Goal: Task Accomplishment & Management: Manage account settings

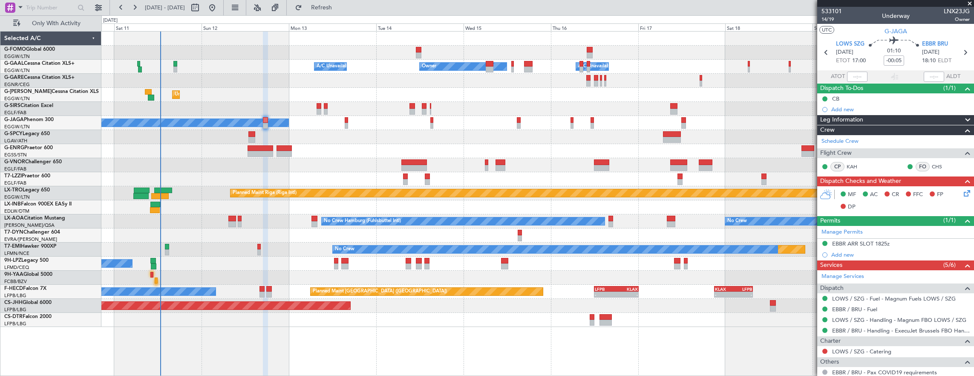
click at [444, 318] on div "- - EGGW 03:55 Z KSFO 14:45 Z Owner Owner A/C Unavailable A/C Unavailable Unpla…" at bounding box center [537, 203] width 873 height 345
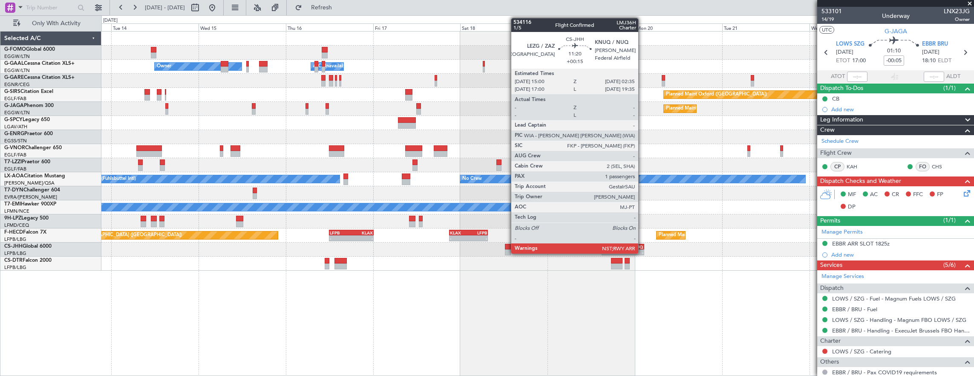
click at [643, 248] on div "KNUQ" at bounding box center [633, 246] width 20 height 5
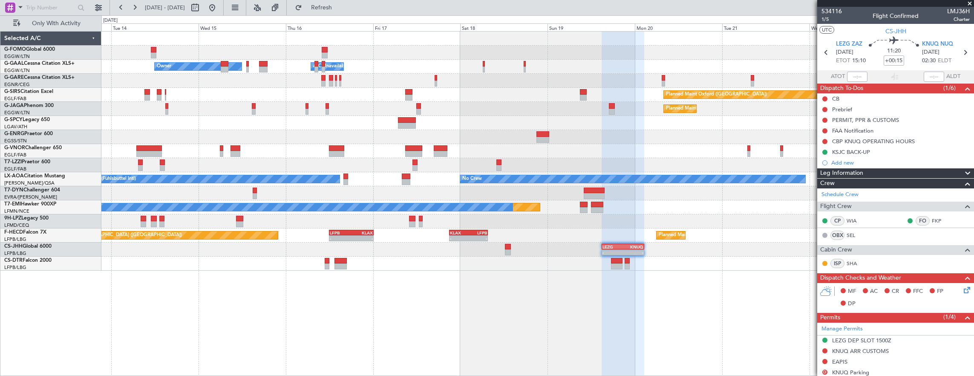
click at [531, 284] on div "- - EGGW 03:55 Z KSFO 14:45 Z - - KSFO 22:15 Z EGGW 08:00 Z Owner Owner A/C Una…" at bounding box center [537, 203] width 873 height 345
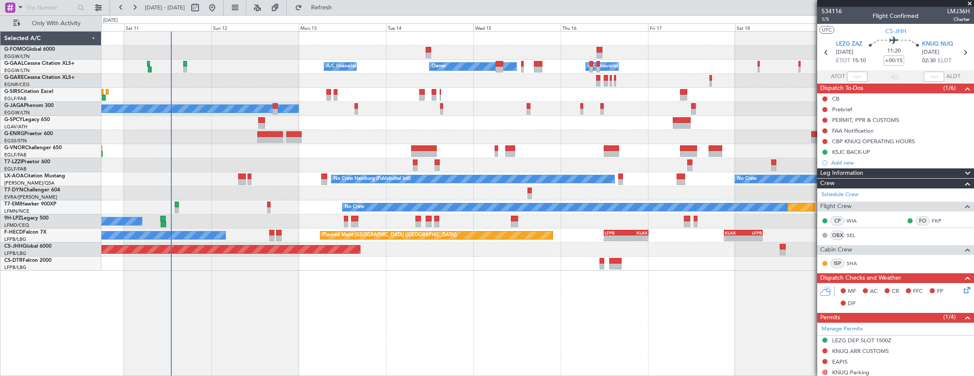
click at [500, 280] on div "- - EGGW 03:55 Z KSFO 14:45 Z Owner Owner A/C Unavailable A/C Unavailable Plann…" at bounding box center [537, 203] width 873 height 345
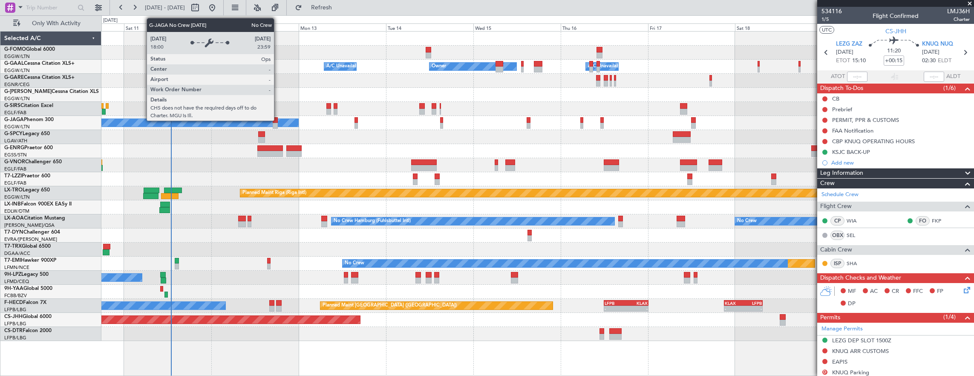
click at [276, 119] on div at bounding box center [275, 120] width 5 height 6
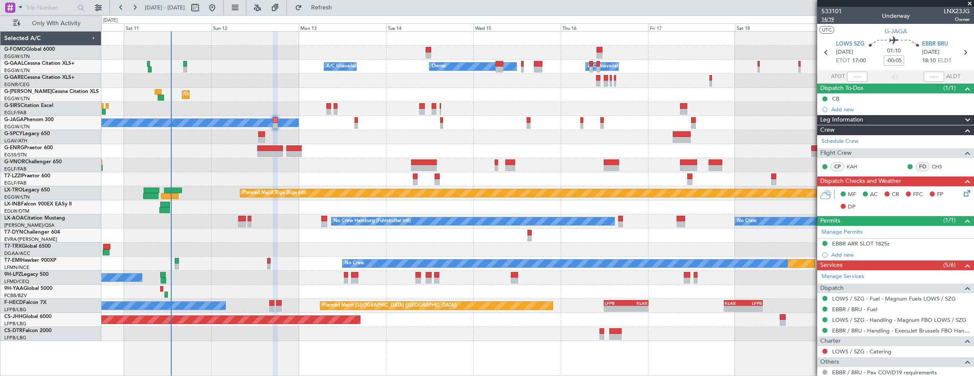
click at [831, 20] on span "14/19" at bounding box center [832, 19] width 20 height 7
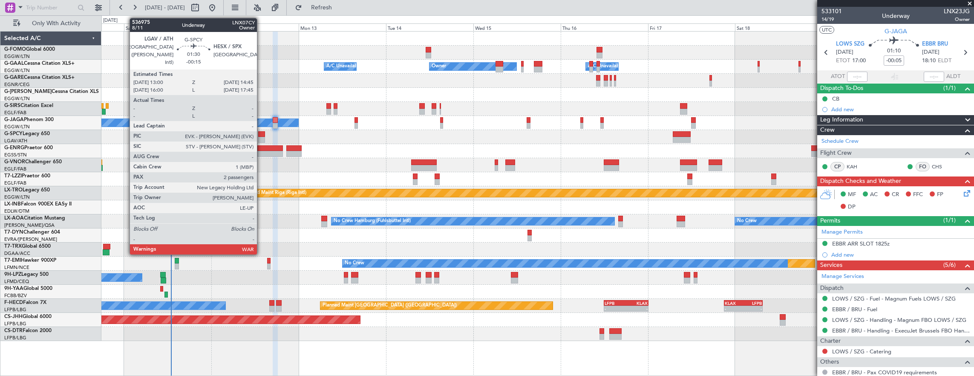
click at [261, 132] on div at bounding box center [261, 134] width 6 height 6
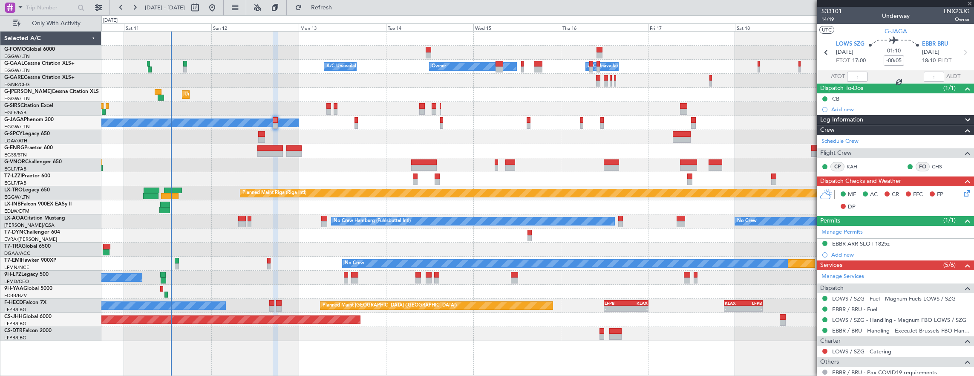
type input "-00:15"
type input "2"
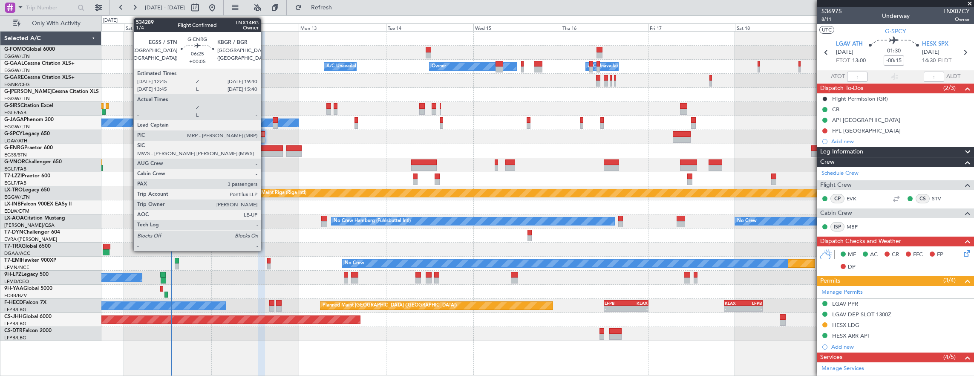
click at [265, 152] on div at bounding box center [270, 154] width 26 height 6
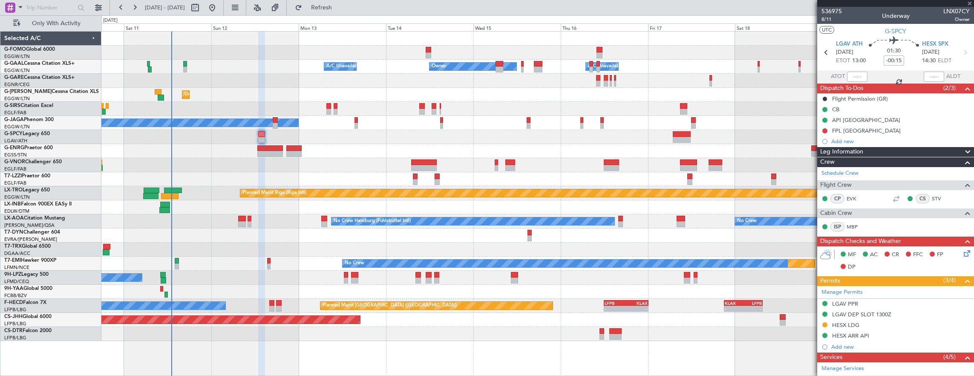
type input "+00:05"
type input "3"
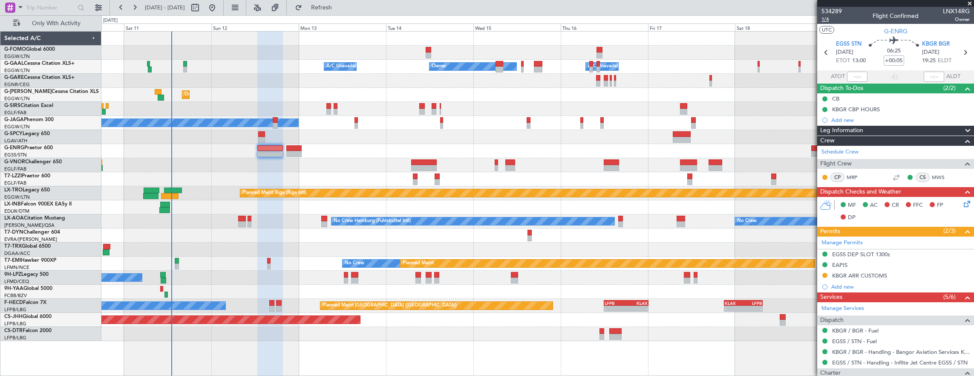
click at [826, 20] on span "1/4" at bounding box center [832, 19] width 20 height 7
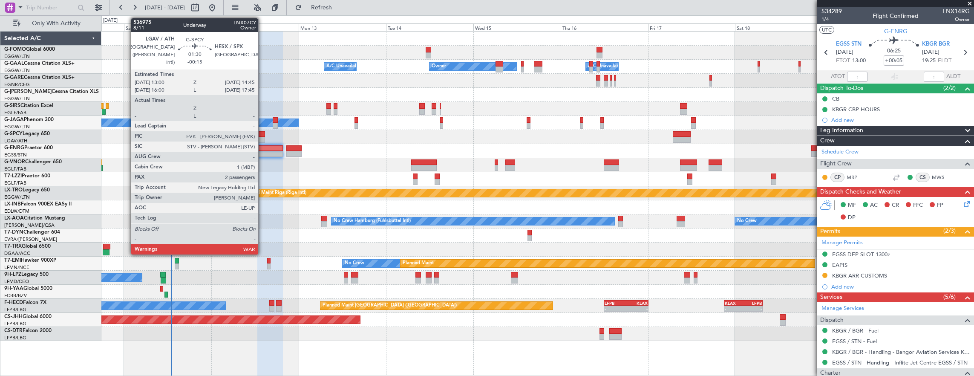
click at [263, 133] on div at bounding box center [261, 134] width 6 height 6
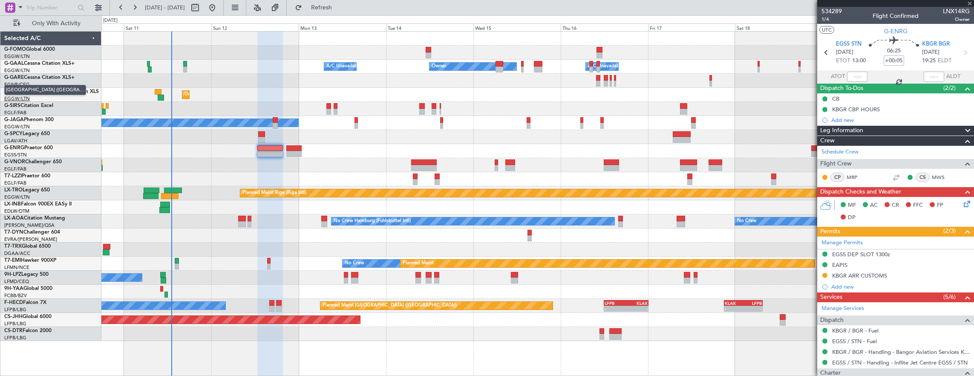
type input "-00:15"
type input "2"
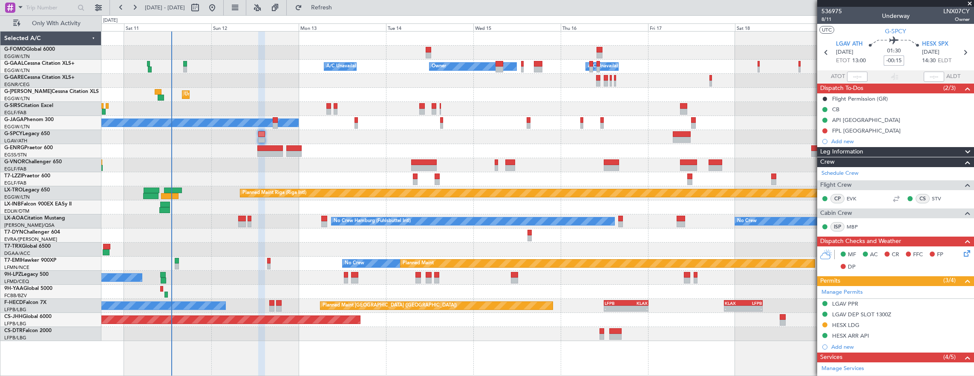
click at [890, 64] on input "-00:15" at bounding box center [894, 60] width 20 height 10
click at [891, 133] on div "FPL Egypt" at bounding box center [895, 130] width 157 height 11
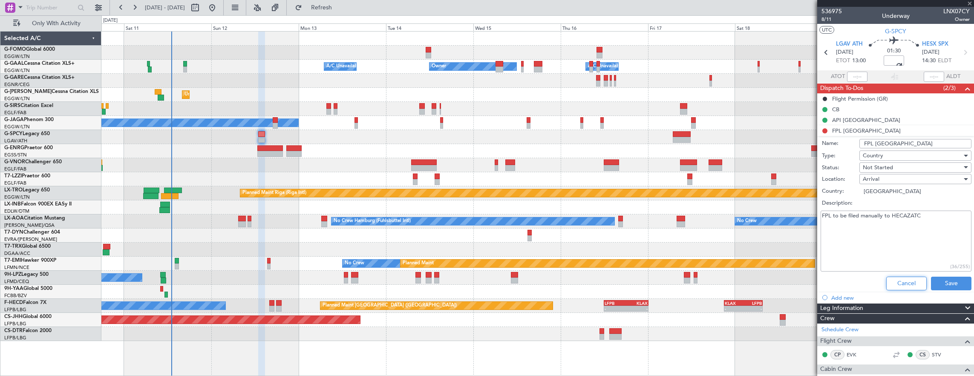
click at [899, 281] on button "Cancel" at bounding box center [906, 284] width 40 height 14
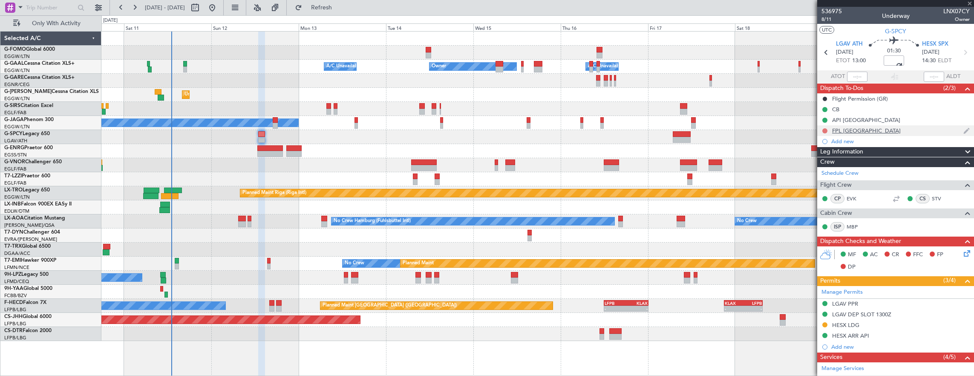
click at [825, 130] on button at bounding box center [825, 130] width 5 height 5
click at [836, 182] on span "Cancelled" at bounding box center [827, 180] width 24 height 9
click at [823, 20] on span "8/11" at bounding box center [832, 19] width 20 height 7
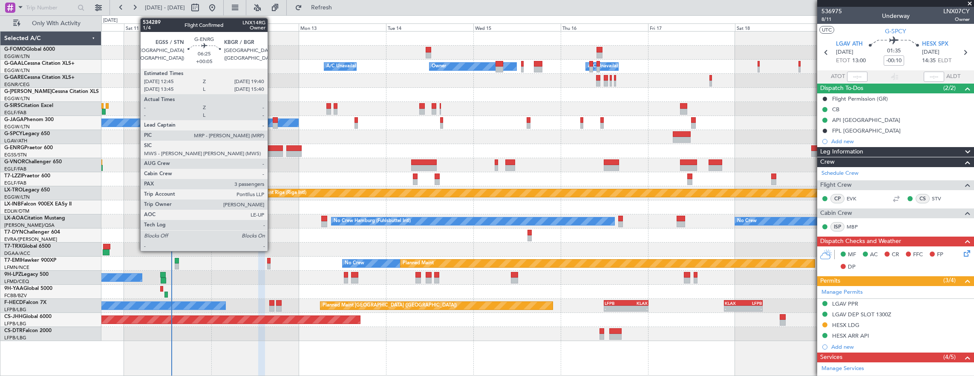
click at [272, 150] on div at bounding box center [270, 148] width 26 height 6
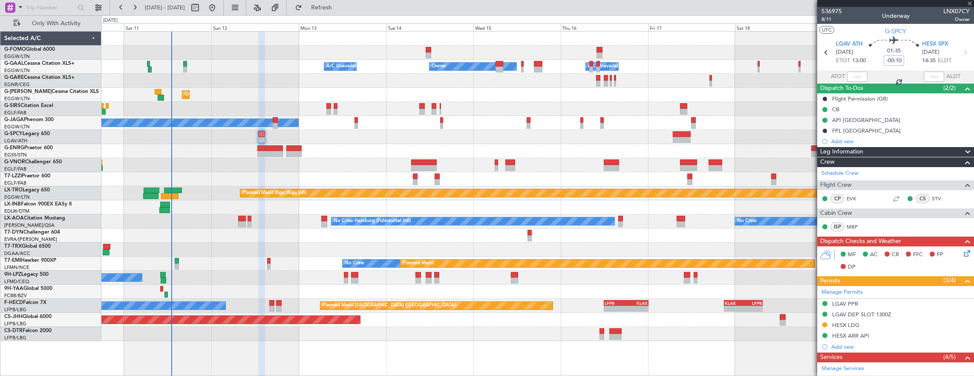
type input "+00:05"
type input "3"
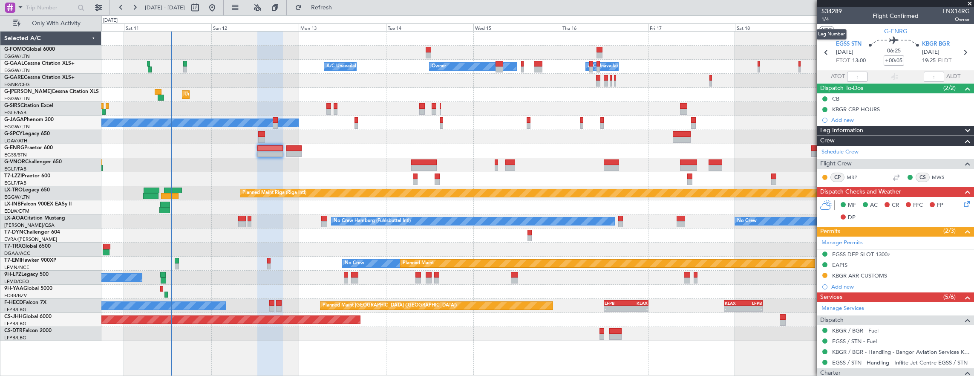
click at [823, 23] on mat-tooltip-component "Leg Number" at bounding box center [832, 34] width 42 height 23
click at [825, 18] on span "1/4" at bounding box center [832, 19] width 20 height 7
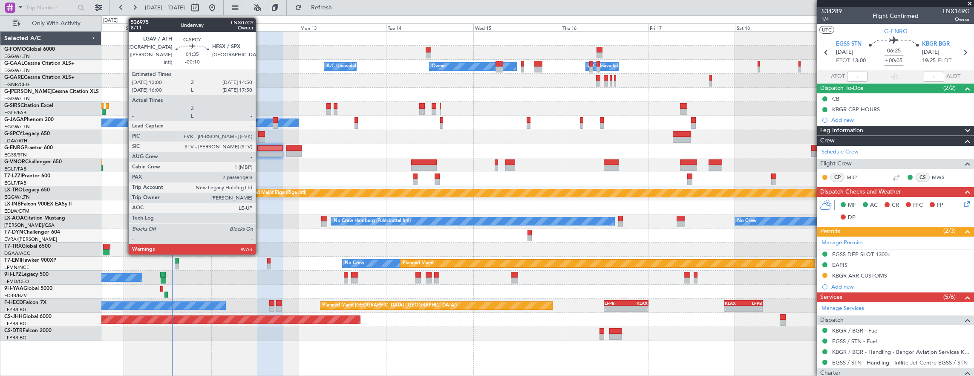
click at [260, 131] on div at bounding box center [261, 134] width 7 height 6
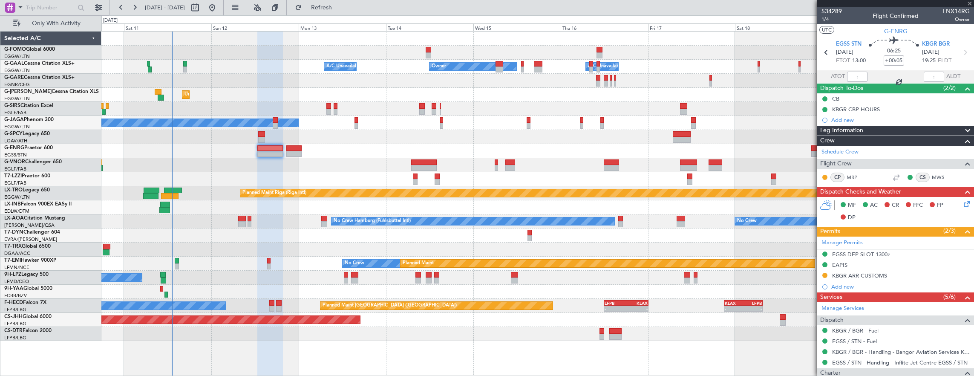
type input "-00:10"
type input "2"
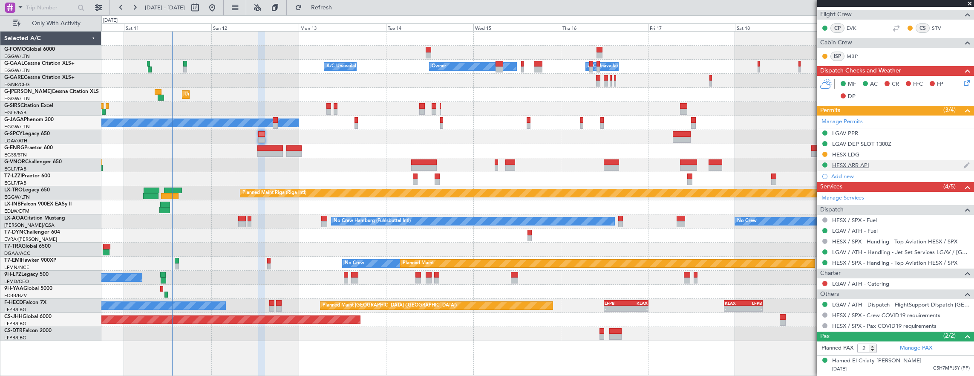
scroll to position [186, 0]
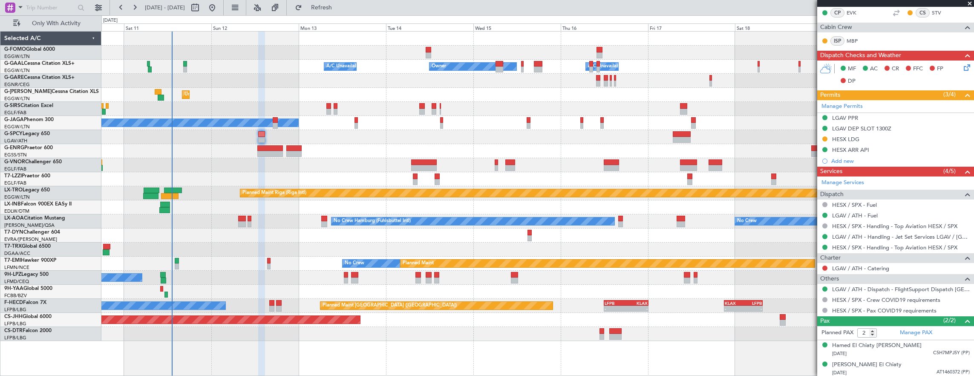
click at [271, 149] on div at bounding box center [270, 148] width 26 height 6
type input "+00:05"
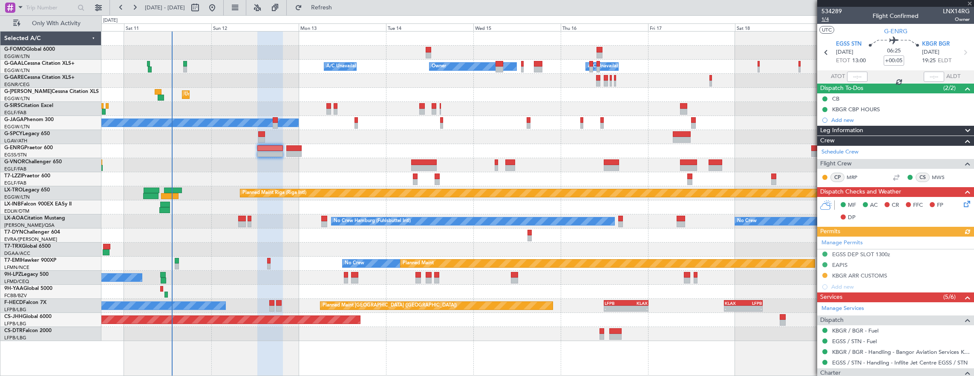
click at [826, 20] on span "1/4" at bounding box center [832, 19] width 20 height 7
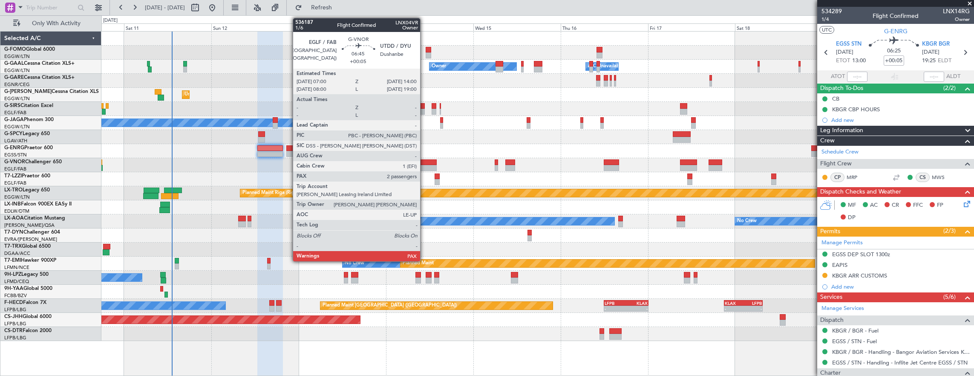
click at [424, 167] on div at bounding box center [424, 168] width 26 height 6
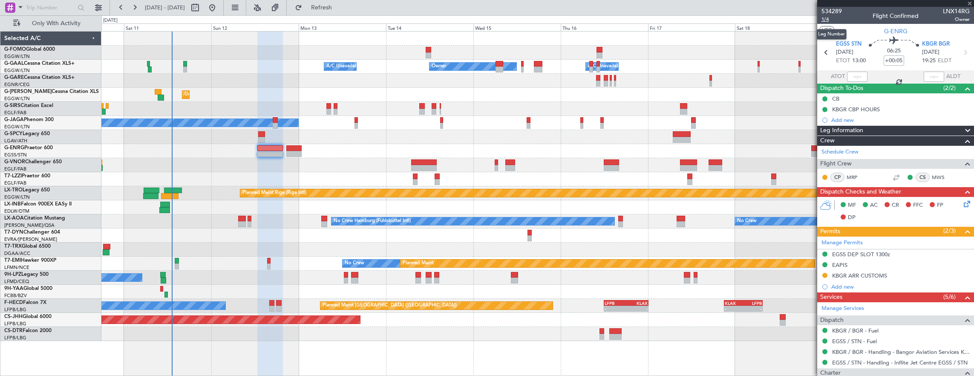
type input "2"
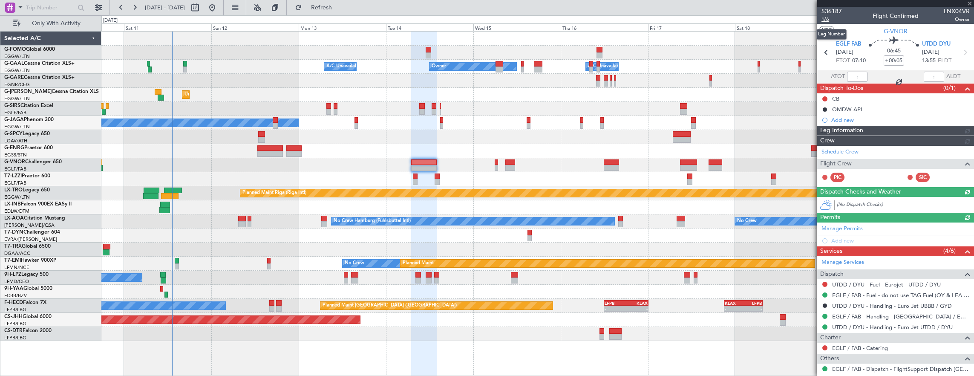
click at [829, 20] on span "1/6" at bounding box center [832, 19] width 20 height 7
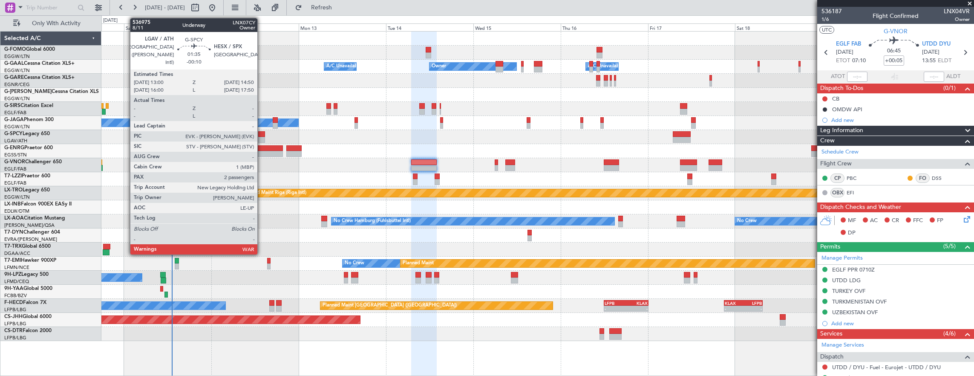
click at [262, 134] on div at bounding box center [261, 134] width 7 height 6
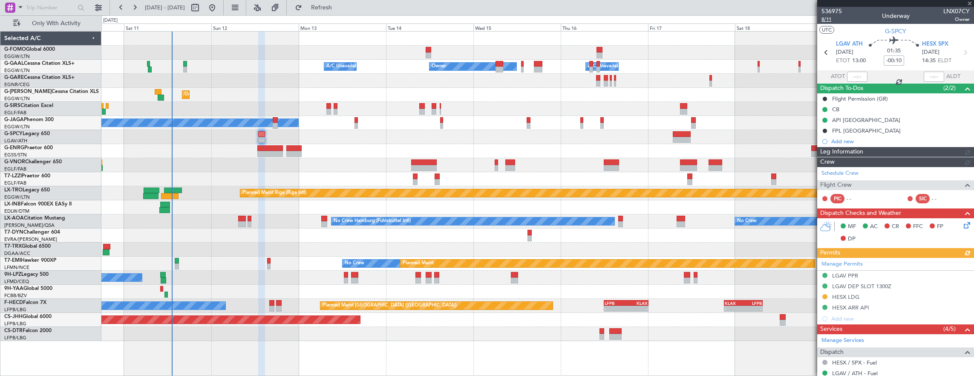
click at [834, 18] on span "8/11" at bounding box center [832, 19] width 20 height 7
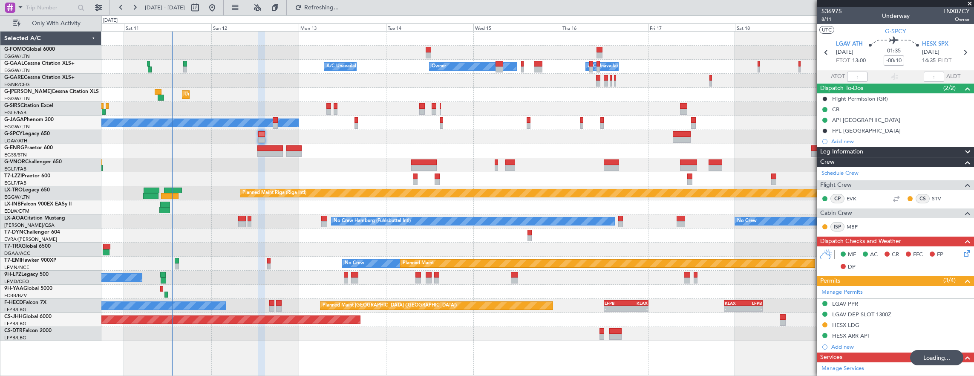
click at [268, 153] on div at bounding box center [270, 154] width 26 height 6
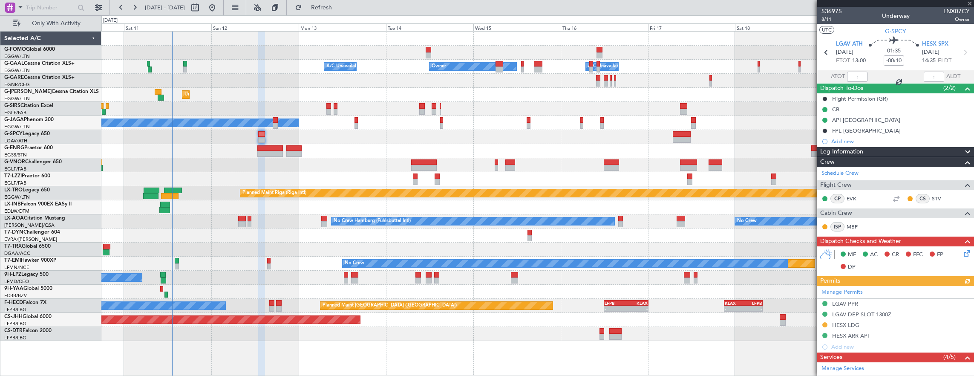
type input "+00:05"
type input "3"
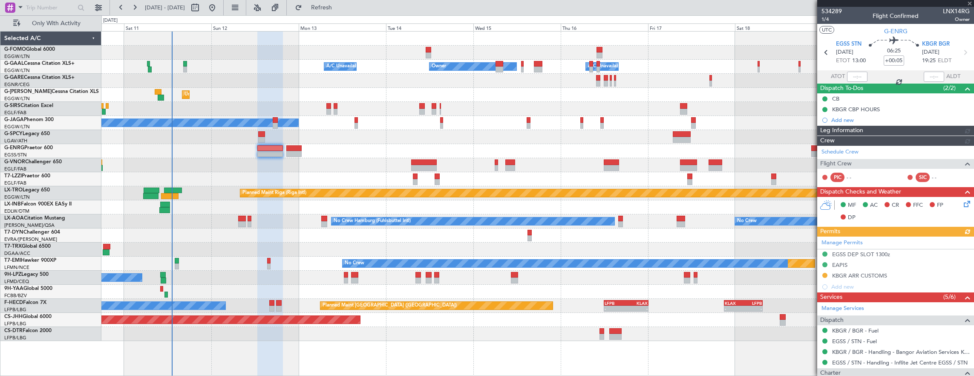
click at [831, 18] on mat-tooltip-component "Trip Number" at bounding box center [832, 27] width 42 height 23
click at [831, 20] on span "1/4" at bounding box center [832, 19] width 20 height 7
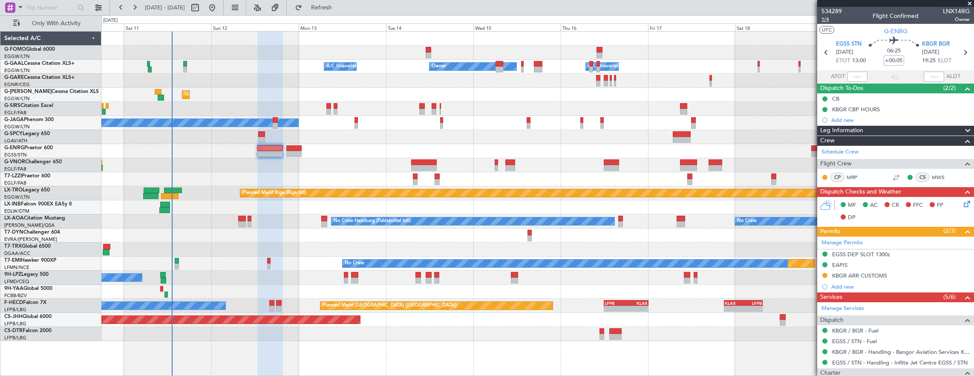
click at [831, 19] on span "1/4" at bounding box center [832, 19] width 20 height 7
click at [836, 18] on span "1/4" at bounding box center [832, 19] width 20 height 7
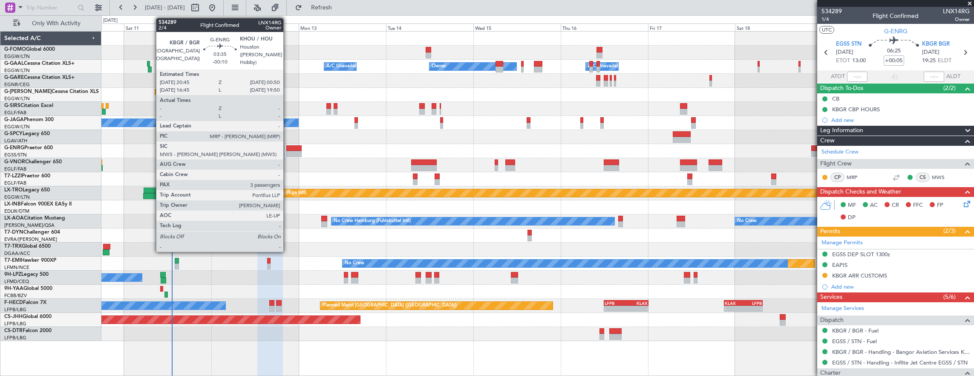
click at [288, 151] on div at bounding box center [293, 154] width 15 height 6
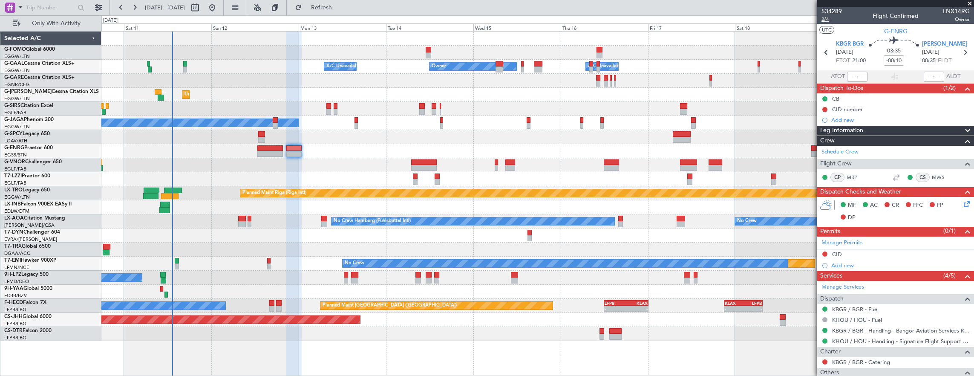
click at [828, 19] on span "2/4" at bounding box center [832, 19] width 20 height 7
click at [895, 61] on input "-00:10" at bounding box center [894, 60] width 20 height 10
click at [830, 20] on span "2/4" at bounding box center [832, 19] width 20 height 7
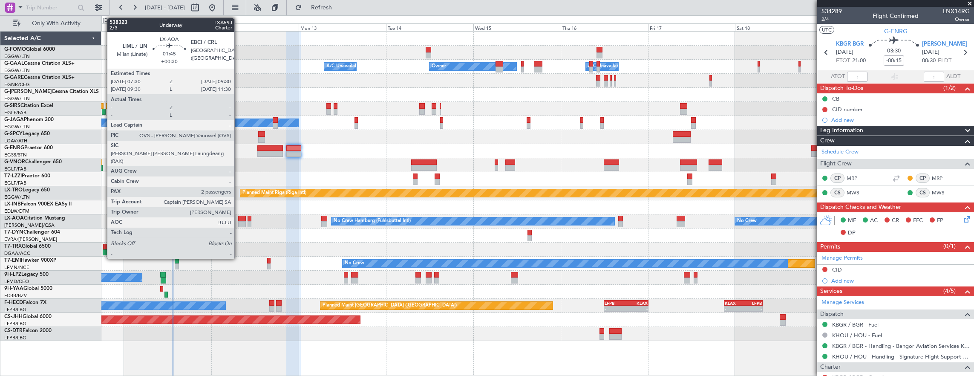
click at [239, 219] on div at bounding box center [242, 219] width 8 height 6
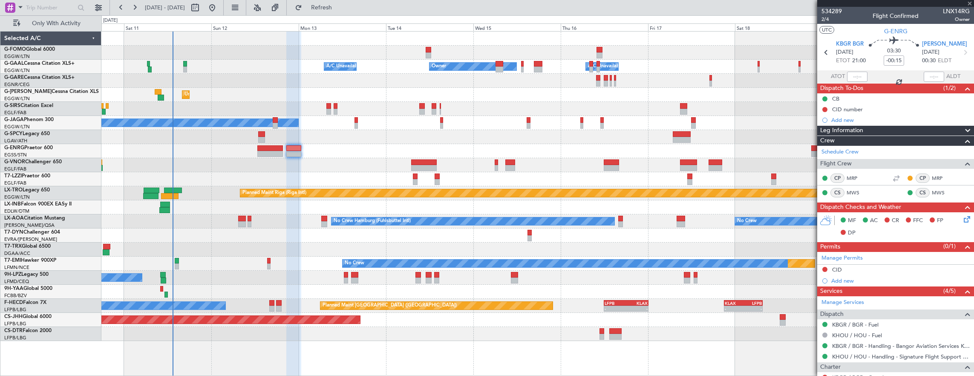
type input "+00:30"
type input "2"
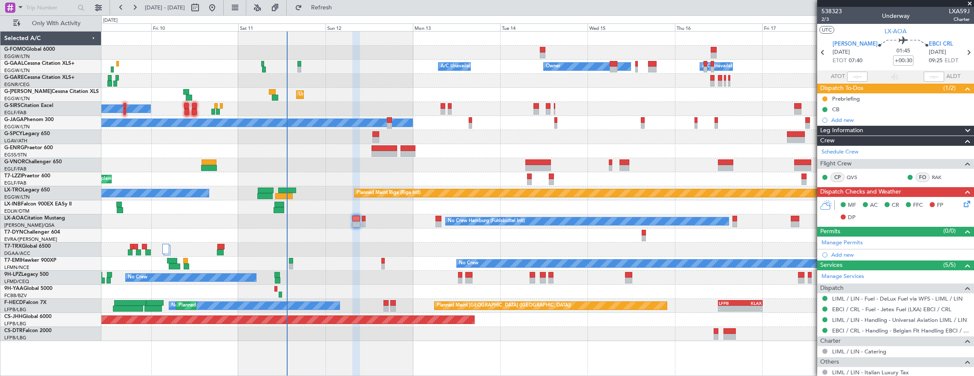
click at [344, 206] on div at bounding box center [537, 207] width 873 height 14
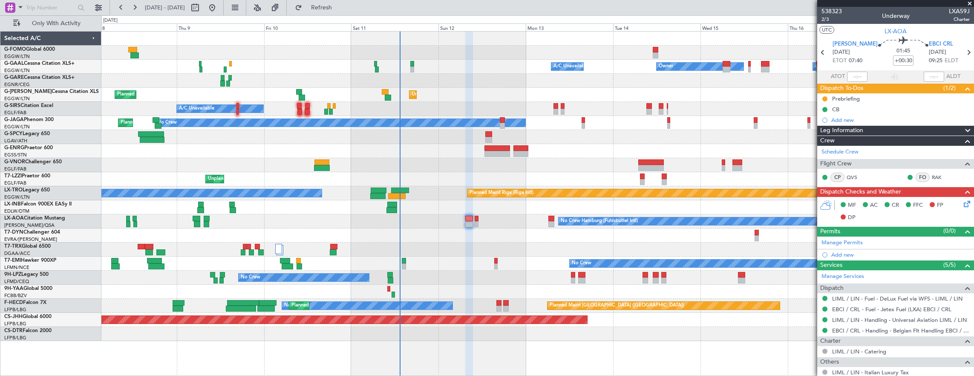
click at [240, 208] on div at bounding box center [537, 207] width 873 height 14
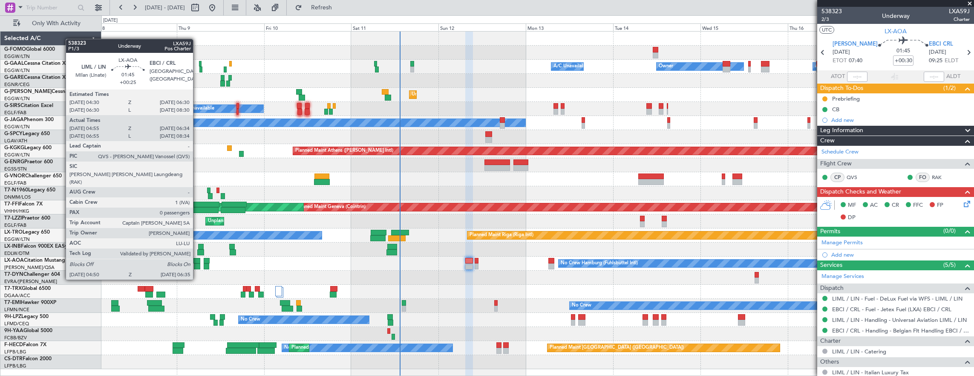
click at [197, 263] on div at bounding box center [197, 266] width 6 height 6
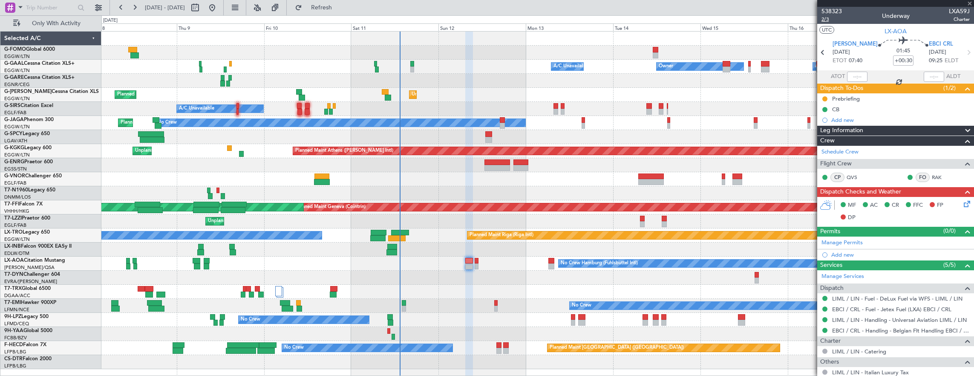
type input "+00:25"
type input "05:05"
type input "06:29"
type input "0"
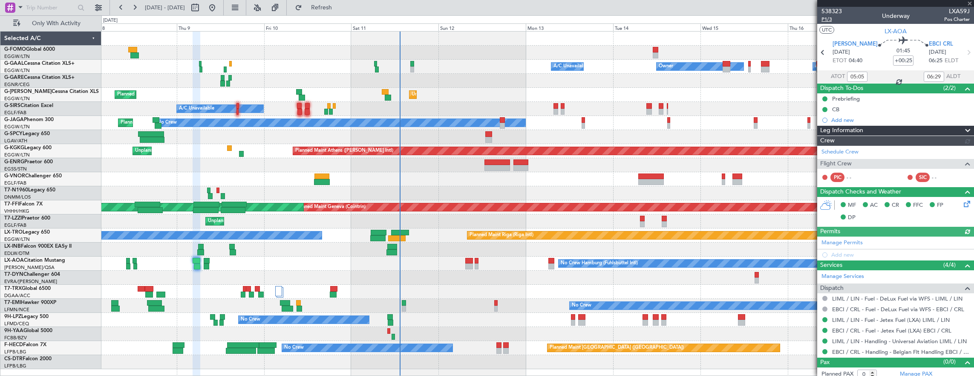
click at [828, 20] on span "P1/3" at bounding box center [832, 19] width 20 height 7
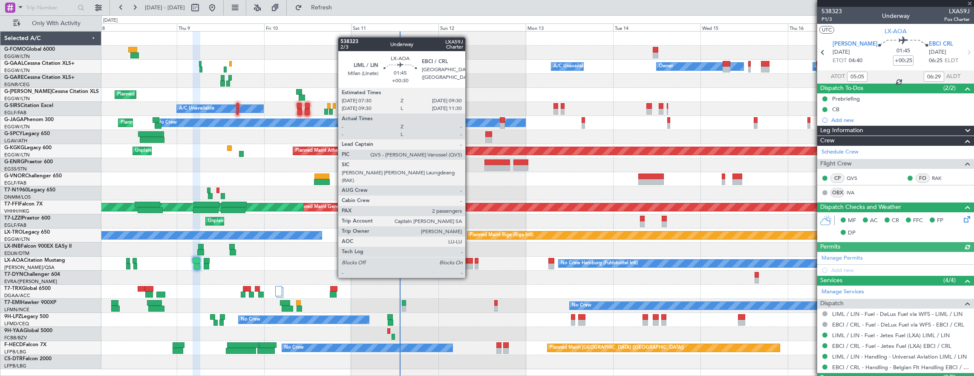
click at [470, 262] on div at bounding box center [469, 261] width 8 height 6
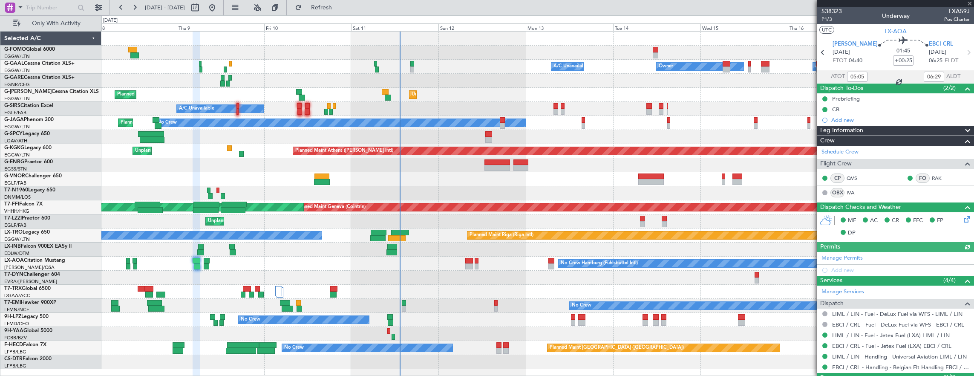
type input "+00:30"
type input "2"
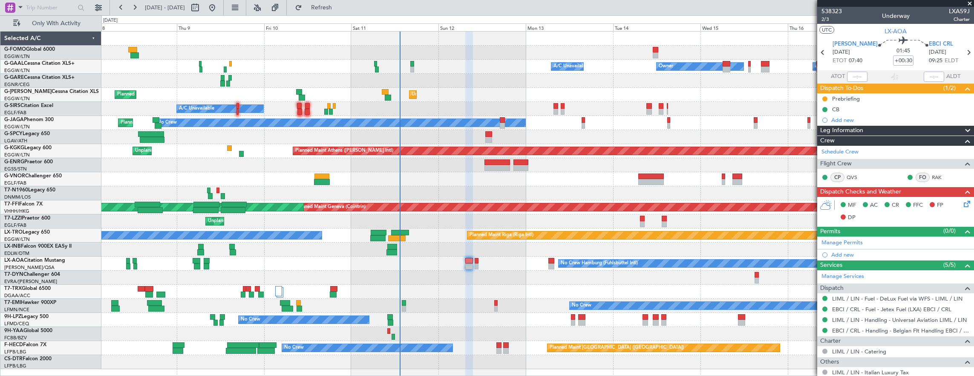
click at [466, 262] on div at bounding box center [469, 261] width 8 height 6
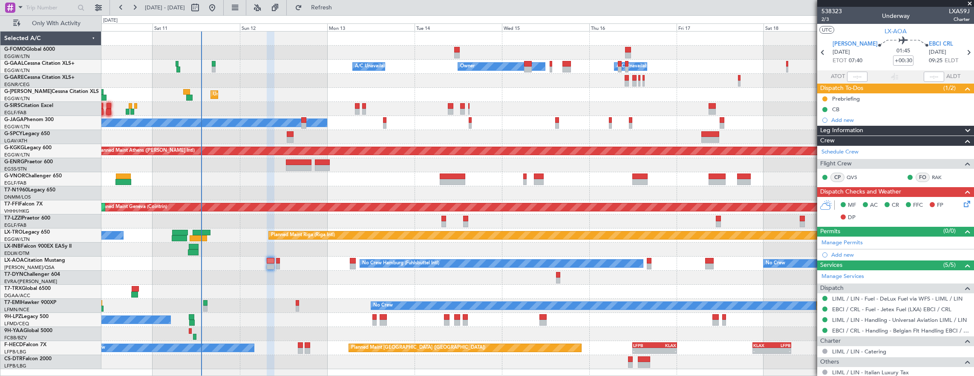
click at [404, 141] on div "- - EGGW 03:55 Z KSFO 14:45 Z Owner Owner A/C Unavailable A/C Unavailable Unpla…" at bounding box center [537, 201] width 873 height 338
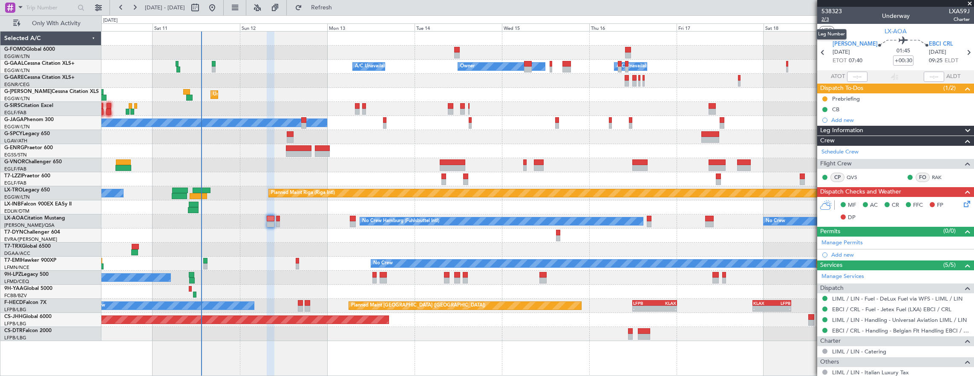
click at [825, 20] on span "2/3" at bounding box center [832, 19] width 20 height 7
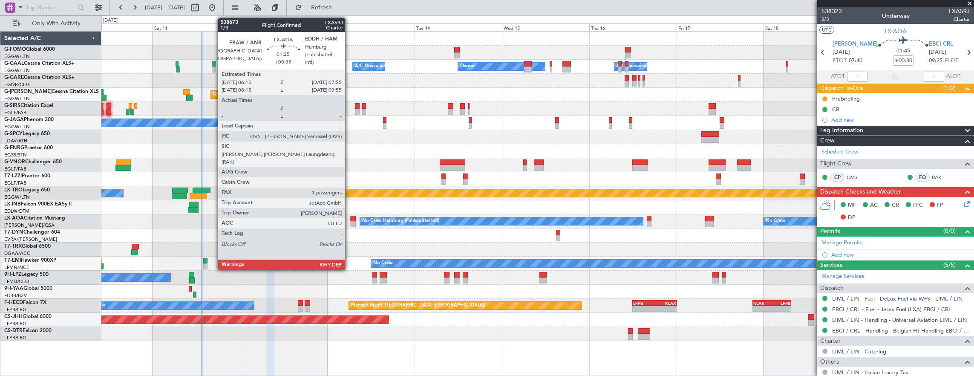
click at [350, 218] on div at bounding box center [353, 219] width 6 height 6
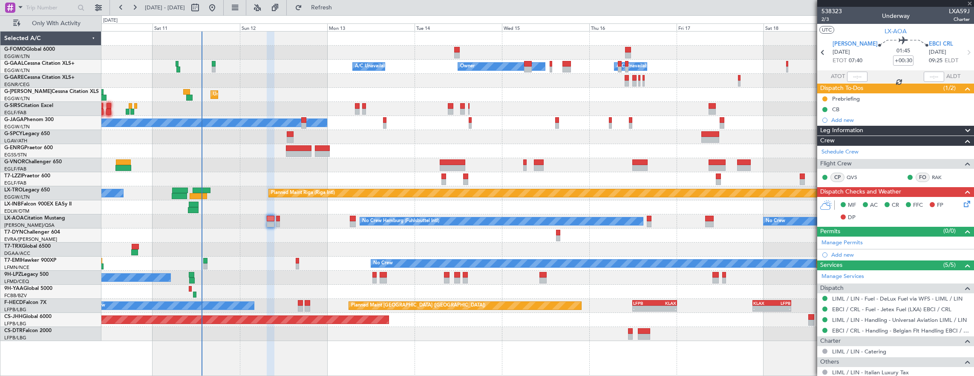
type input "+00:35"
type input "1"
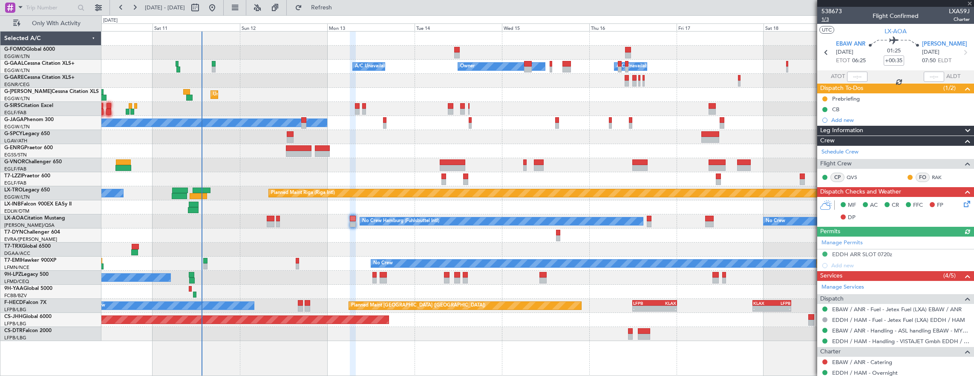
click at [828, 17] on span "1/3" at bounding box center [832, 19] width 20 height 7
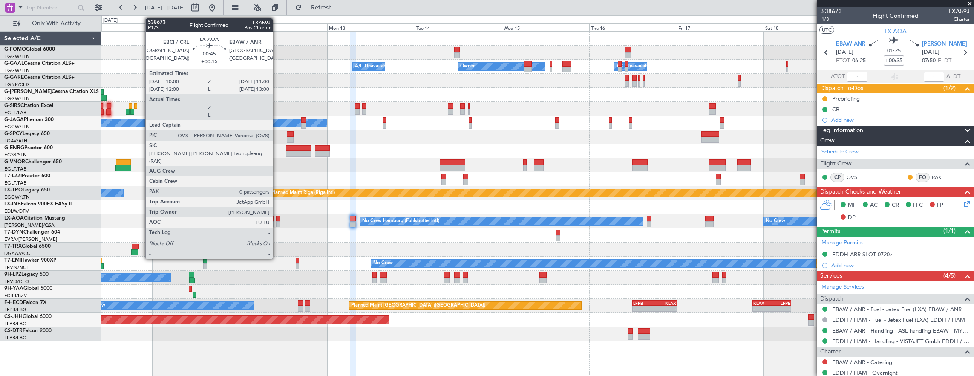
click at [277, 217] on div at bounding box center [278, 219] width 4 height 6
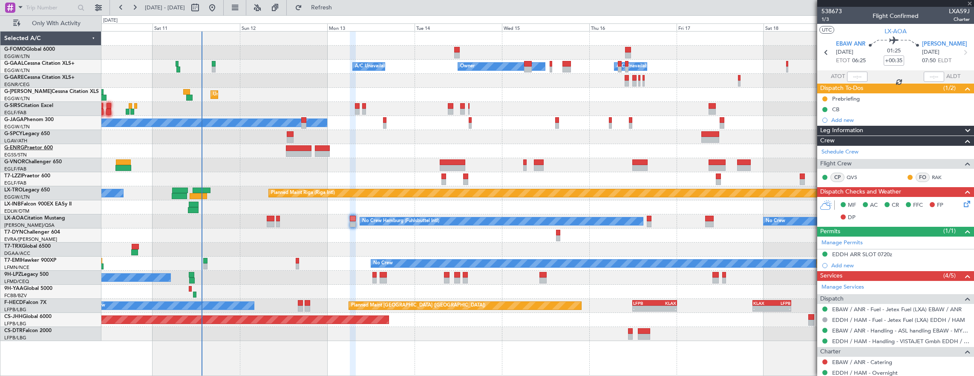
type input "+00:15"
type input "0"
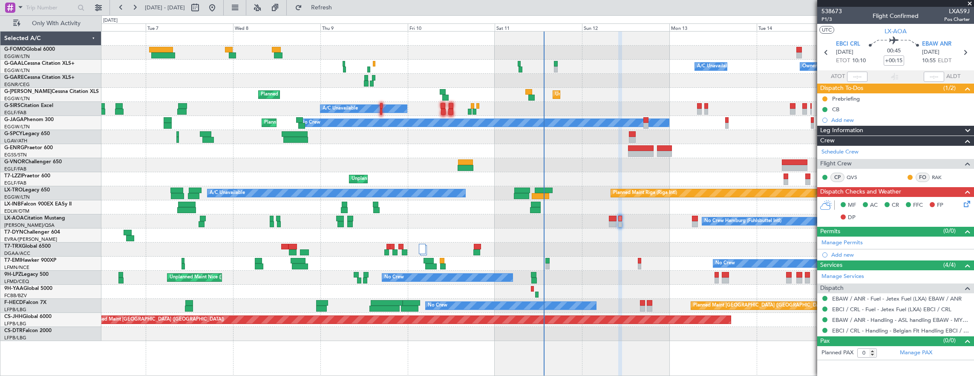
click at [563, 210] on div at bounding box center [537, 207] width 873 height 14
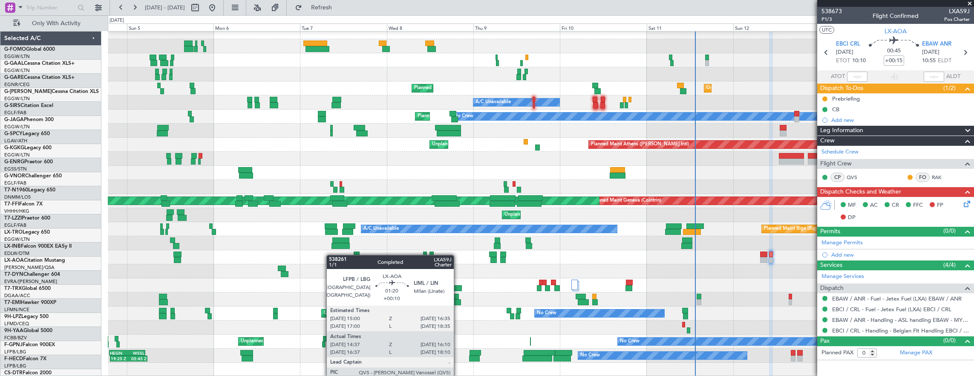
scroll to position [6, 0]
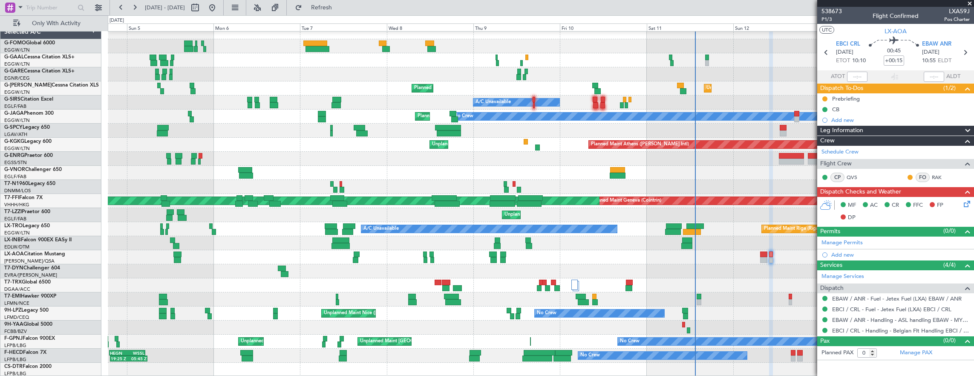
click at [331, 255] on div "No Crew Hamburg (Fuhlsbuttel Intl) No Crew Antwerp (Deurne)" at bounding box center [541, 257] width 866 height 14
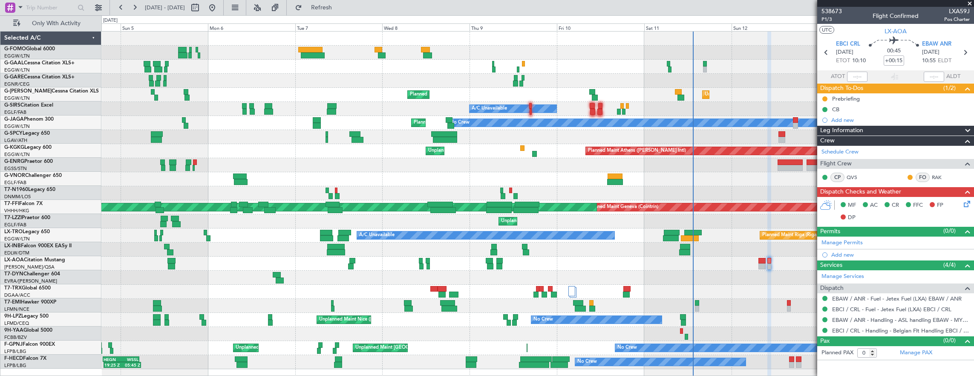
scroll to position [0, 0]
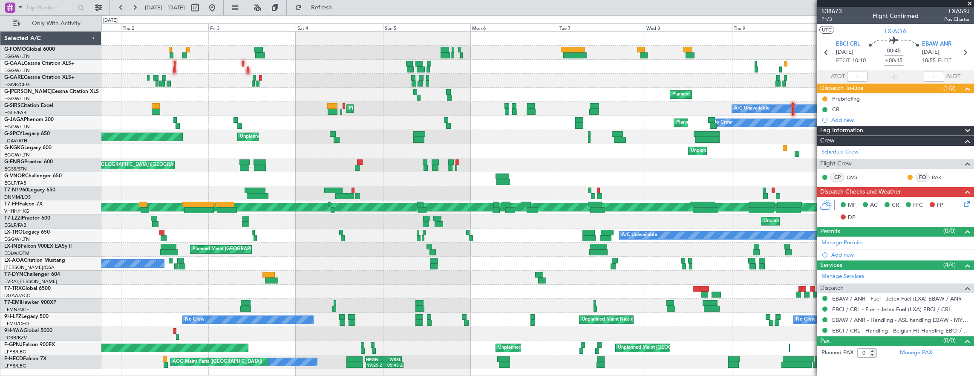
click at [382, 263] on div "No Crew Antwerp (Deurne) No Crew Hamburg (Fuhlsbuttel Intl)" at bounding box center [537, 264] width 873 height 14
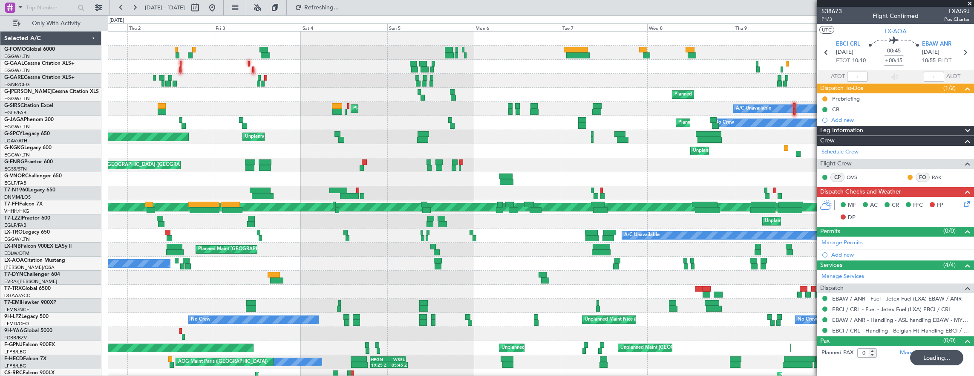
click at [136, 238] on div "AOG Maint Dusseldorf A/C Unavailable Planned Maint Dusseldorf Unplanned Maint L…" at bounding box center [541, 215] width 866 height 366
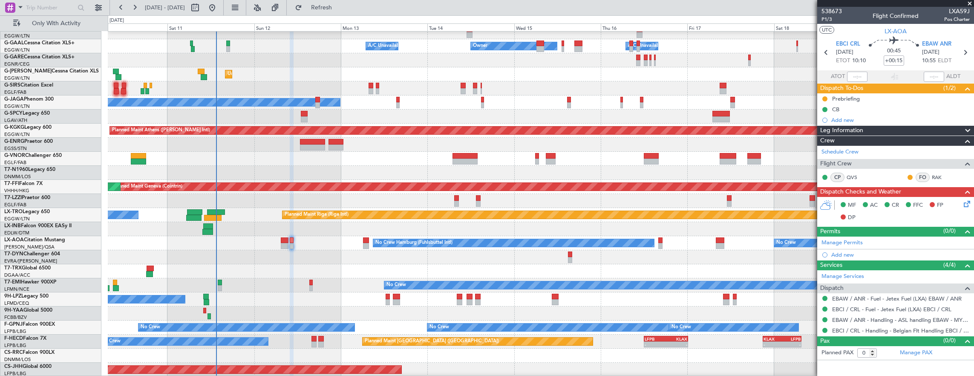
click at [292, 224] on div at bounding box center [541, 229] width 866 height 14
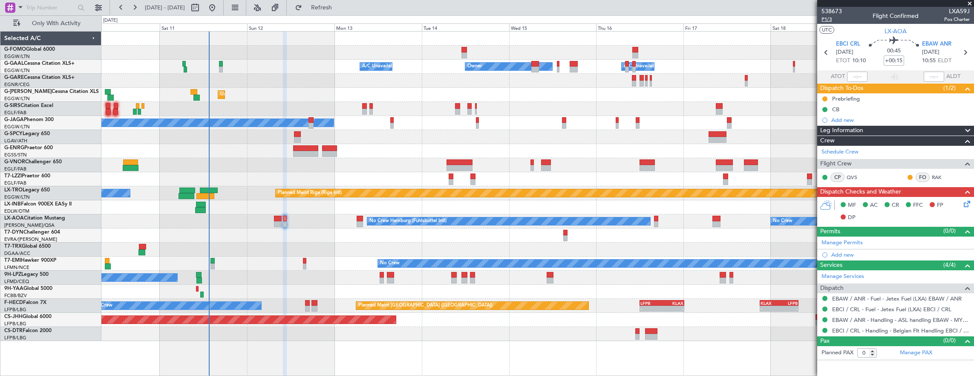
click at [826, 21] on span "P1/3" at bounding box center [832, 19] width 20 height 7
click at [891, 61] on mat-tooltip-component "Flight Time" at bounding box center [894, 66] width 39 height 23
click at [898, 61] on input "+00:15" at bounding box center [894, 60] width 20 height 10
type input "+00:05"
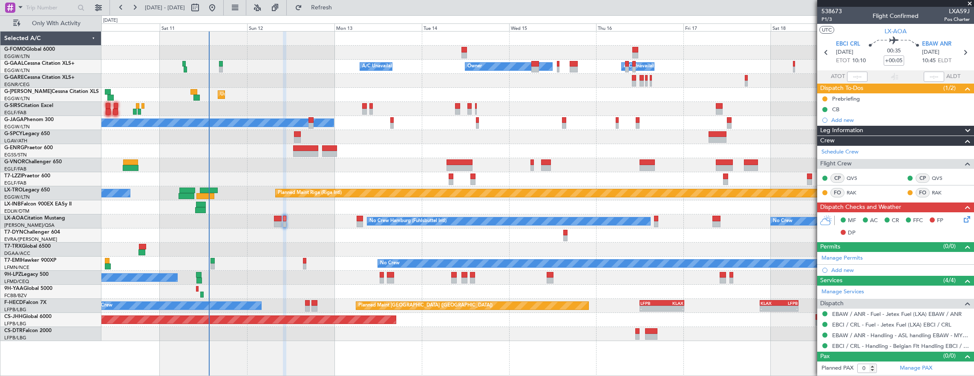
click at [828, 23] on div "538673 P1/3 Flight Confirmed LXA59J Pos Charter" at bounding box center [895, 15] width 157 height 17
click at [829, 19] on span "P1/3" at bounding box center [832, 19] width 20 height 7
click at [833, 19] on span "P1/3" at bounding box center [832, 19] width 20 height 7
click at [830, 20] on span "P1/3" at bounding box center [832, 19] width 20 height 7
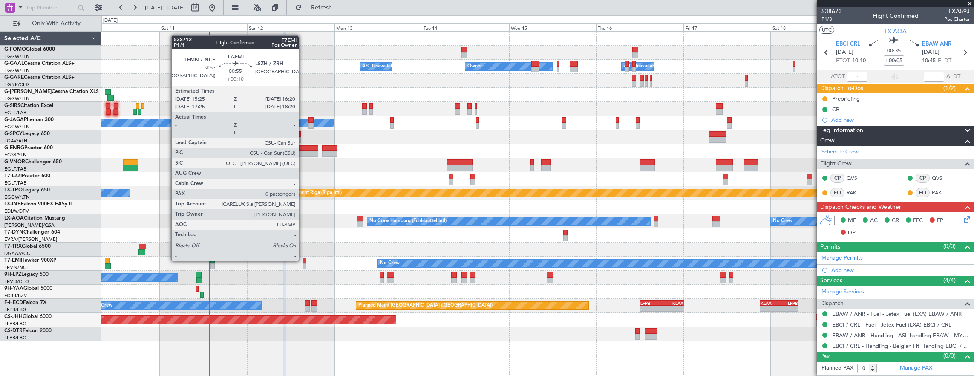
click at [303, 260] on div at bounding box center [304, 261] width 3 height 6
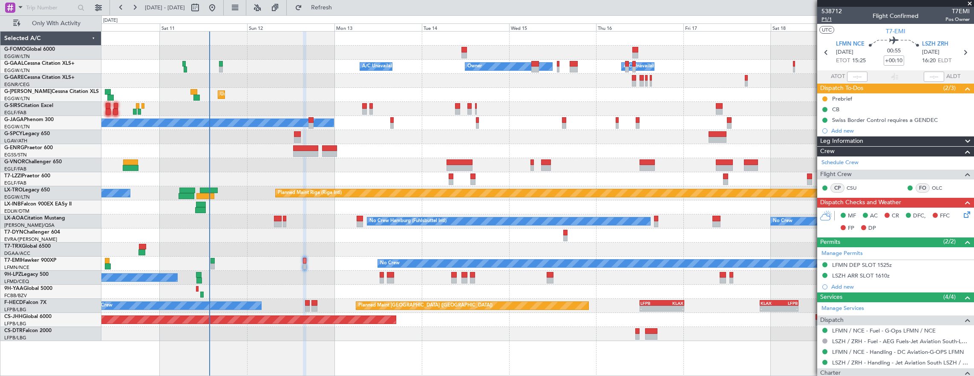
click at [825, 21] on span "P1/1" at bounding box center [832, 19] width 20 height 7
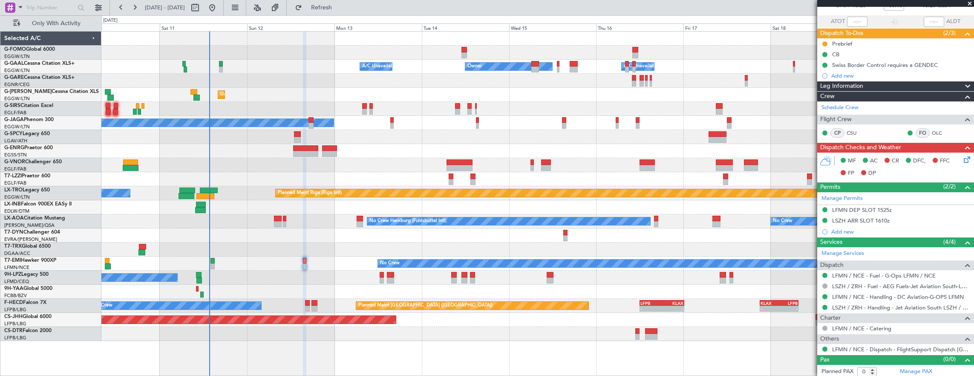
scroll to position [55, 0]
click at [955, 164] on div "MF AC CR DFC, FFC FP DP" at bounding box center [899, 166] width 125 height 25
click at [962, 158] on icon at bounding box center [965, 157] width 7 height 7
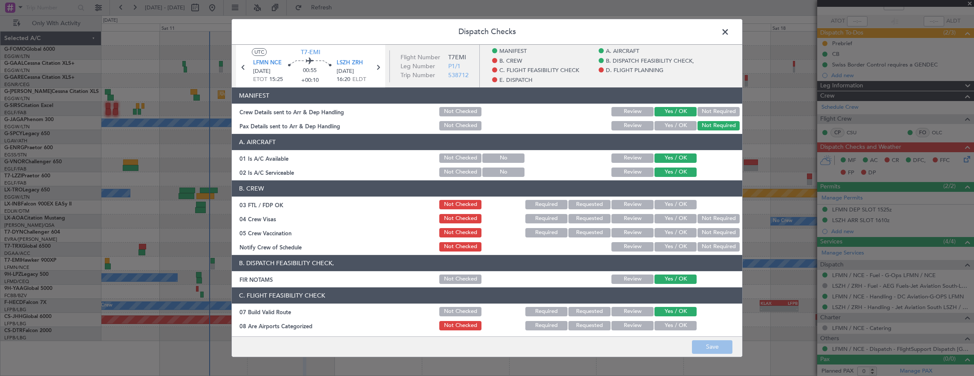
click at [659, 208] on button "Yes / OK" at bounding box center [676, 204] width 42 height 9
click at [704, 224] on section "B. CREW 03 FTL / FDP OK Not Checked Required Requested Review Yes / OK 04 Crew …" at bounding box center [487, 216] width 511 height 72
click at [706, 220] on button "Not Required" at bounding box center [719, 218] width 42 height 9
click at [706, 228] on button "Not Required" at bounding box center [719, 232] width 42 height 9
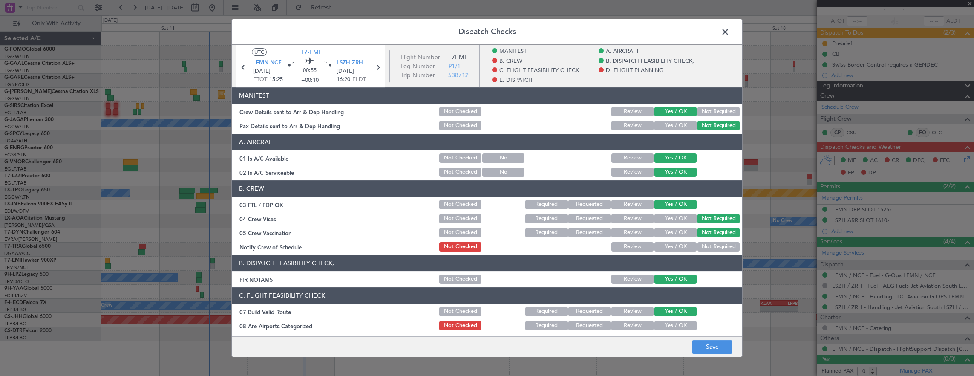
click at [678, 244] on button "Yes / OK" at bounding box center [676, 246] width 42 height 9
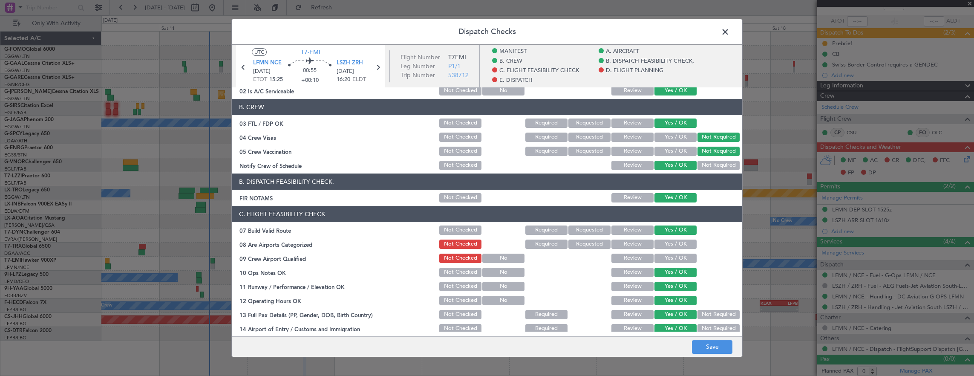
scroll to position [85, 0]
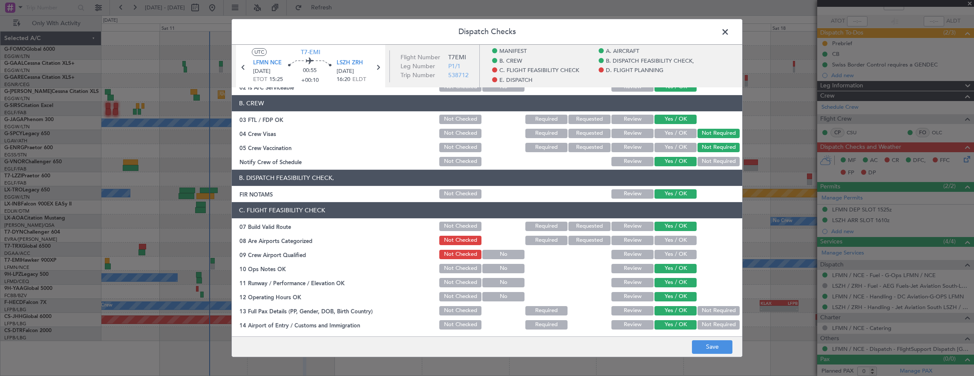
click at [673, 240] on button "Yes / OK" at bounding box center [676, 240] width 42 height 9
click at [674, 254] on button "Yes / OK" at bounding box center [676, 254] width 42 height 9
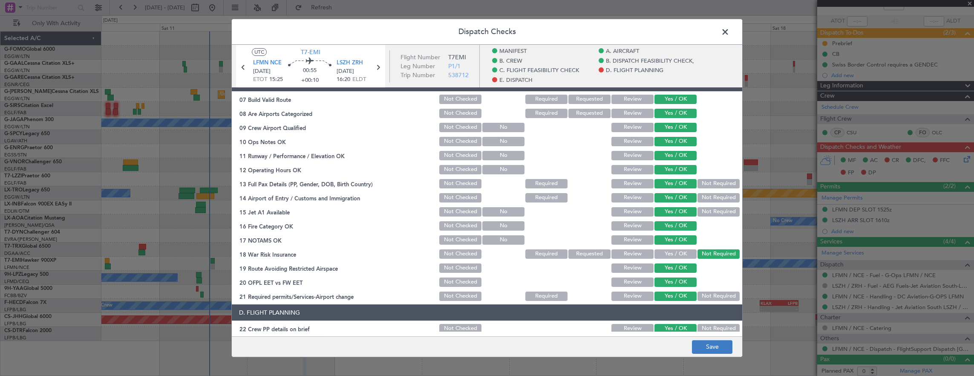
scroll to position [213, 0]
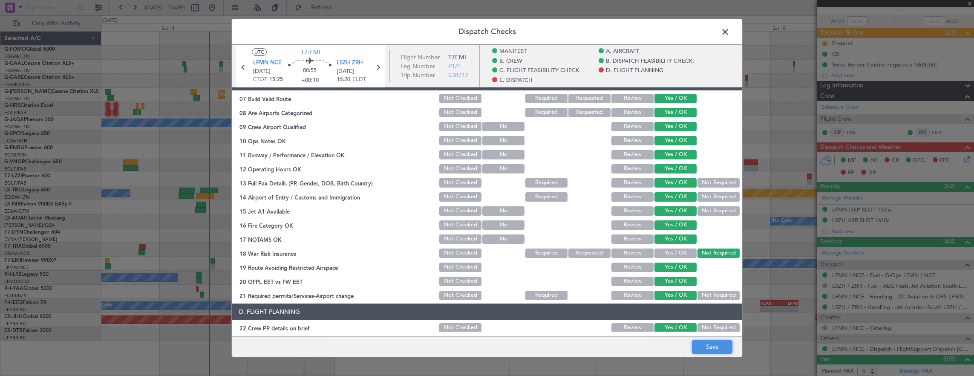
click at [712, 349] on button "Save" at bounding box center [712, 347] width 40 height 14
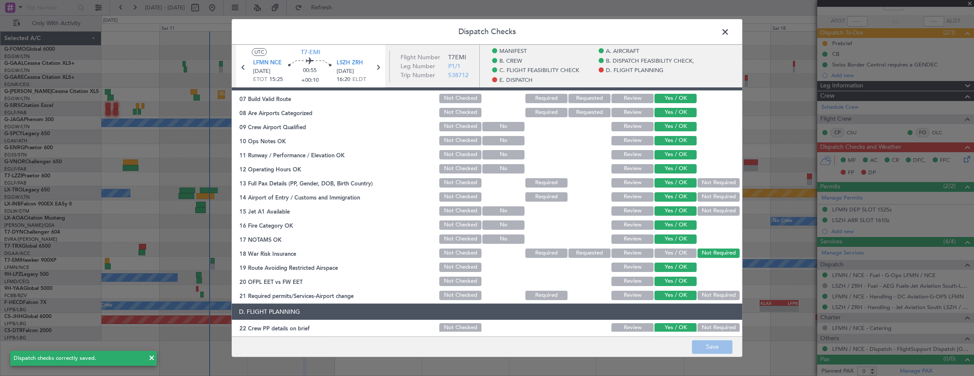
click at [730, 30] on span at bounding box center [730, 34] width 0 height 17
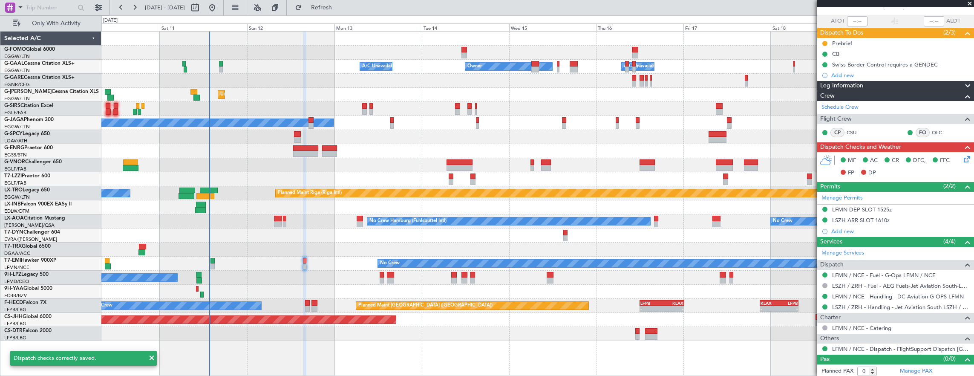
click at [285, 213] on div at bounding box center [537, 207] width 873 height 14
click at [285, 214] on div "No Crew No Crew Hamburg (Fuhlsbuttel Intl)" at bounding box center [537, 221] width 873 height 14
click at [283, 219] on div "No Crew No Crew Hamburg (Fuhlsbuttel Intl)" at bounding box center [537, 221] width 873 height 14
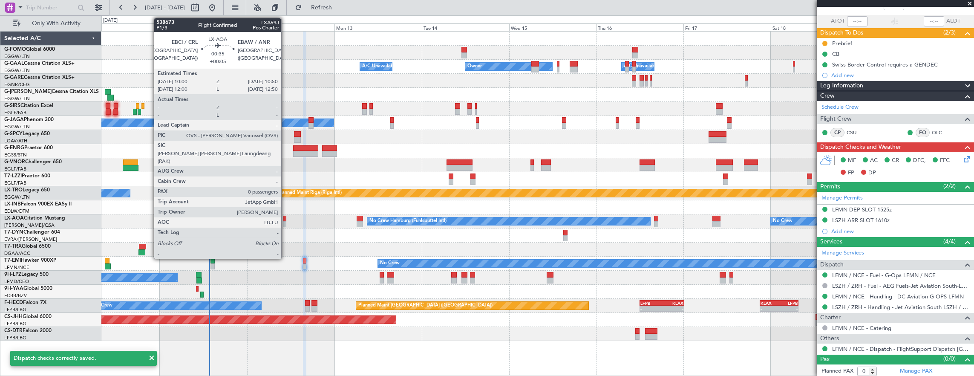
click at [286, 222] on div at bounding box center [284, 224] width 3 height 6
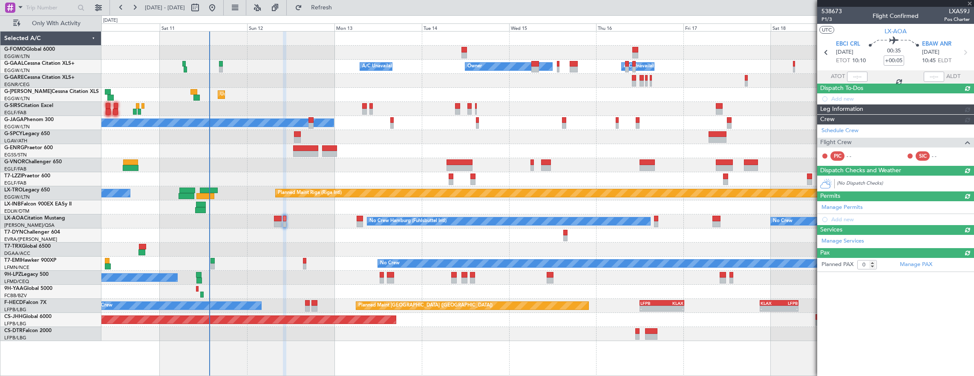
scroll to position [0, 0]
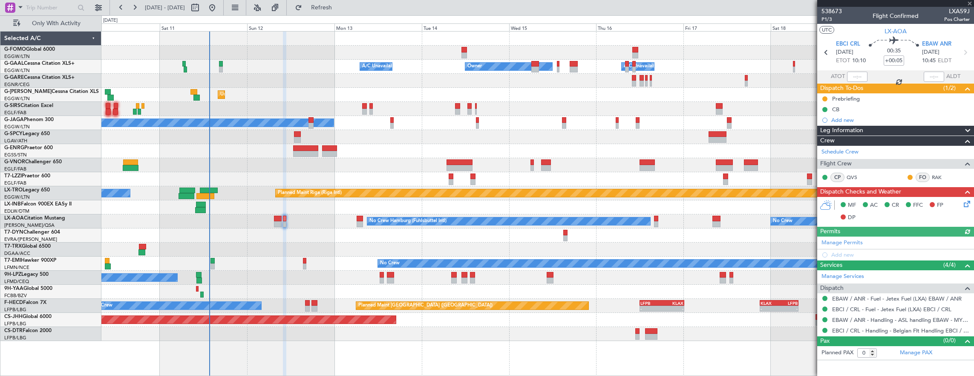
click at [969, 206] on icon at bounding box center [965, 202] width 7 height 7
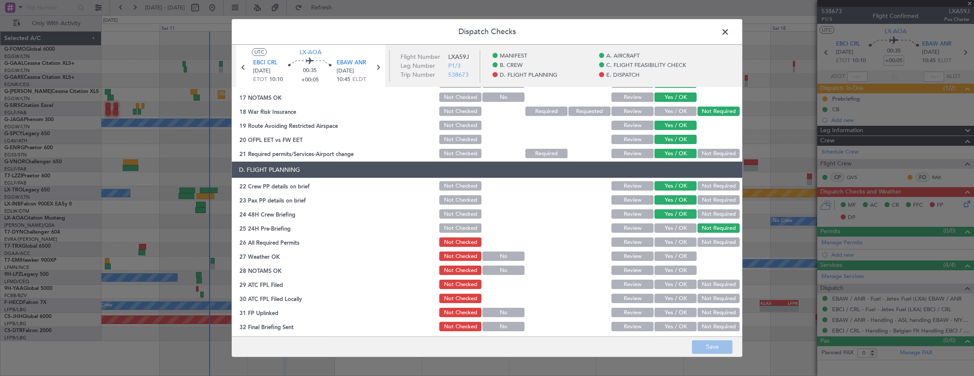
scroll to position [341, 0]
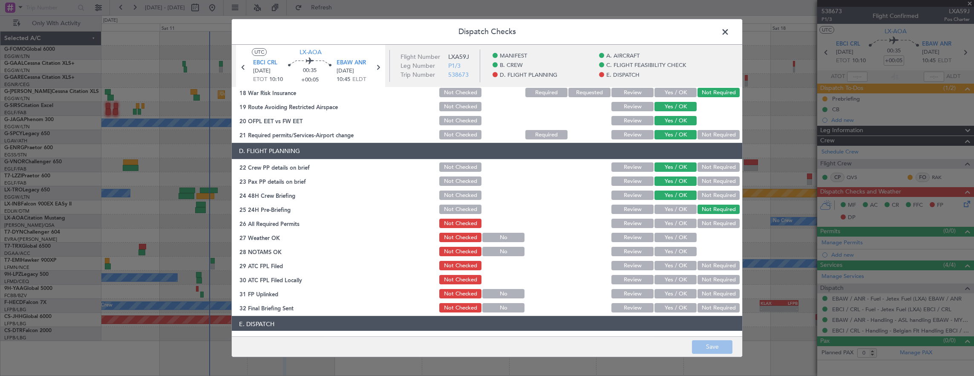
click at [730, 33] on span at bounding box center [730, 34] width 0 height 17
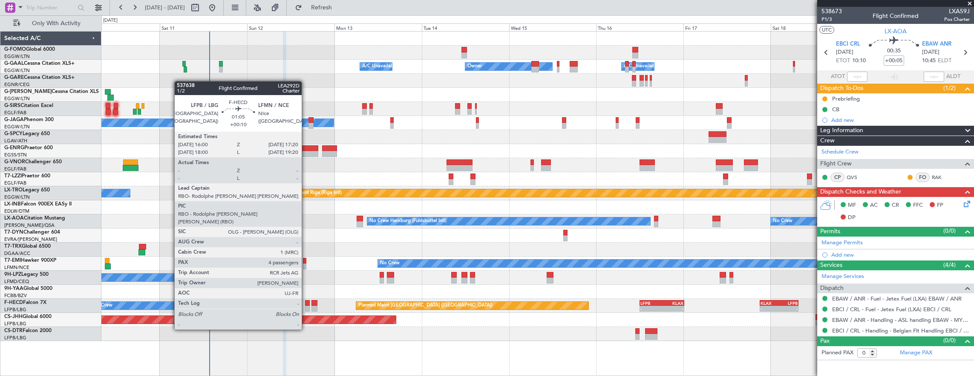
click at [306, 306] on div at bounding box center [307, 309] width 5 height 6
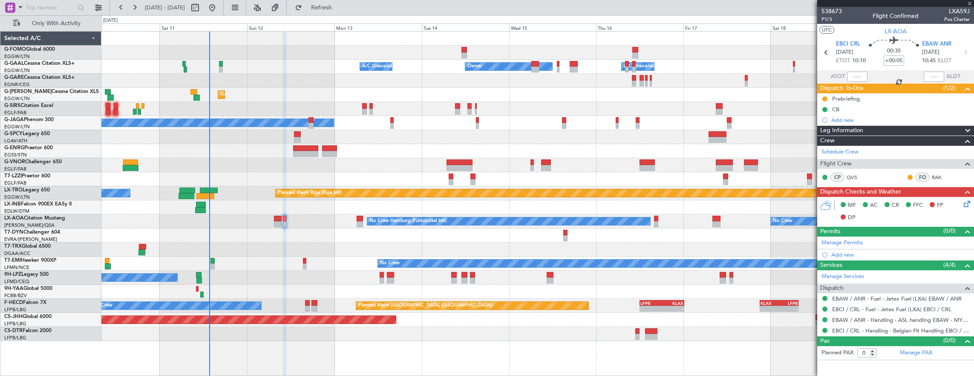
type input "+00:10"
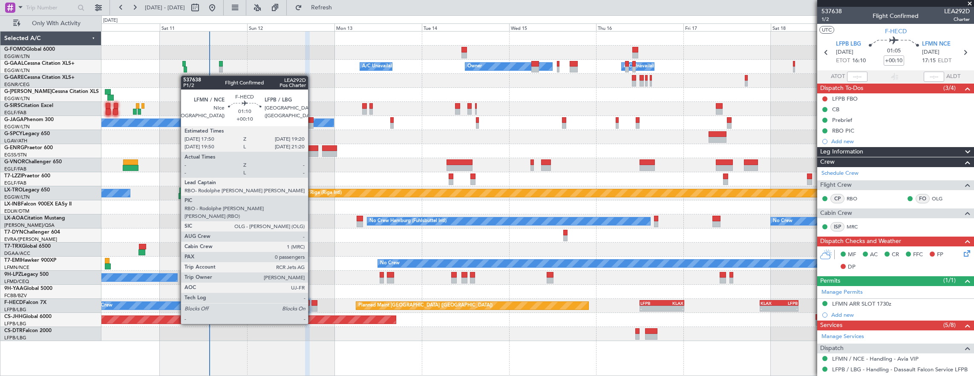
click at [312, 300] on div at bounding box center [315, 303] width 6 height 6
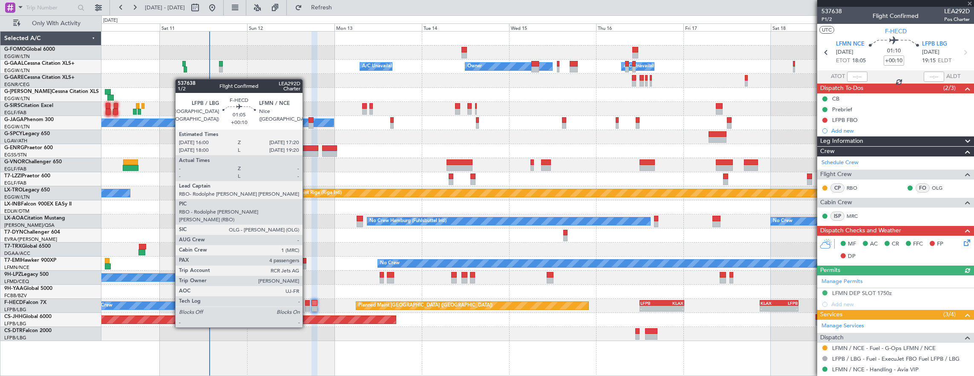
click at [307, 303] on div at bounding box center [307, 303] width 5 height 6
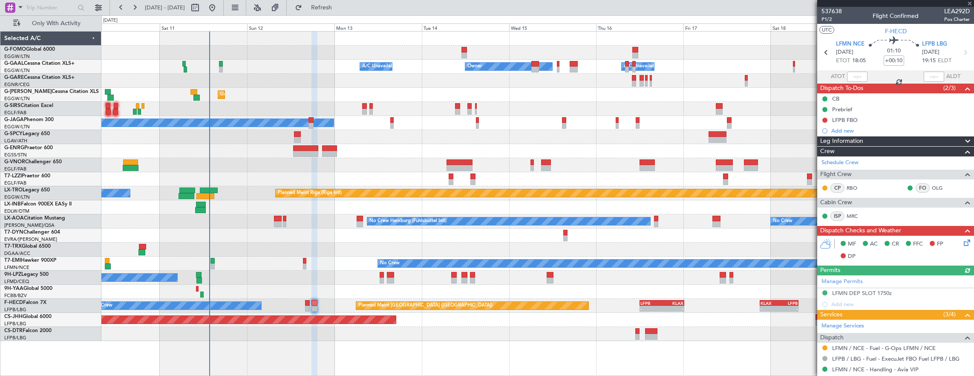
type input "4"
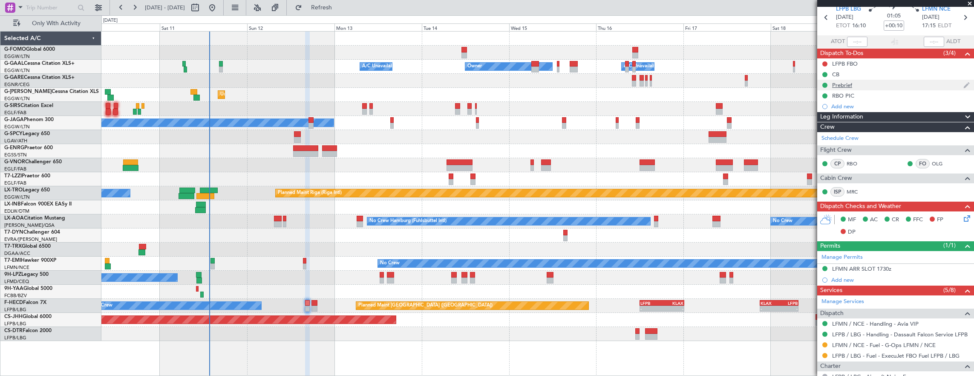
scroll to position [0, 0]
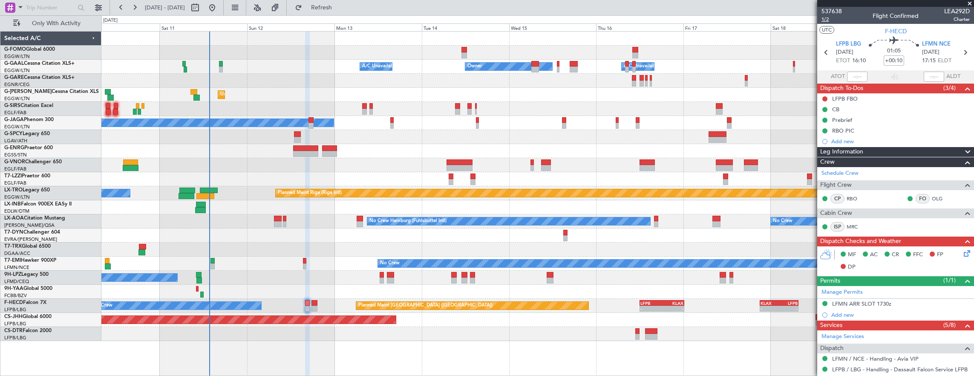
click at [825, 17] on span "1/2" at bounding box center [832, 19] width 20 height 7
click at [825, 22] on span "1/2" at bounding box center [832, 19] width 20 height 7
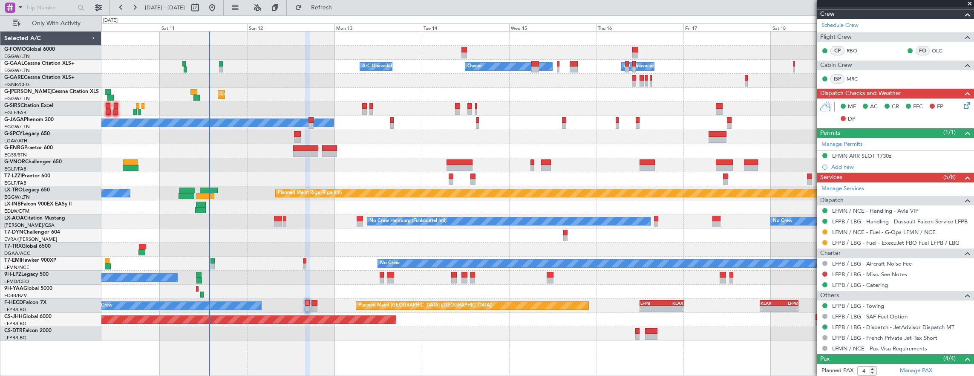
scroll to position [213, 0]
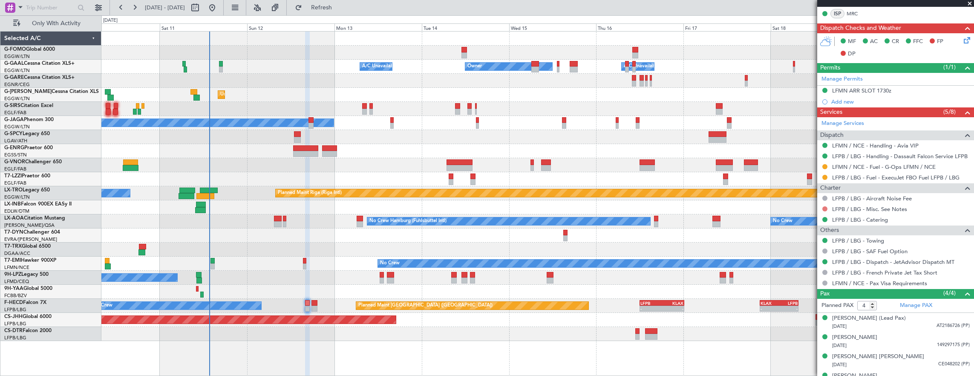
click at [824, 206] on button at bounding box center [825, 208] width 5 height 5
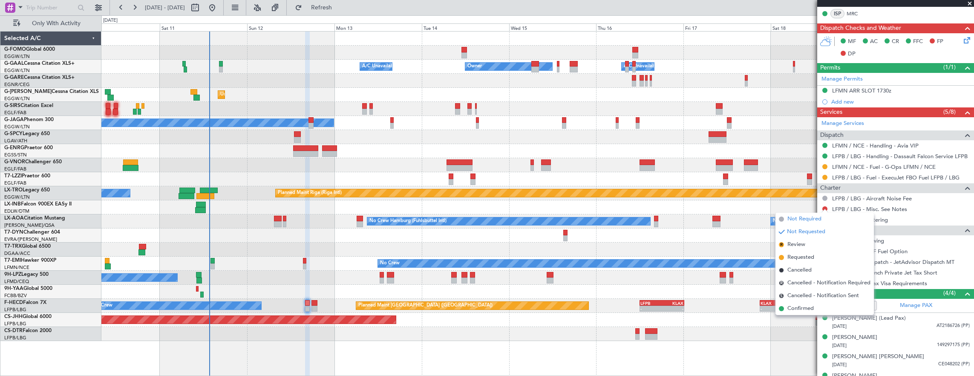
click at [791, 222] on span "Not Required" at bounding box center [805, 219] width 34 height 9
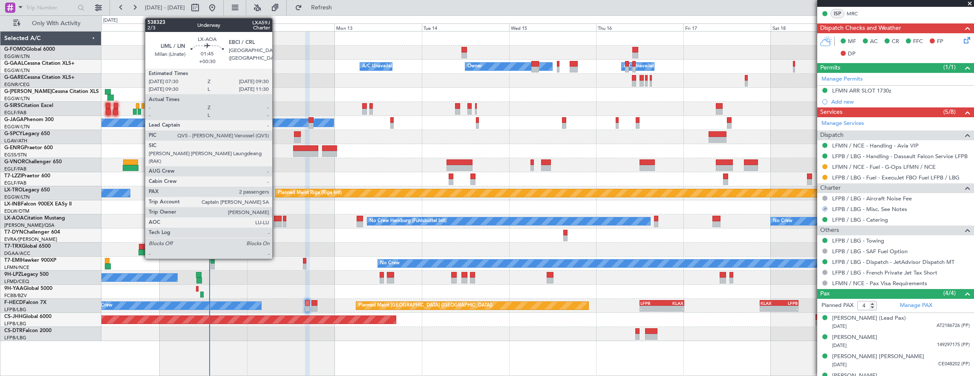
click at [278, 221] on div at bounding box center [278, 224] width 8 height 6
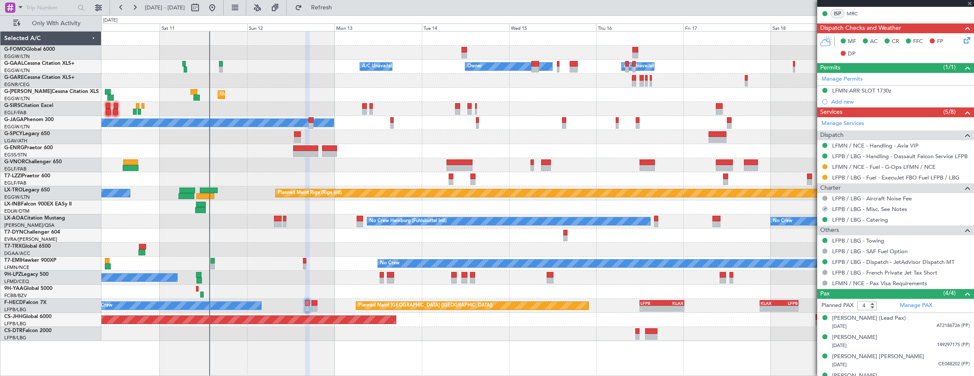
type input "+00:30"
type input "2"
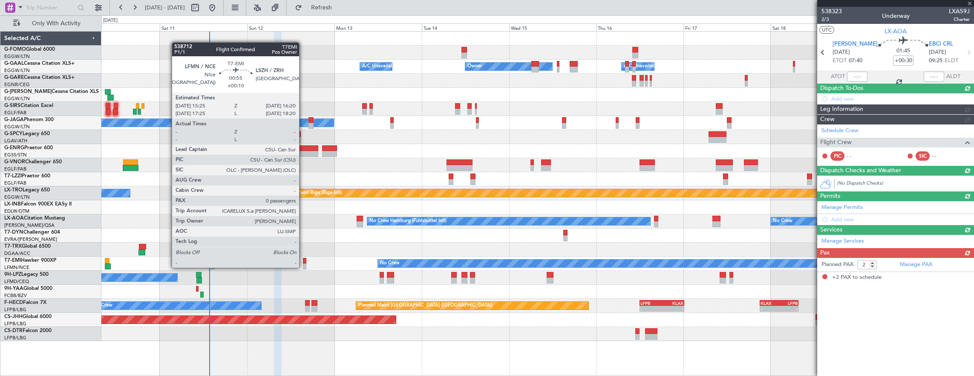
scroll to position [0, 0]
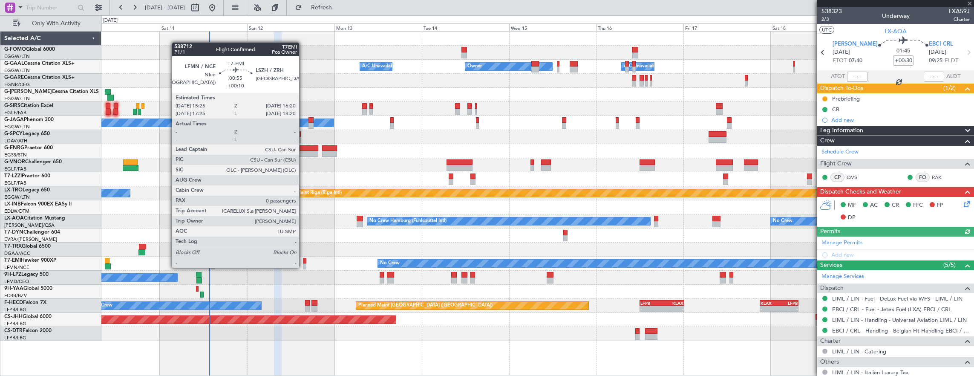
click at [303, 267] on div at bounding box center [304, 266] width 3 height 6
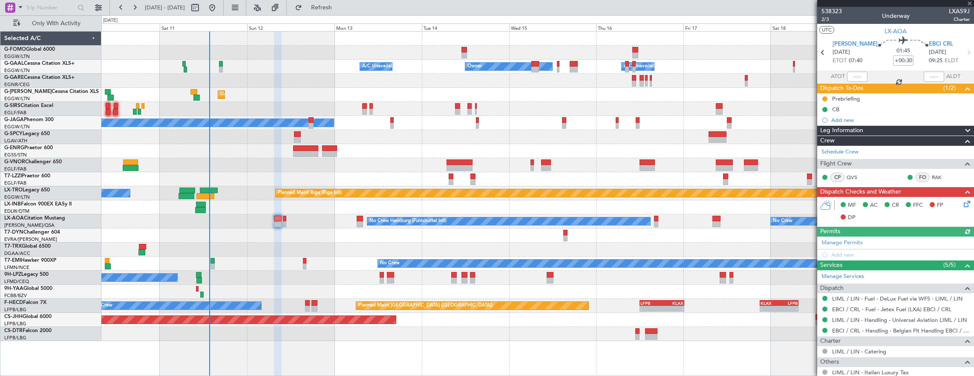
type input "+00:10"
type input "0"
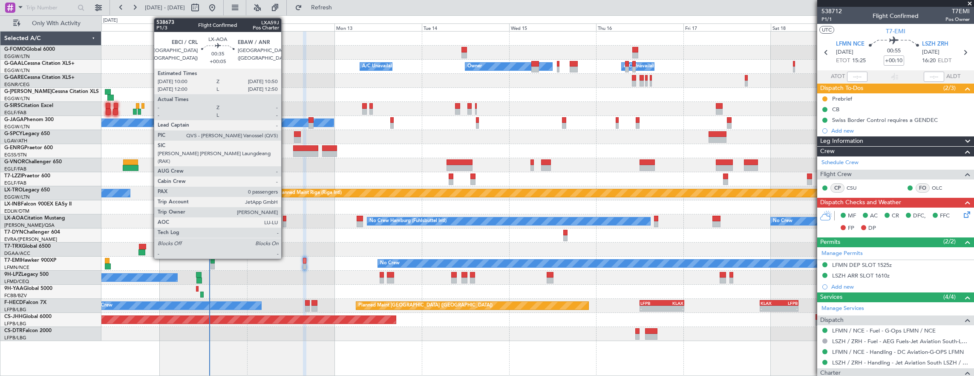
click at [286, 222] on div at bounding box center [284, 224] width 3 height 6
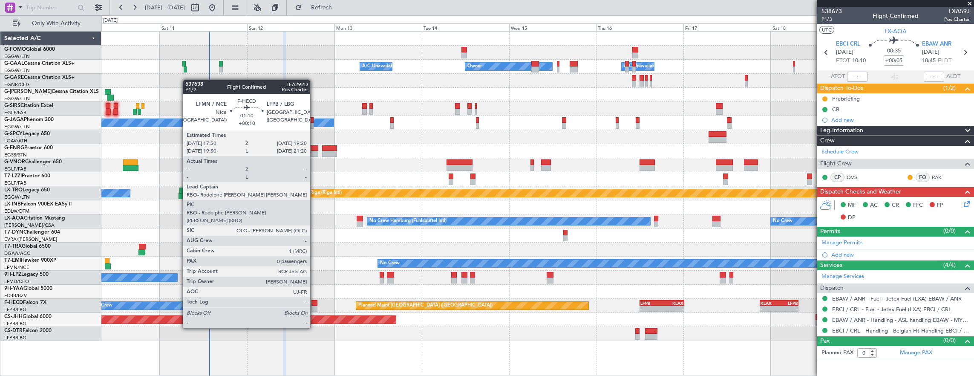
click at [315, 304] on div at bounding box center [315, 303] width 6 height 6
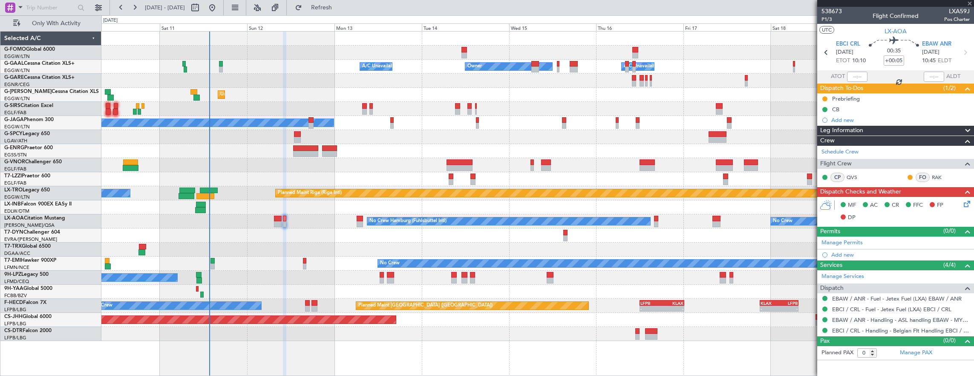
type input "+00:10"
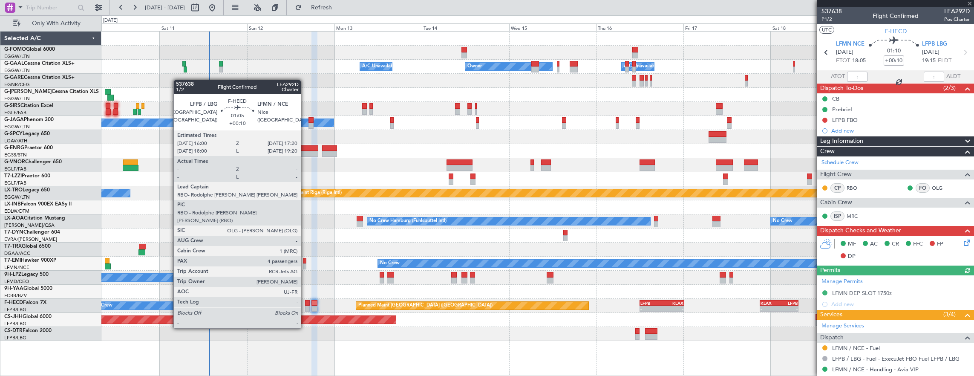
click at [305, 304] on div at bounding box center [307, 303] width 5 height 6
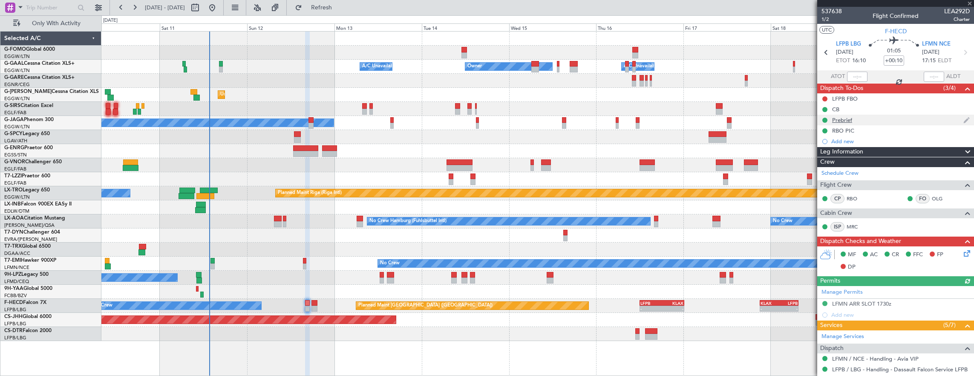
click at [891, 121] on div "Prebrief" at bounding box center [895, 120] width 157 height 11
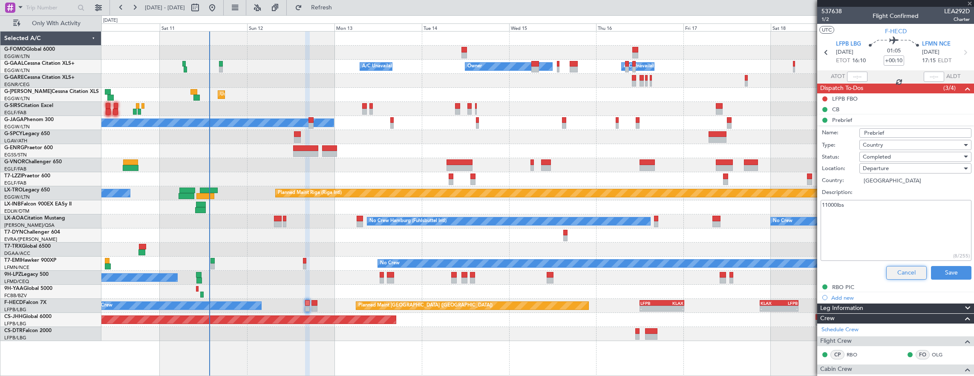
click at [895, 267] on button "Cancel" at bounding box center [906, 273] width 40 height 14
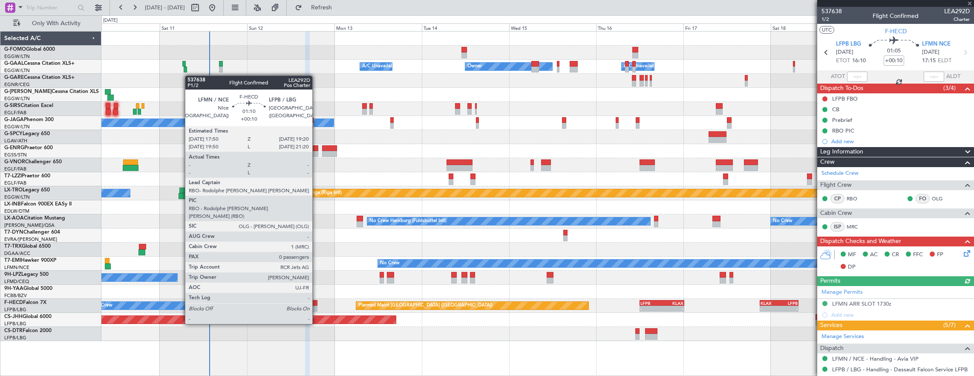
click at [316, 300] on div at bounding box center [315, 303] width 6 height 6
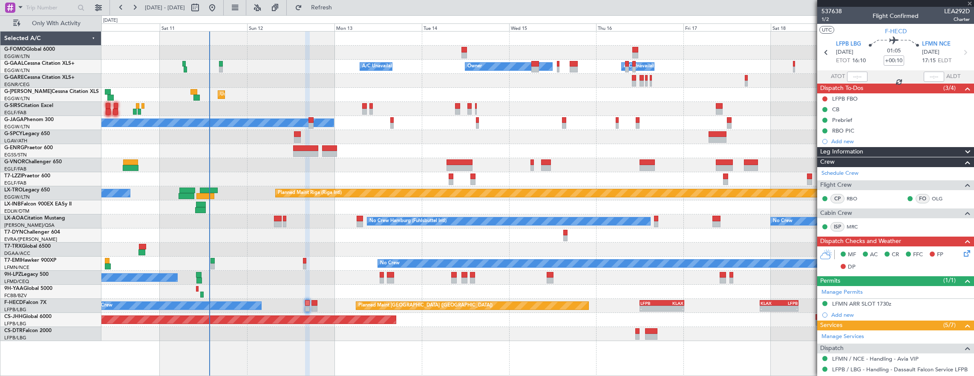
type input "0"
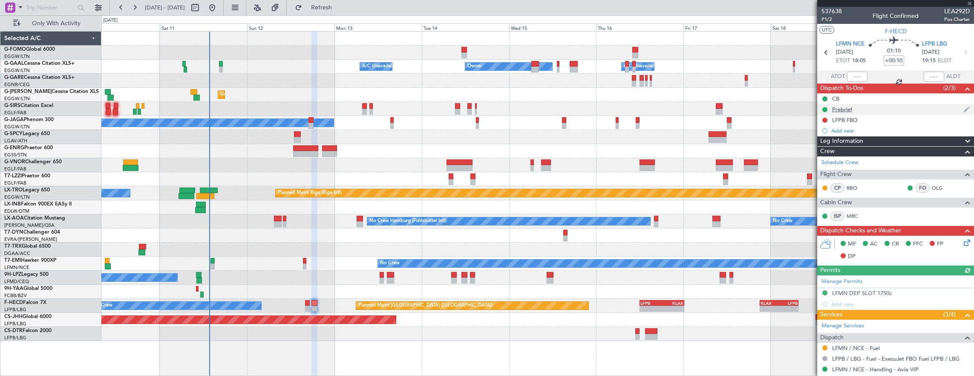
click at [893, 113] on div "Prebrief" at bounding box center [895, 109] width 157 height 11
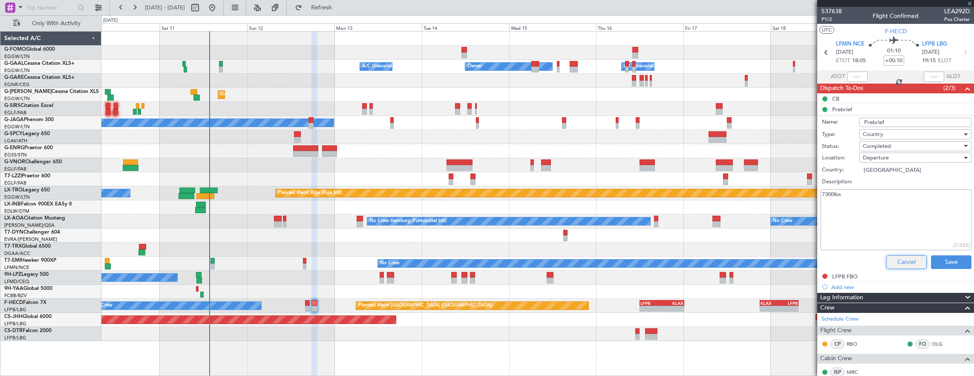
click at [903, 259] on button "Cancel" at bounding box center [906, 262] width 40 height 14
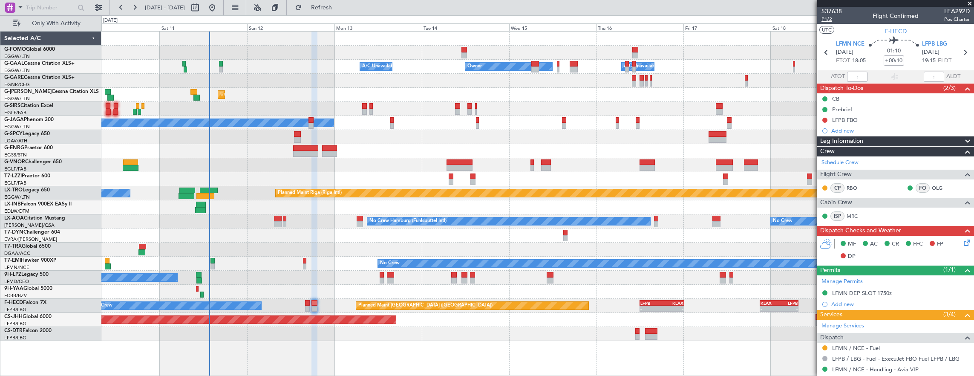
click at [831, 20] on span "P1/2" at bounding box center [832, 19] width 20 height 7
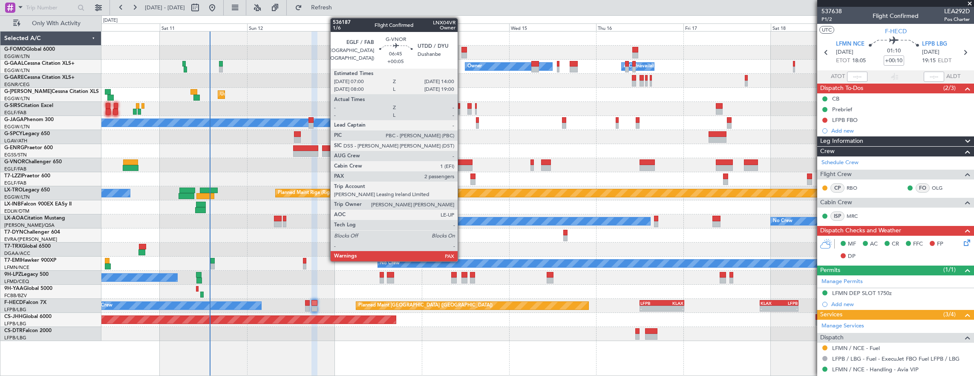
click at [462, 162] on div at bounding box center [460, 162] width 26 height 6
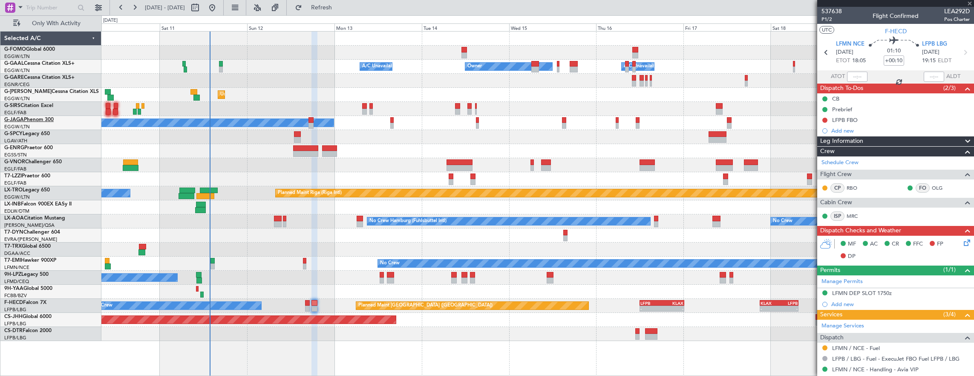
type input "+00:05"
type input "2"
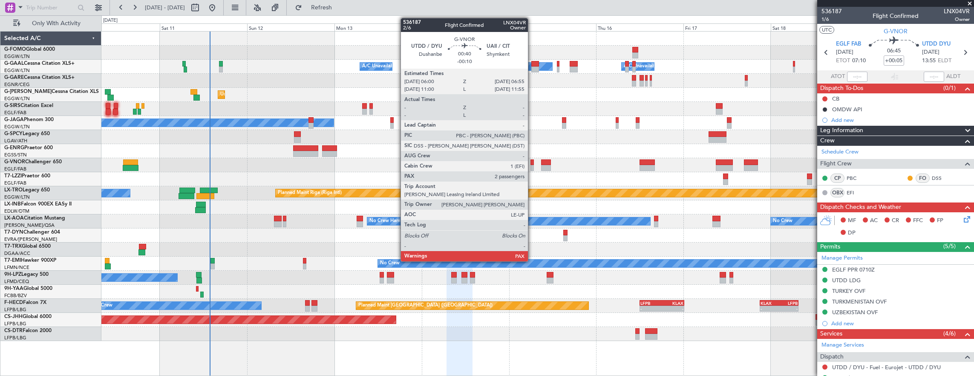
click at [532, 163] on div at bounding box center [532, 162] width 3 height 6
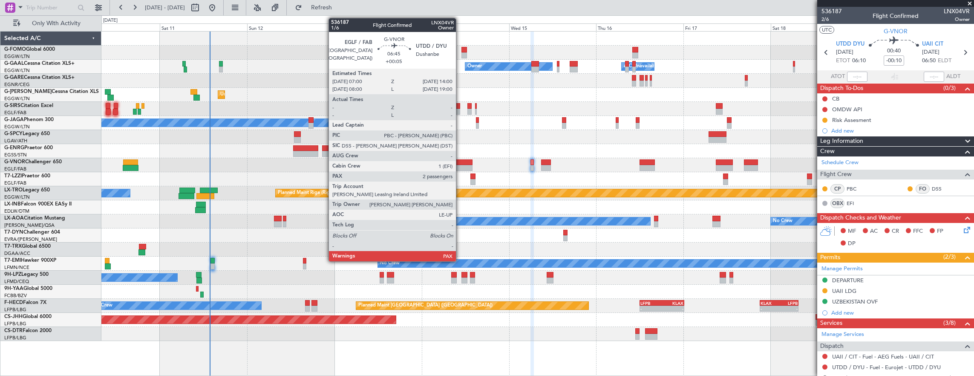
click at [460, 165] on div at bounding box center [460, 168] width 26 height 6
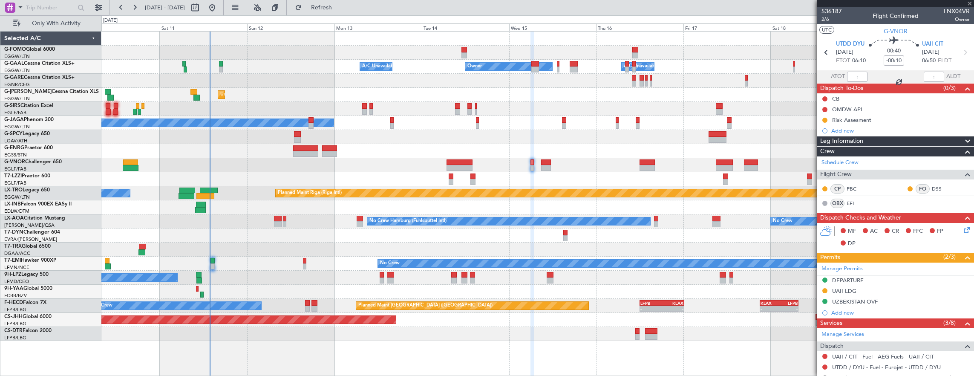
type input "+00:05"
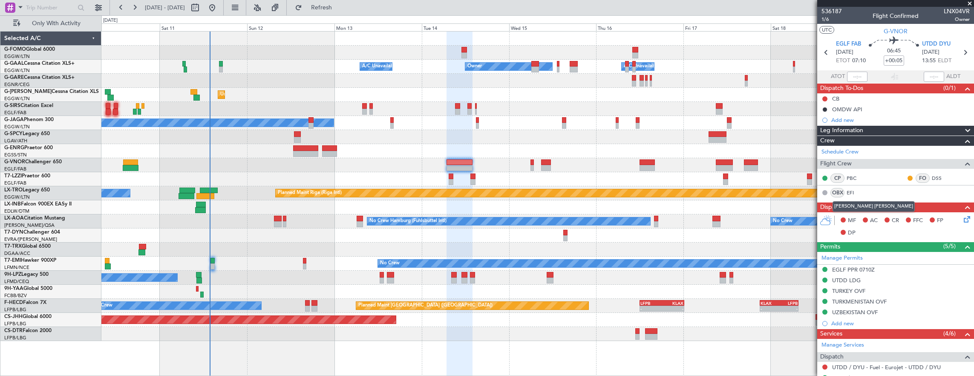
click at [846, 189] on div "OBX EFI" at bounding box center [844, 192] width 44 height 9
click at [851, 190] on link "EFI" at bounding box center [856, 193] width 19 height 8
click at [886, 117] on div "Add new" at bounding box center [896, 119] width 131 height 7
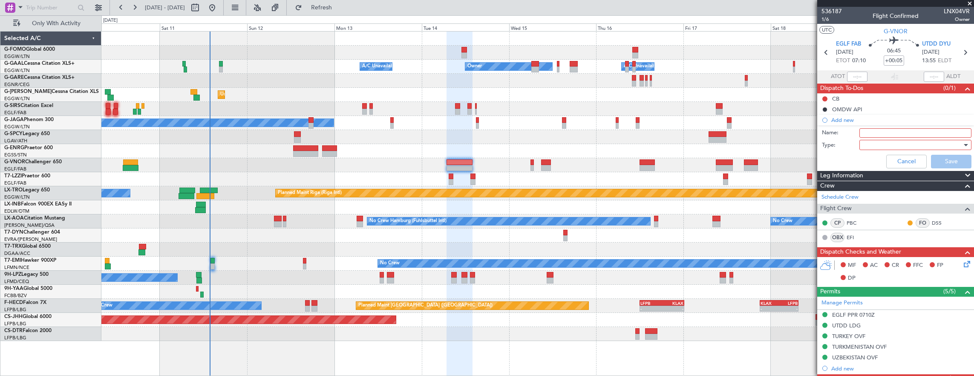
click at [889, 133] on input "Name:" at bounding box center [916, 132] width 112 height 9
click at [826, 144] on label "Type:" at bounding box center [841, 145] width 38 height 9
click at [906, 133] on input "Name:" at bounding box center [916, 132] width 112 height 9
type input "EFI email address"
click at [875, 144] on div at bounding box center [912, 145] width 99 height 13
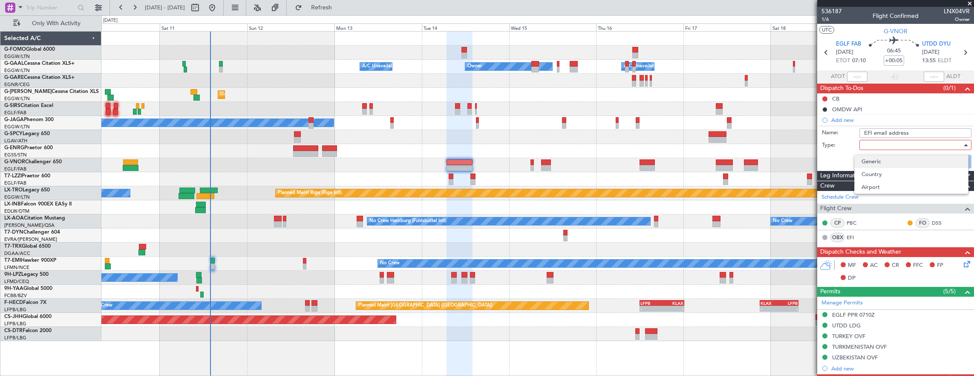
click at [888, 160] on span "Generic" at bounding box center [912, 161] width 100 height 13
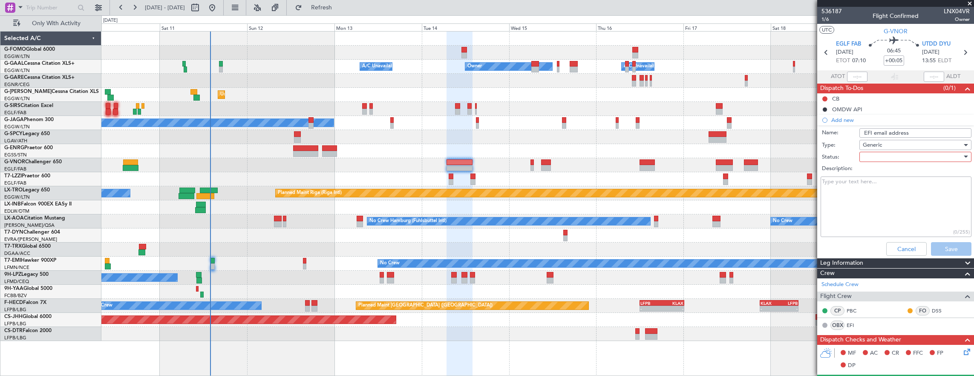
click at [878, 161] on div at bounding box center [912, 156] width 99 height 13
click at [894, 198] on span "Completed" at bounding box center [912, 199] width 100 height 13
click at [886, 198] on textarea "Description:" at bounding box center [896, 206] width 151 height 61
paste textarea "[EMAIL_ADDRESS][DOMAIN_NAME]"
type textarea "[EMAIL_ADDRESS][DOMAIN_NAME]"
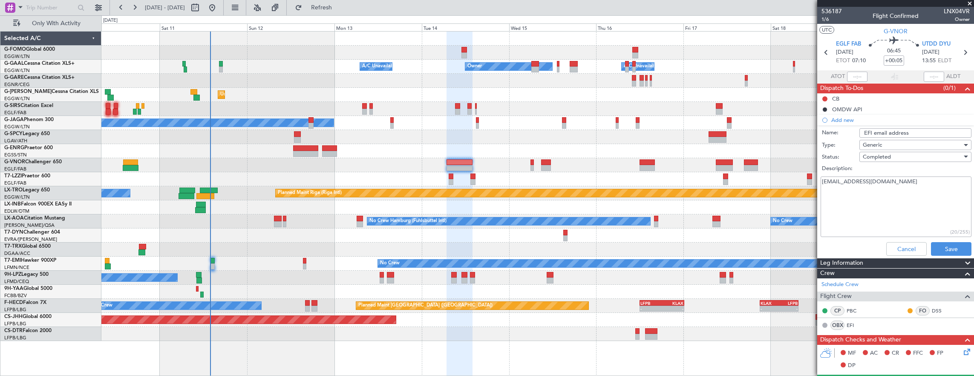
drag, startPoint x: 922, startPoint y: 132, endPoint x: 694, endPoint y: 130, distance: 228.0
click at [709, 130] on fb-app "[DATE] - [DATE] Refresh Quick Links Only With Activity - - EGGW 03:55 Z KSFO 14…" at bounding box center [487, 190] width 974 height 369
type input "ISP EMAIL ADDRESS"
drag, startPoint x: 953, startPoint y: 183, endPoint x: 953, endPoint y: 201, distance: 17.9
click at [953, 183] on textarea "[EMAIL_ADDRESS][DOMAIN_NAME]" at bounding box center [896, 206] width 151 height 61
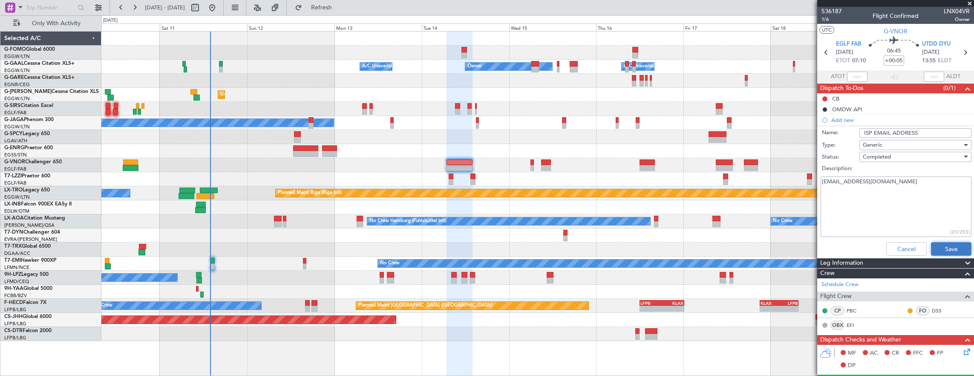
click at [956, 246] on button "Save" at bounding box center [951, 249] width 40 height 14
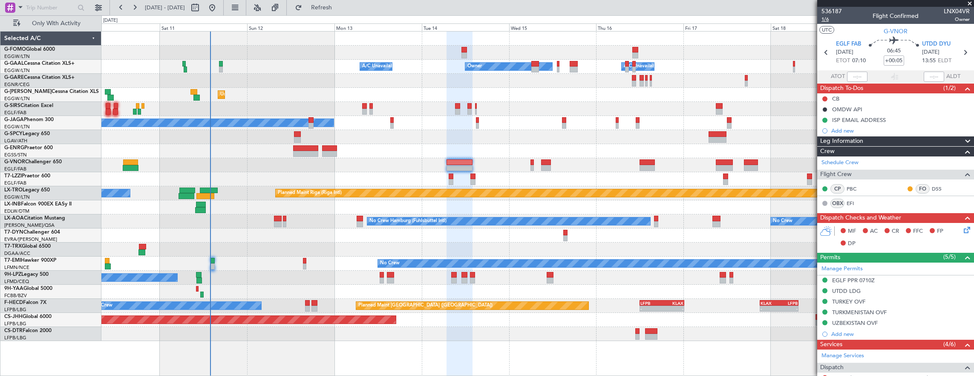
click at [828, 23] on div "536187 1/6 Flight Confirmed LNX04VR Owner" at bounding box center [895, 15] width 157 height 17
click at [828, 20] on span "1/6" at bounding box center [832, 19] width 20 height 7
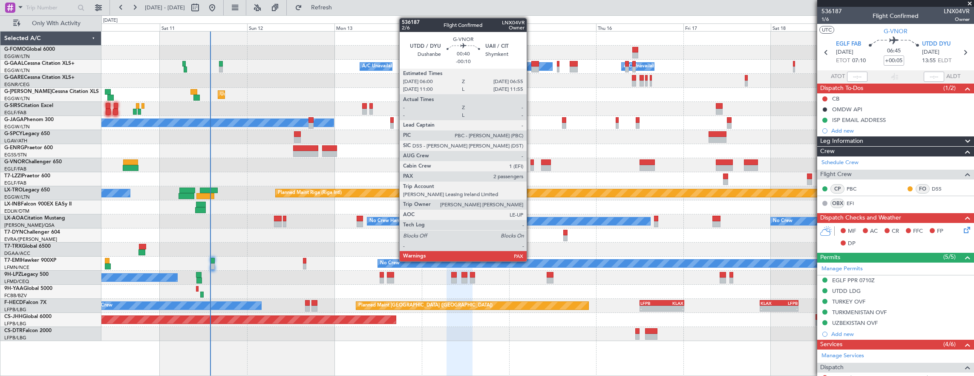
click at [531, 164] on div at bounding box center [532, 162] width 3 height 6
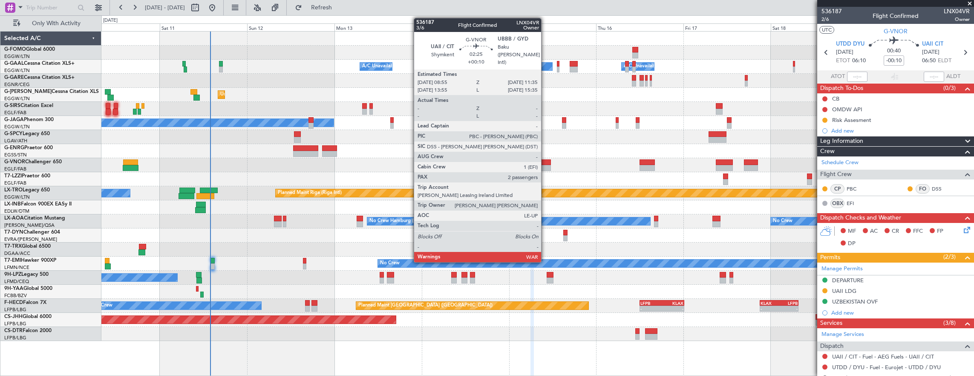
click at [545, 164] on div at bounding box center [546, 162] width 10 height 6
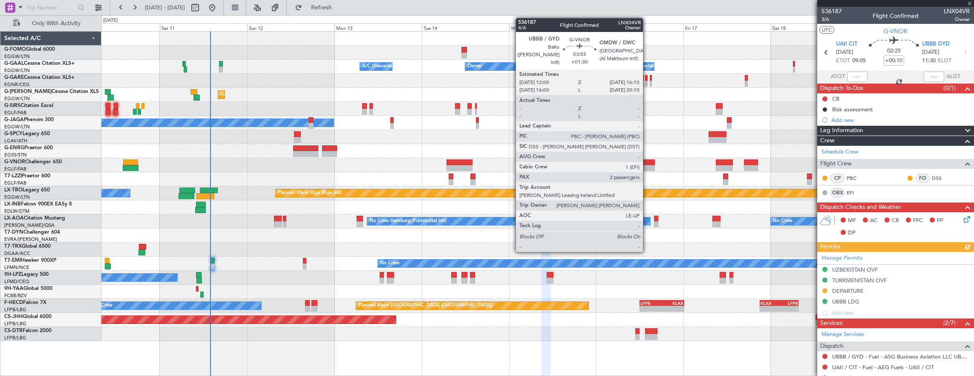
click at [647, 162] on div at bounding box center [647, 162] width 15 height 6
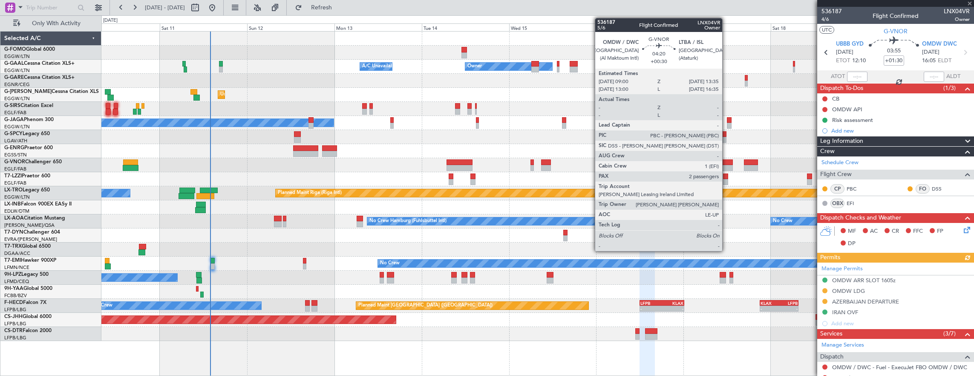
click at [727, 164] on div at bounding box center [724, 162] width 17 height 6
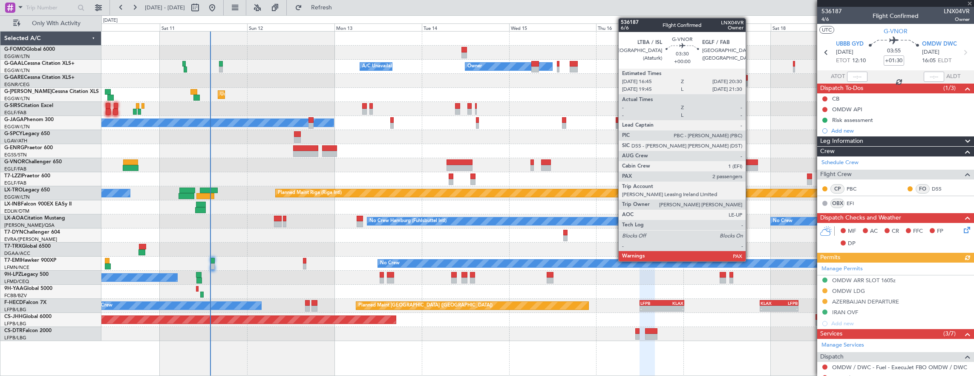
type input "+00:30"
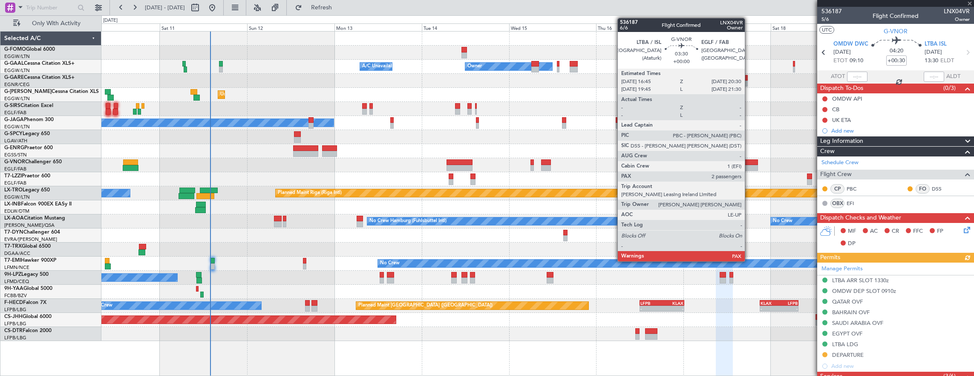
click at [749, 164] on div at bounding box center [751, 162] width 14 height 6
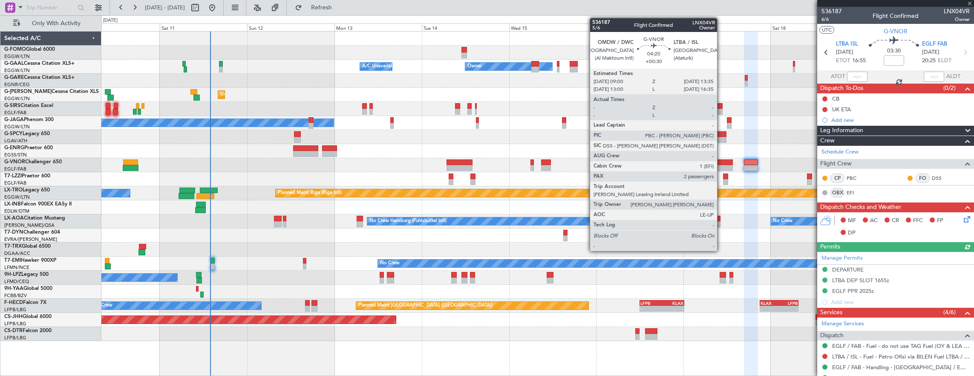
click at [722, 163] on div at bounding box center [724, 162] width 17 height 6
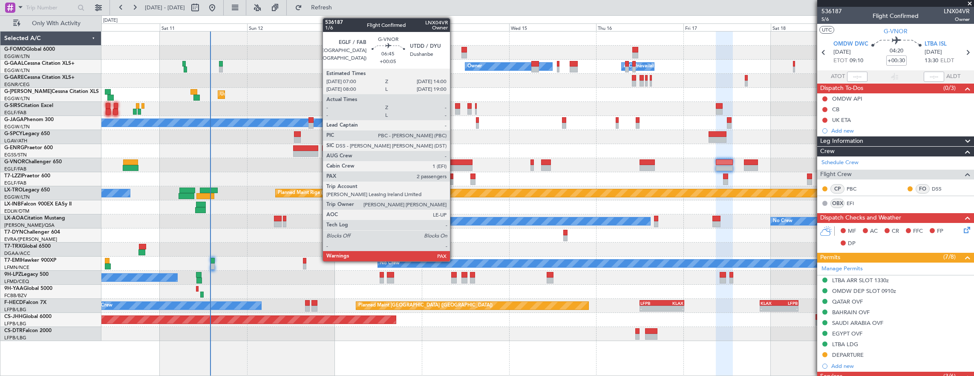
click at [454, 165] on div at bounding box center [460, 168] width 26 height 6
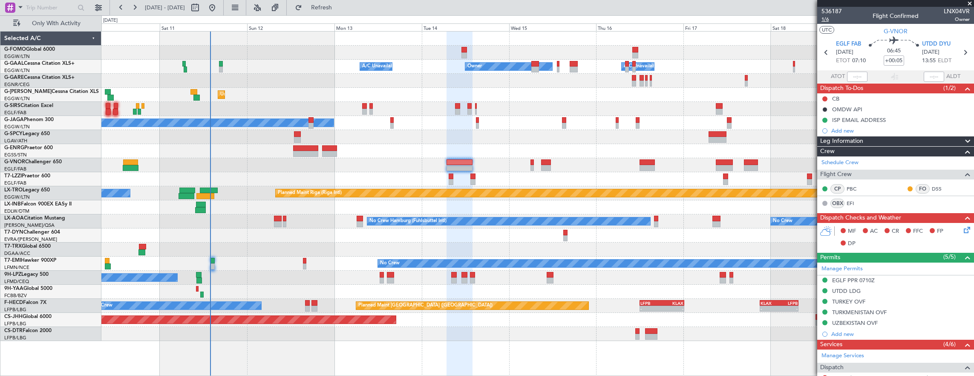
click at [828, 20] on span "1/6" at bounding box center [832, 19] width 20 height 7
click at [903, 62] on mat-tooltip-component "Flight Time" at bounding box center [891, 66] width 39 height 23
drag, startPoint x: 893, startPoint y: 62, endPoint x: 889, endPoint y: 61, distance: 4.3
click at [893, 61] on div "Flight Time" at bounding box center [891, 66] width 27 height 11
click at [892, 66] on nimbus-time-variation "+00:05" at bounding box center [894, 61] width 20 height 13
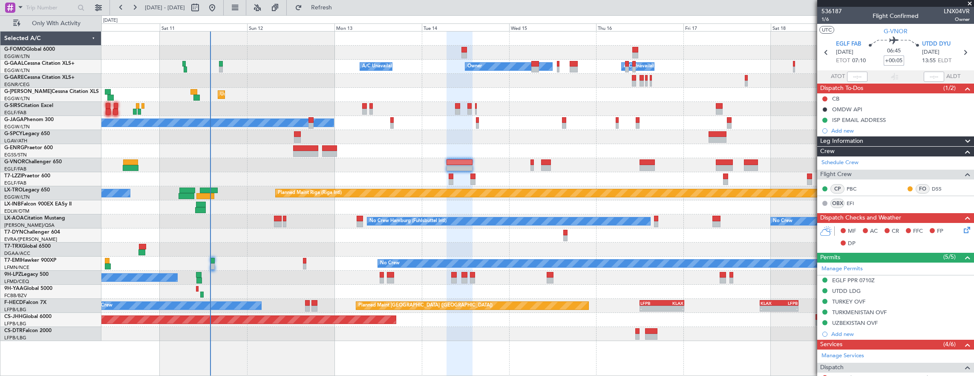
click at [892, 62] on input "+00:05" at bounding box center [894, 60] width 20 height 10
click at [889, 61] on input "+00:05" at bounding box center [894, 60] width 20 height 10
click at [898, 58] on input "+0:05" at bounding box center [894, 60] width 20 height 10
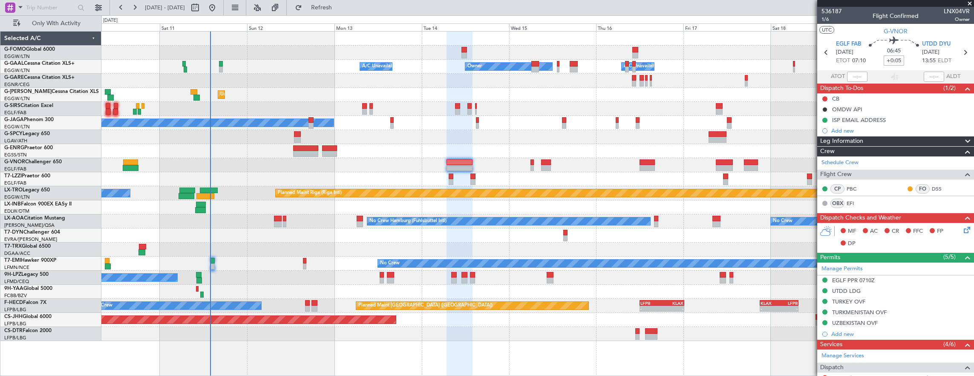
click at [898, 58] on input "+0:05" at bounding box center [894, 60] width 20 height 10
click at [828, 20] on span "1/6" at bounding box center [832, 19] width 20 height 7
click at [827, 19] on span "1/6" at bounding box center [832, 19] width 20 height 7
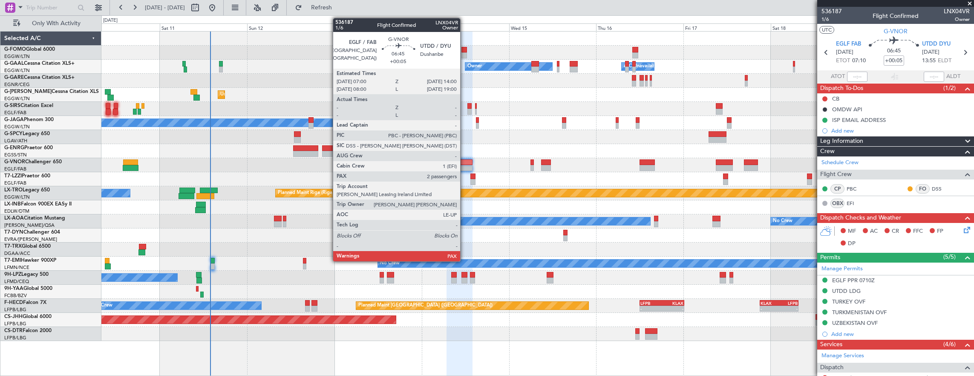
click at [465, 162] on div at bounding box center [460, 162] width 26 height 6
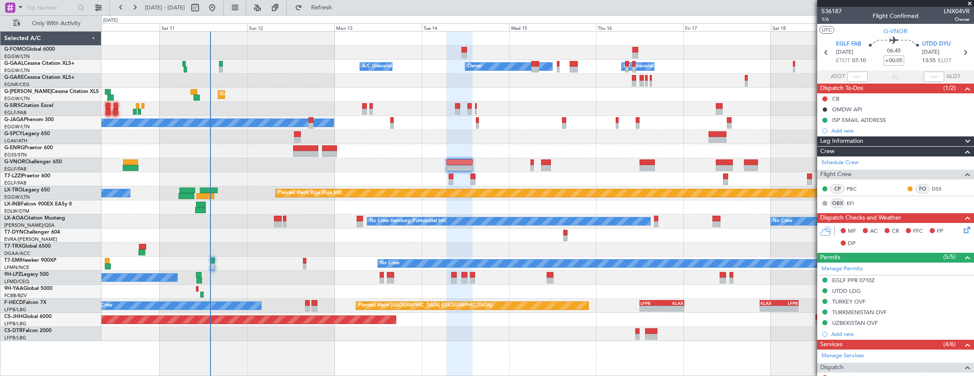
click at [891, 62] on input "+00:05" at bounding box center [894, 60] width 20 height 10
type input "+00:00"
click at [962, 232] on icon at bounding box center [965, 228] width 7 height 7
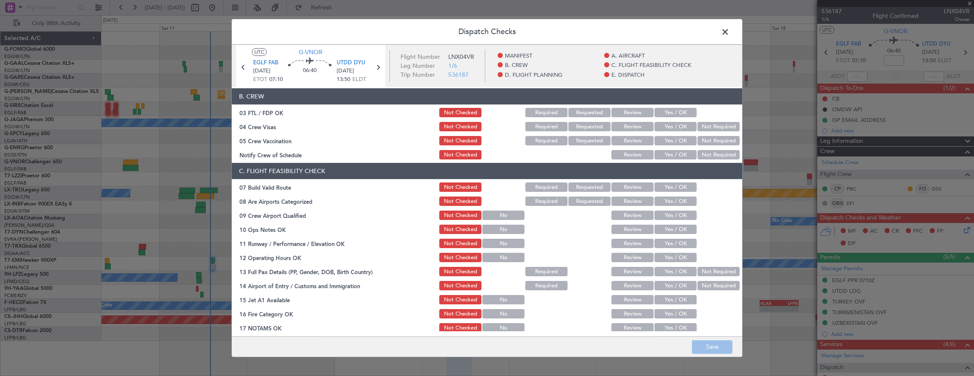
scroll to position [128, 0]
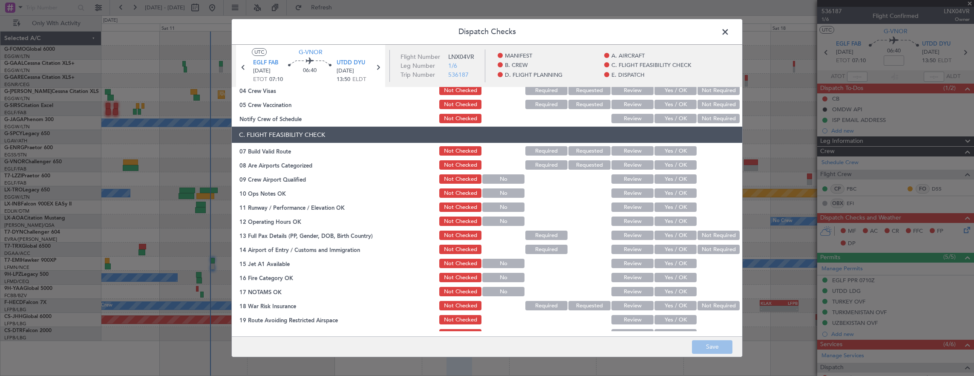
click at [674, 151] on button "Yes / OK" at bounding box center [676, 150] width 42 height 9
click at [671, 193] on button "Yes / OK" at bounding box center [676, 192] width 42 height 9
click at [670, 209] on button "Yes / OK" at bounding box center [676, 206] width 42 height 9
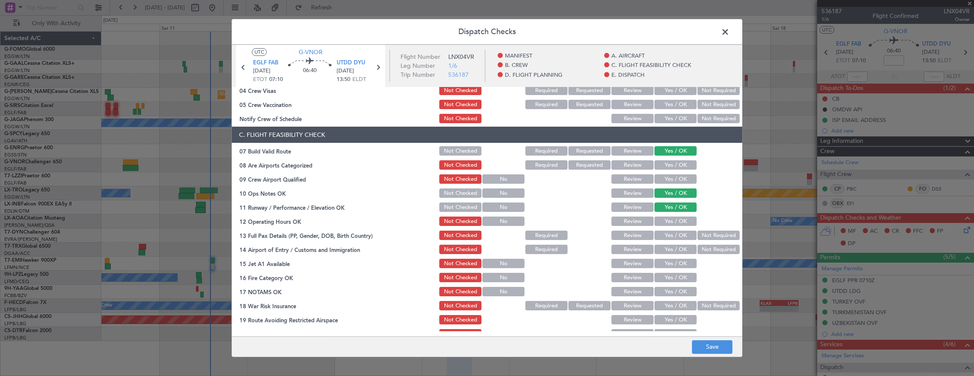
drag, startPoint x: 670, startPoint y: 220, endPoint x: 671, endPoint y: 224, distance: 4.3
click at [671, 220] on button "Yes / OK" at bounding box center [676, 220] width 42 height 9
click at [672, 231] on button "Yes / OK" at bounding box center [676, 235] width 42 height 9
click at [668, 251] on button "Yes / OK" at bounding box center [676, 249] width 42 height 9
click at [667, 270] on section "C. FLIGHT FEASIBILITY CHECK 07 Build Valid Route Not Checked Required Requested…" at bounding box center [487, 240] width 511 height 227
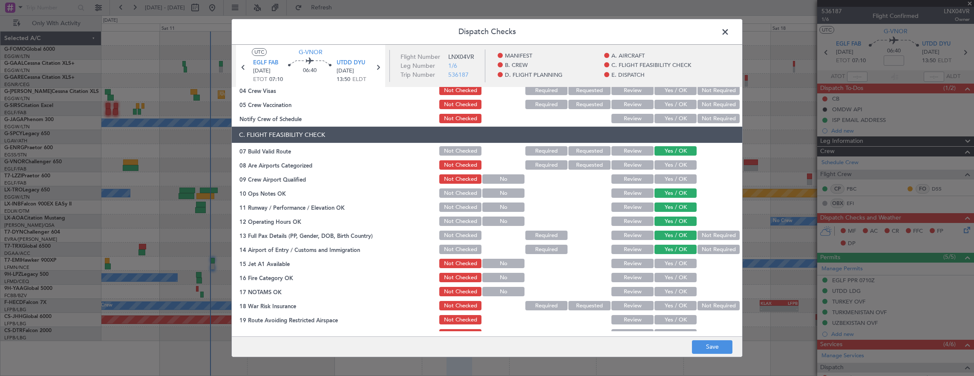
drag, startPoint x: 675, startPoint y: 257, endPoint x: 673, endPoint y: 268, distance: 12.1
click at [677, 259] on section "C. FLIGHT FEASIBILITY CHECK 07 Build Valid Route Not Checked Required Requested…" at bounding box center [487, 240] width 511 height 227
click at [673, 268] on div "Yes / OK" at bounding box center [674, 263] width 43 height 12
click at [673, 263] on button "Yes / OK" at bounding box center [676, 263] width 42 height 9
click at [659, 282] on button "Yes / OK" at bounding box center [676, 277] width 42 height 9
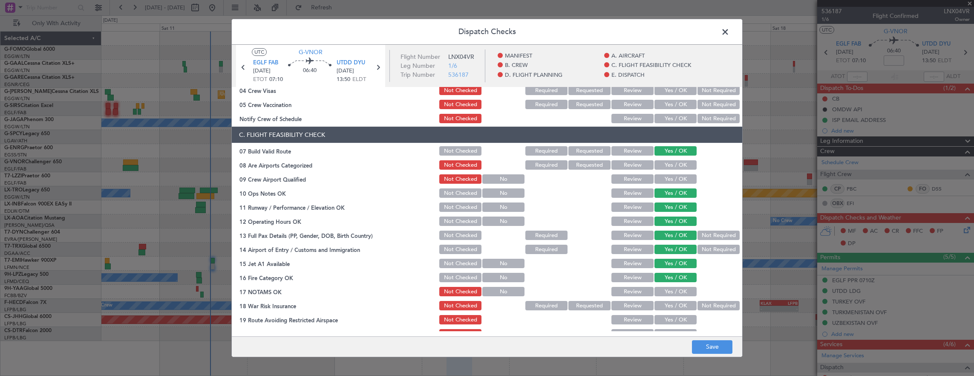
click at [658, 289] on button "Yes / OK" at bounding box center [676, 291] width 42 height 9
click at [716, 308] on button "Not Required" at bounding box center [719, 305] width 42 height 9
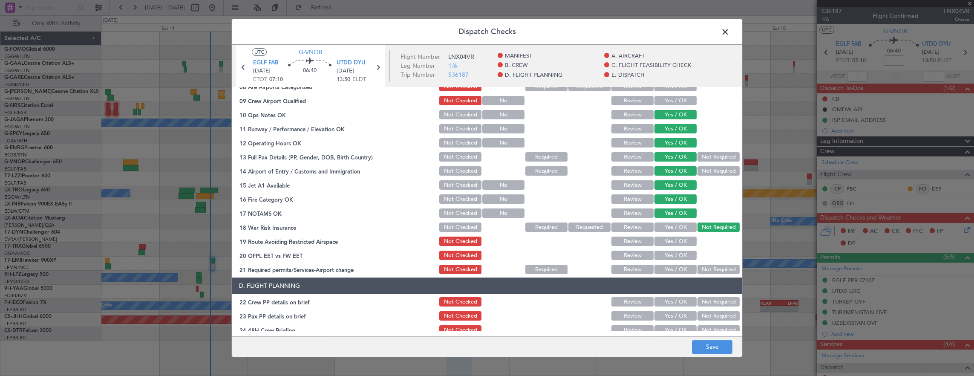
scroll to position [213, 0]
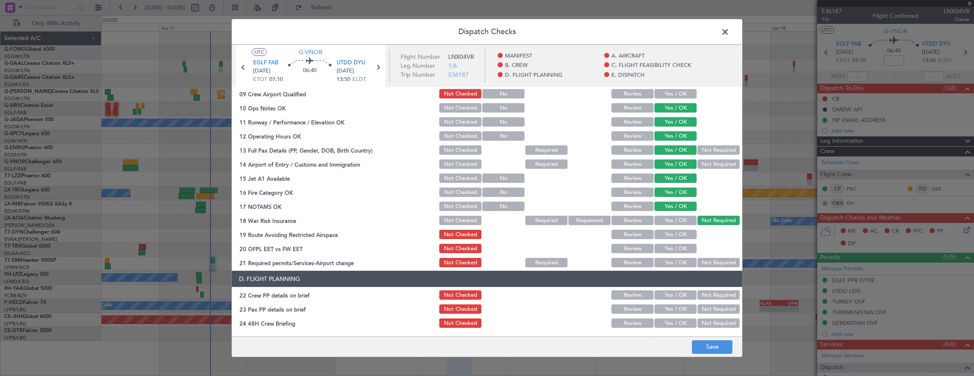
click at [671, 238] on button "Yes / OK" at bounding box center [676, 234] width 42 height 9
click at [673, 244] on button "Yes / OK" at bounding box center [676, 248] width 42 height 9
drag, startPoint x: 673, startPoint y: 255, endPoint x: 677, endPoint y: 258, distance: 4.9
click at [675, 258] on section "C. FLIGHT FEASIBILITY CHECK 07 Build Valid Route Not Checked Required Requested…" at bounding box center [487, 154] width 511 height 227
click at [678, 260] on button "Yes / OK" at bounding box center [676, 262] width 42 height 9
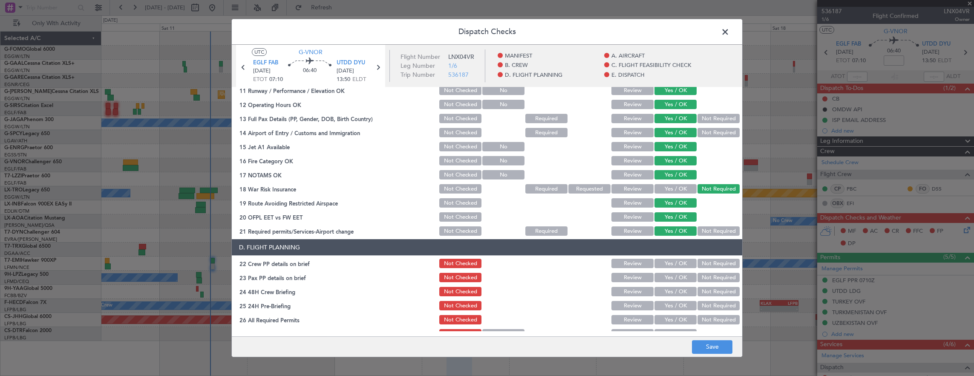
scroll to position [256, 0]
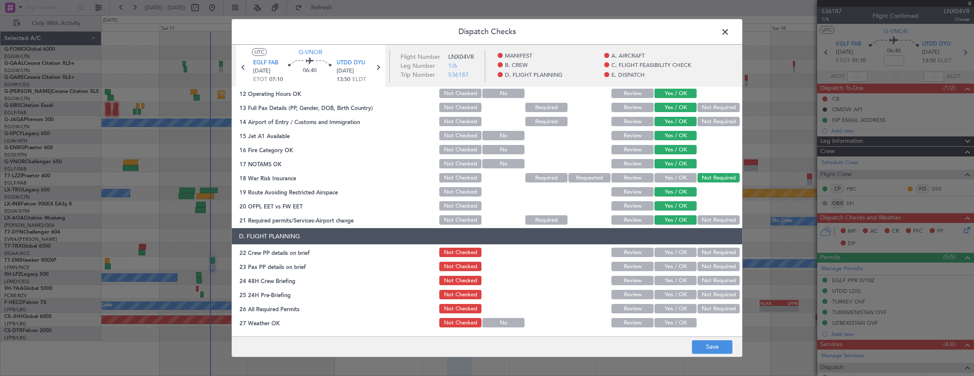
click at [668, 252] on button "Yes / OK" at bounding box center [676, 252] width 42 height 9
click at [667, 268] on button "Yes / OK" at bounding box center [676, 266] width 42 height 9
drag, startPoint x: 672, startPoint y: 280, endPoint x: 694, endPoint y: 292, distance: 25.5
click at [672, 280] on button "Yes / OK" at bounding box center [676, 280] width 42 height 9
drag, startPoint x: 701, startPoint y: 297, endPoint x: 707, endPoint y: 332, distance: 34.5
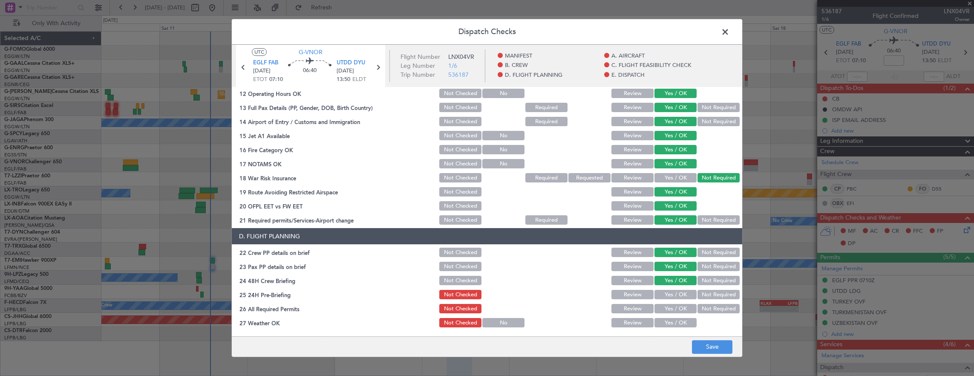
click at [702, 297] on button "Not Required" at bounding box center [719, 294] width 42 height 9
click at [707, 354] on footer "Save" at bounding box center [487, 346] width 511 height 20
click at [707, 347] on button "Save" at bounding box center [712, 347] width 40 height 14
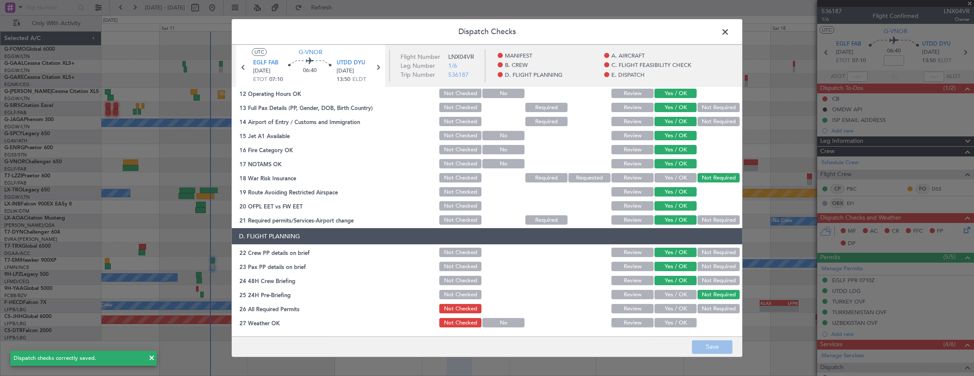
click at [730, 32] on span at bounding box center [730, 34] width 0 height 17
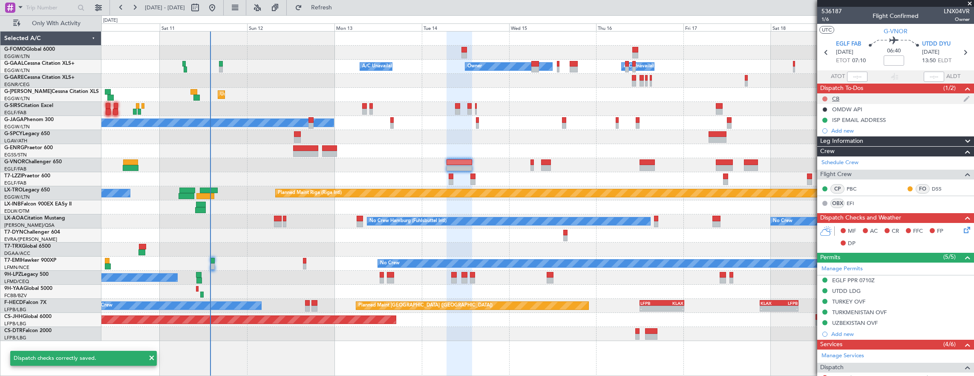
click at [826, 97] on button at bounding box center [825, 98] width 5 height 5
click at [831, 136] on span "Completed" at bounding box center [829, 136] width 28 height 9
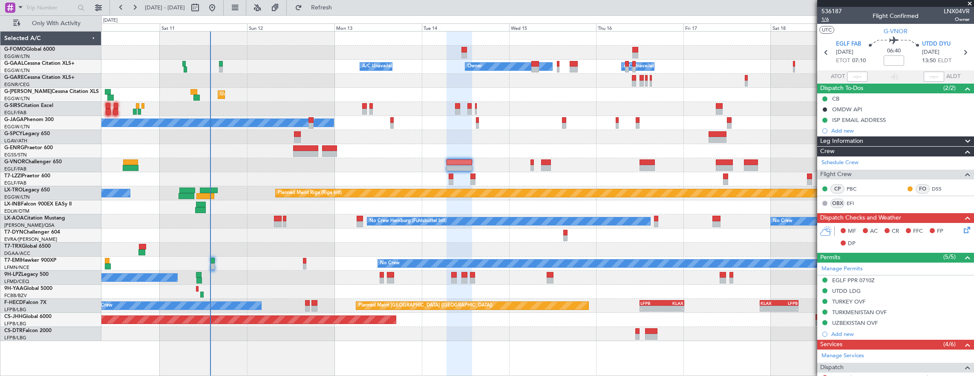
click at [827, 19] on span "1/6" at bounding box center [832, 19] width 20 height 7
click at [832, 19] on span "1/6" at bounding box center [832, 19] width 20 height 7
click at [826, 21] on span "1/6" at bounding box center [832, 19] width 20 height 7
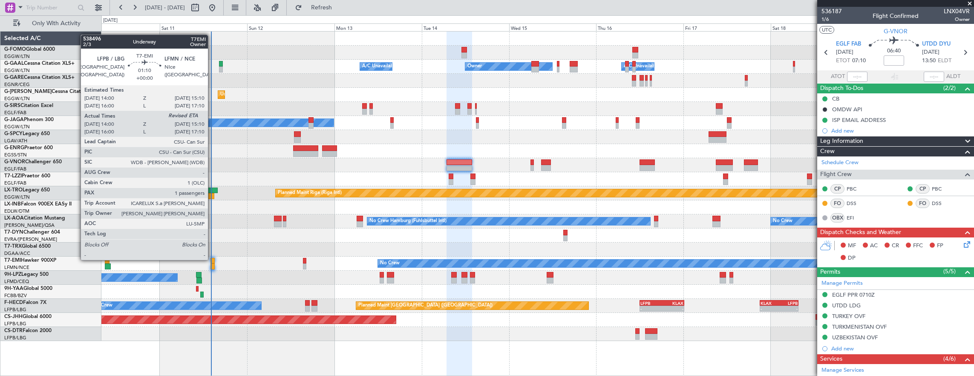
click at [212, 259] on div at bounding box center [213, 261] width 4 height 6
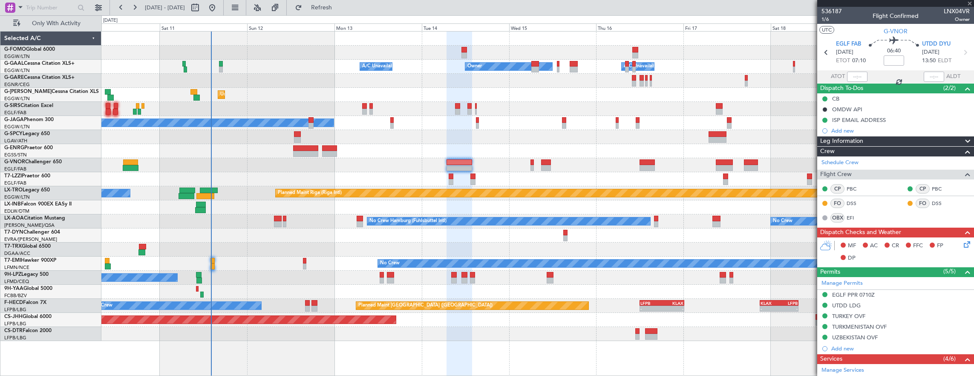
type input "14:00"
type input "1"
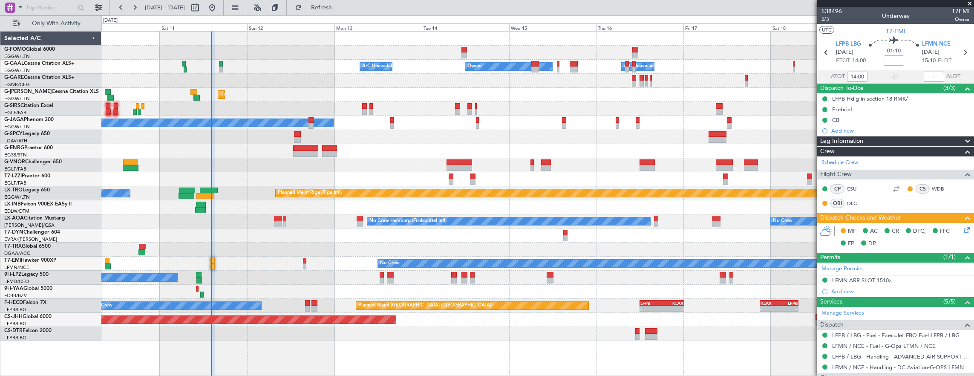
scroll to position [89, 0]
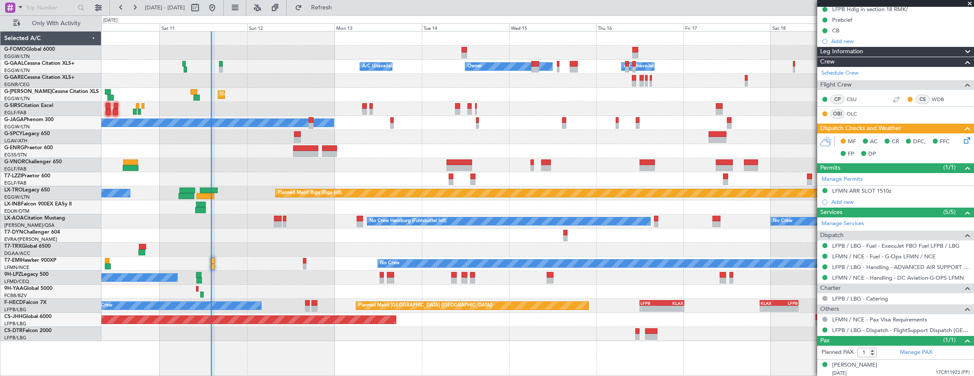
click at [962, 142] on icon at bounding box center [965, 139] width 7 height 7
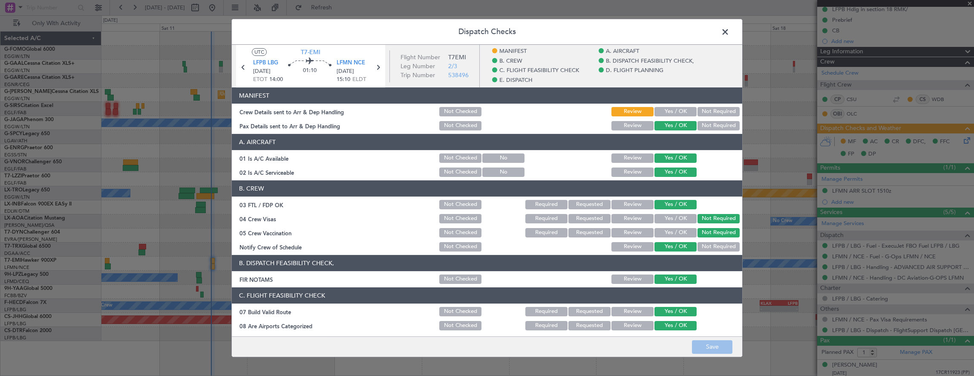
click at [730, 32] on span at bounding box center [730, 34] width 0 height 17
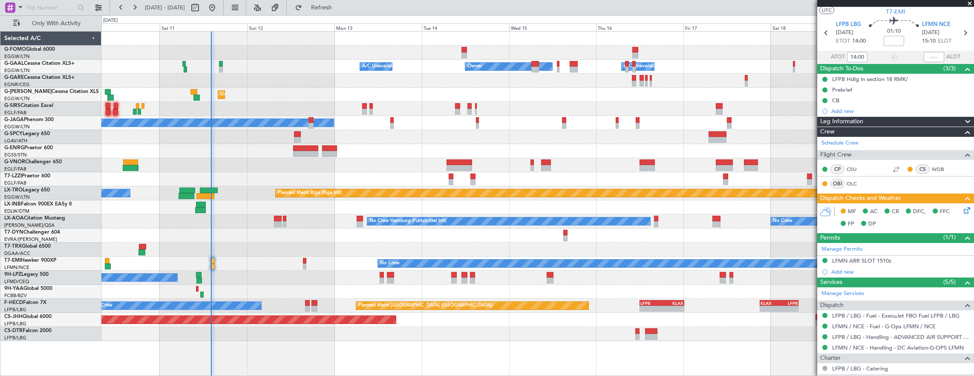
scroll to position [0, 0]
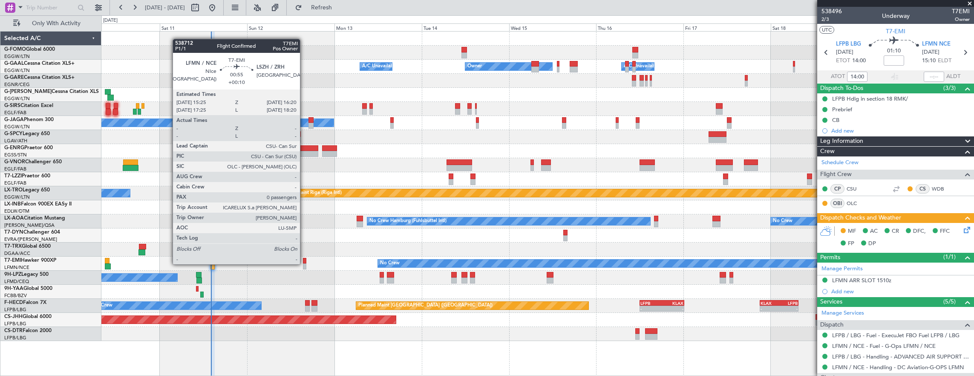
click at [304, 263] on div at bounding box center [304, 266] width 3 height 6
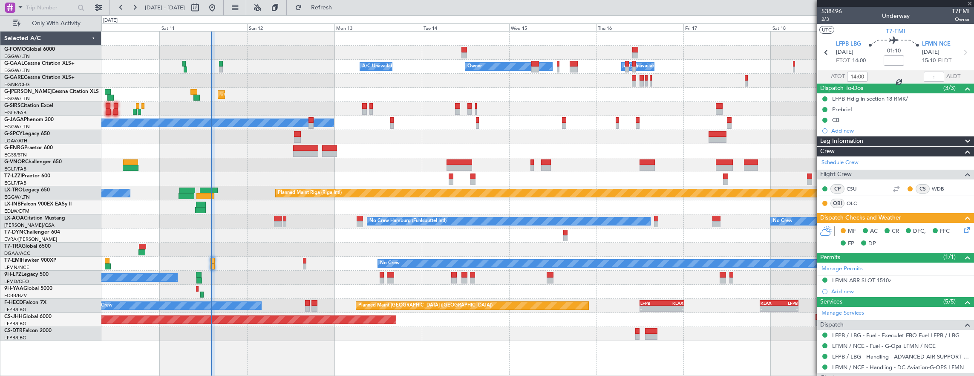
type input "+00:10"
type input "0"
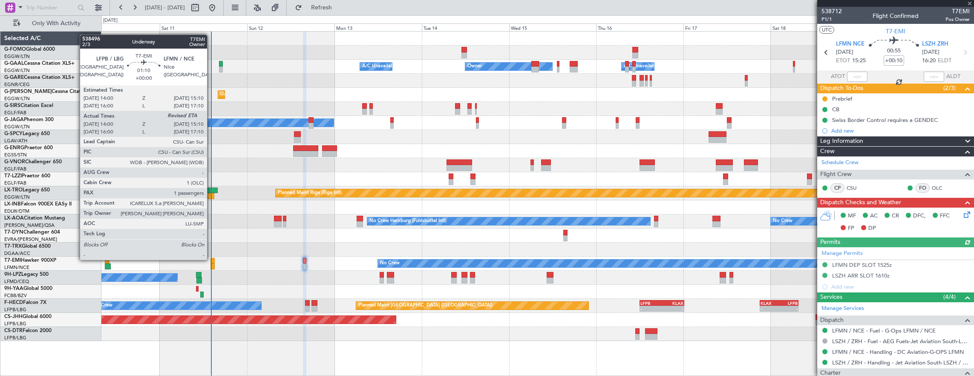
click at [212, 259] on div at bounding box center [213, 261] width 4 height 6
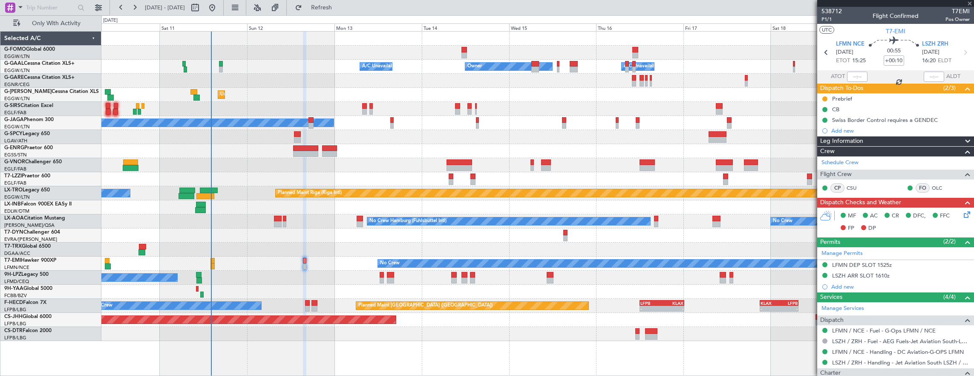
type input "14:00"
type input "1"
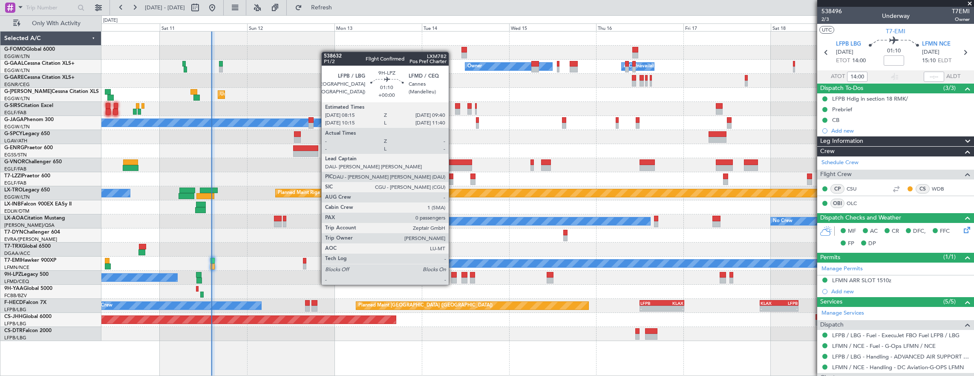
click at [453, 276] on div at bounding box center [454, 275] width 6 height 6
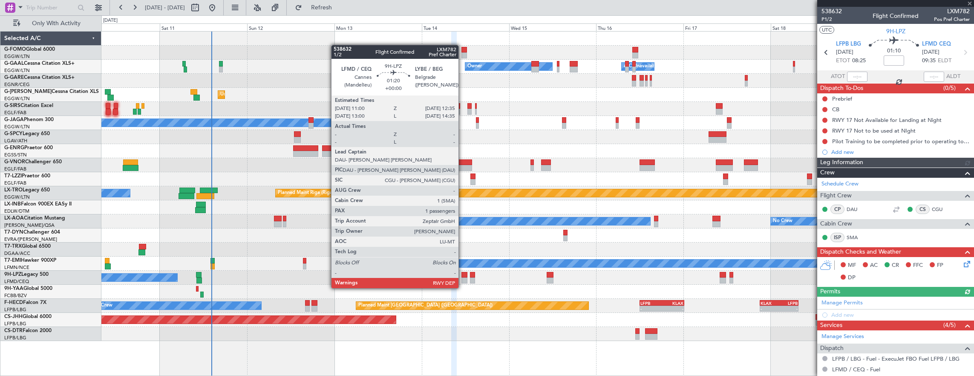
click at [463, 280] on div at bounding box center [465, 280] width 6 height 6
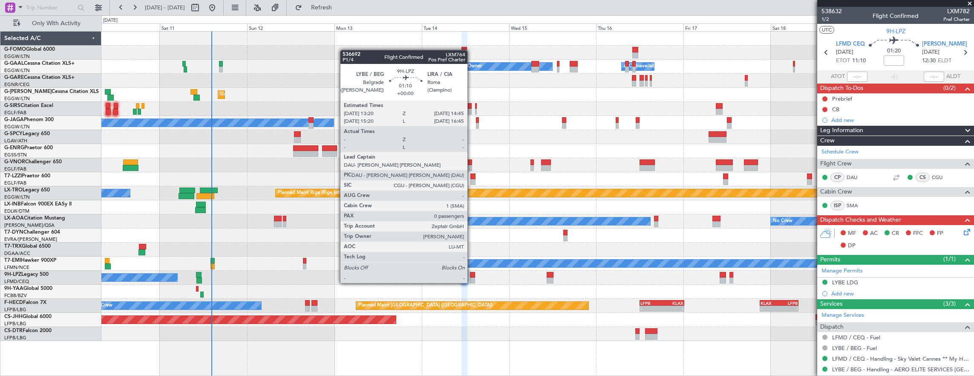
click at [472, 274] on div at bounding box center [473, 275] width 6 height 6
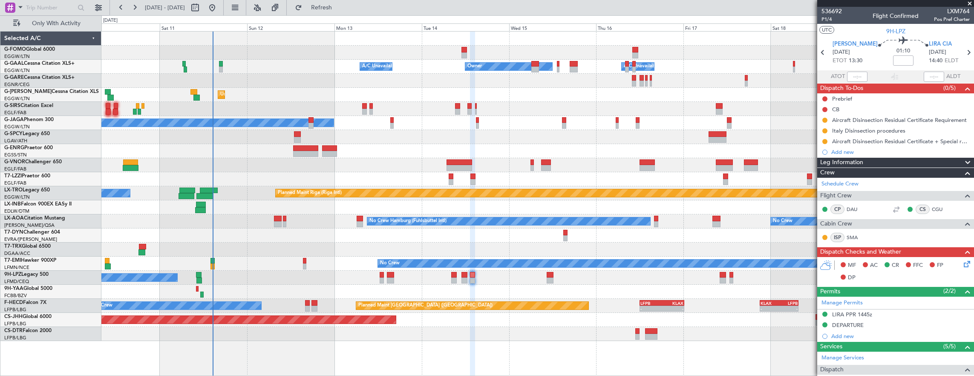
click at [751, 157] on div at bounding box center [537, 151] width 873 height 14
click at [753, 162] on div at bounding box center [751, 162] width 14 height 6
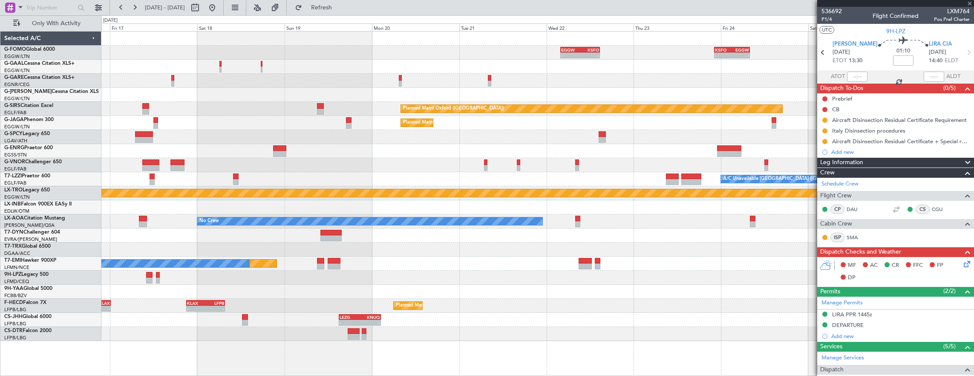
click at [178, 150] on div "- - EGGW 03:55 Z KSFO 14:45 Z - - KSFO 22:15 Z EGGW 08:00 Z Owner Owner Owner A…" at bounding box center [537, 186] width 873 height 309
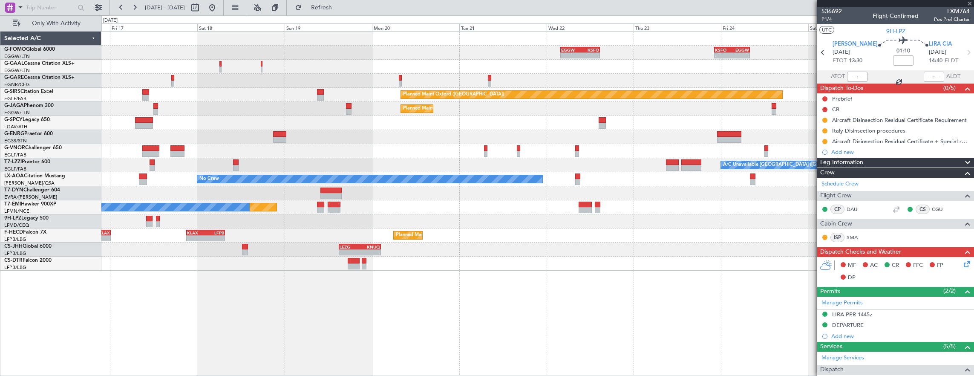
type input "2"
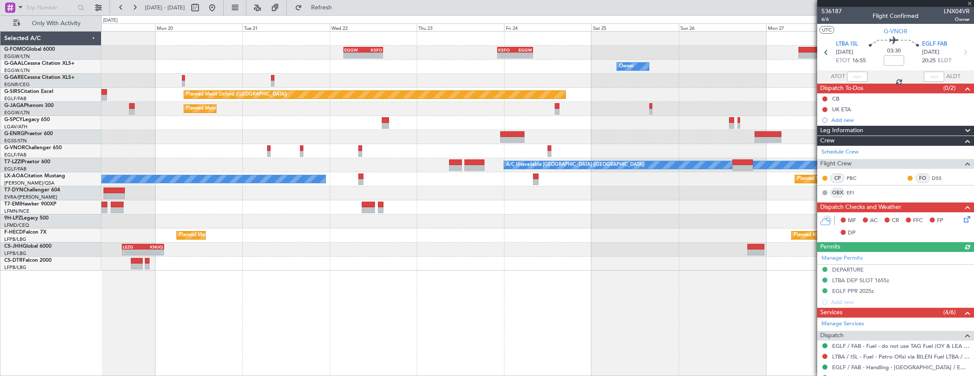
click at [502, 80] on div "- - EGGW 03:55 Z KSFO 14:45 Z - - KSFO 22:15 Z EGGW 08:00 Z Owner Planned Maint…" at bounding box center [537, 151] width 873 height 239
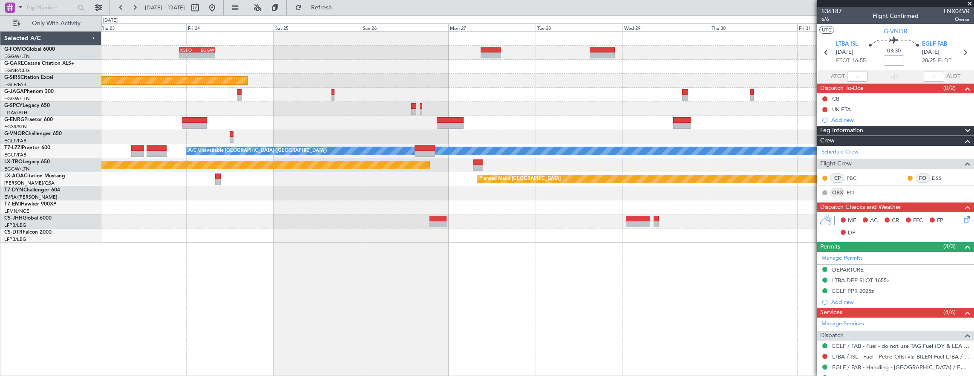
click at [369, 223] on div "- - KSFO 22:15 Z EGGW 08:00 Z EGGW 03:55 Z KSFO 14:45 Z - - Planned Maint [GEOG…" at bounding box center [537, 203] width 873 height 345
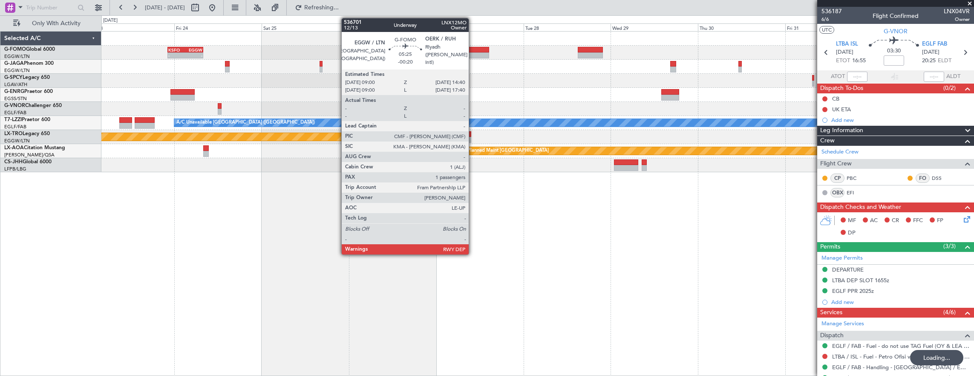
click at [473, 55] on div at bounding box center [479, 55] width 21 height 6
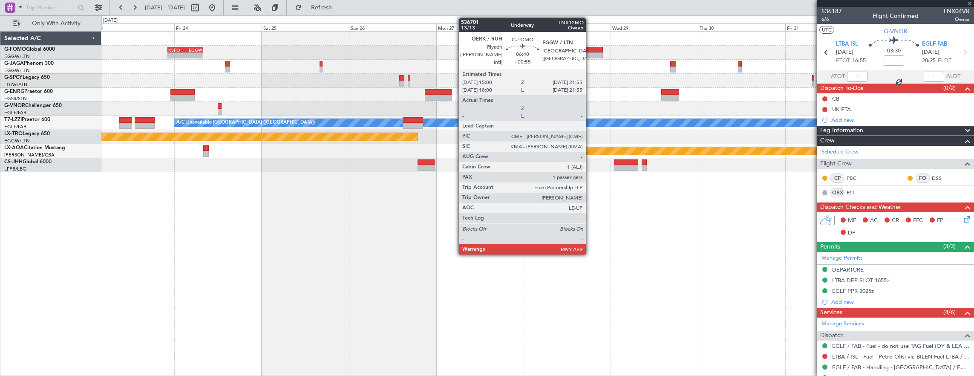
type input "-00:20"
type input "1"
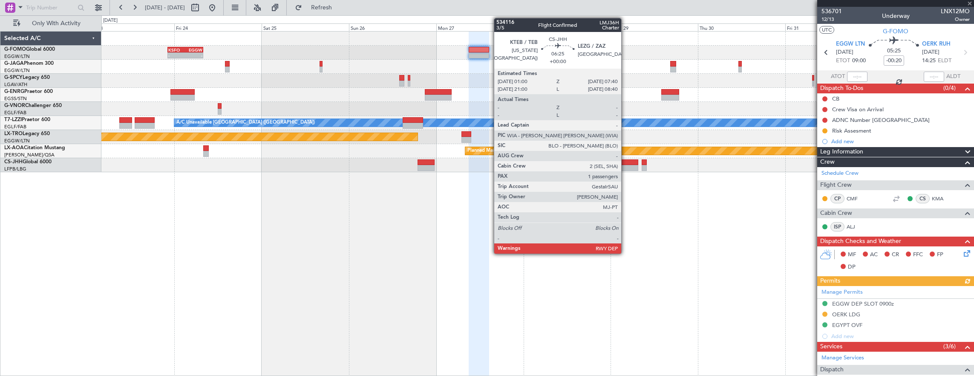
click at [626, 165] on div at bounding box center [626, 168] width 24 height 6
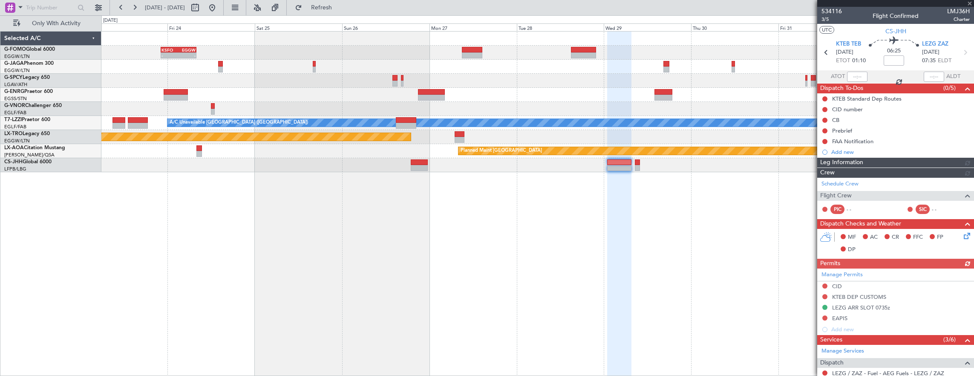
click at [470, 110] on div at bounding box center [537, 109] width 873 height 14
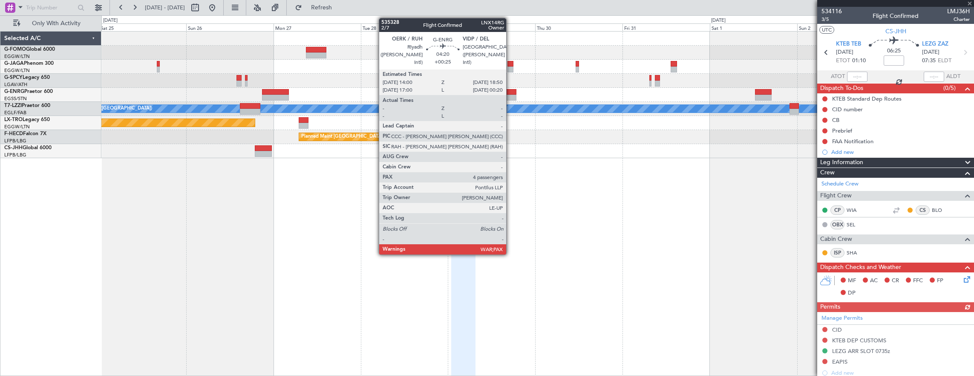
click at [511, 92] on div at bounding box center [508, 92] width 18 height 6
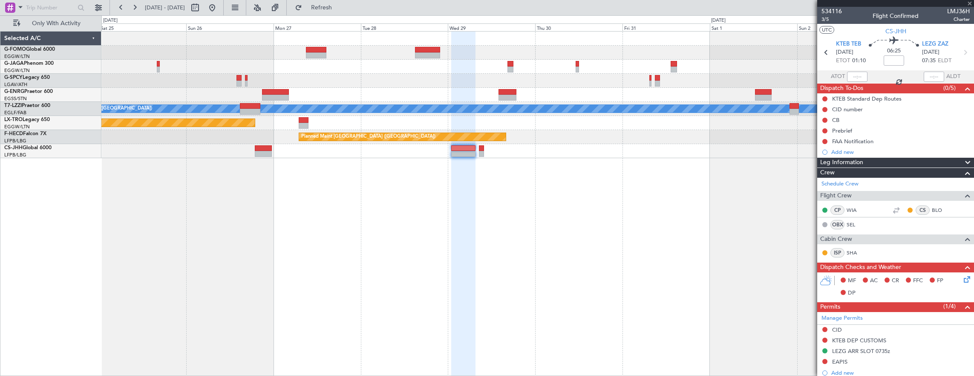
click at [400, 84] on div at bounding box center [537, 81] width 873 height 14
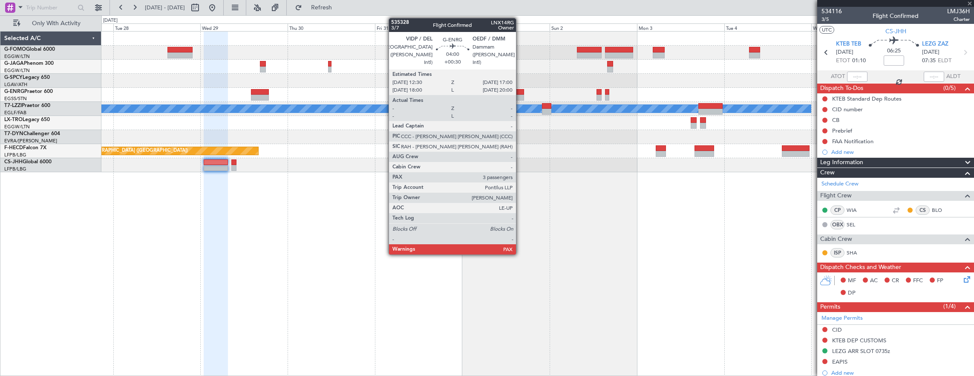
type input "+00:25"
type input "5"
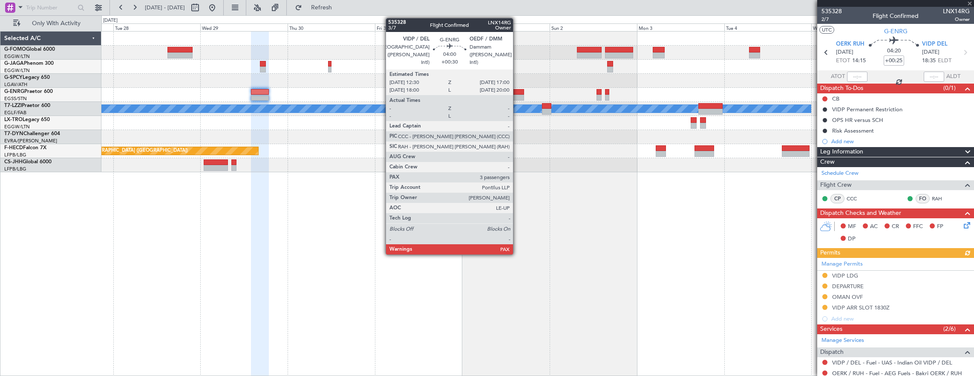
click at [517, 95] on div at bounding box center [516, 98] width 17 height 6
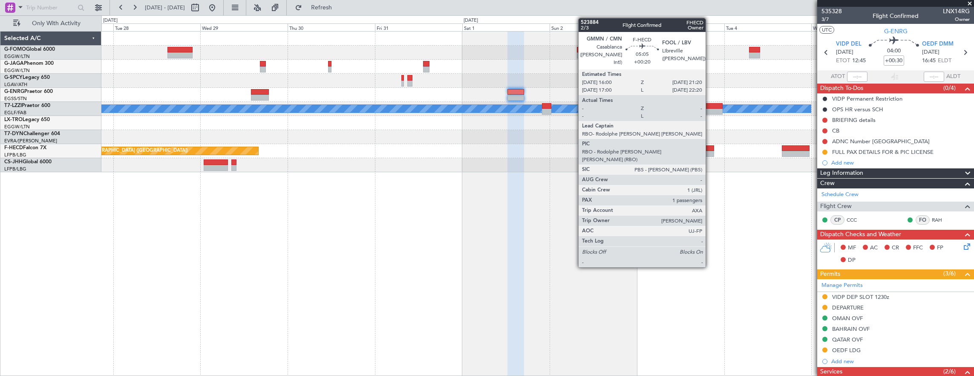
click at [710, 150] on div at bounding box center [705, 148] width 20 height 6
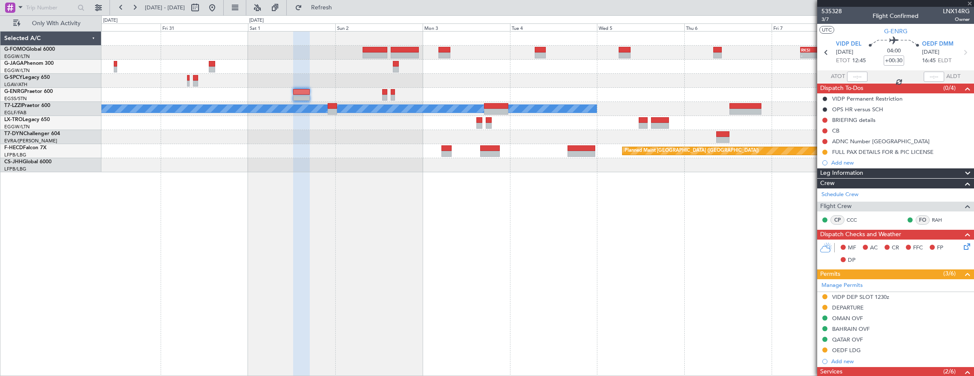
click at [488, 202] on div "- - RKSI 08:00 Z KLAX 18:50 Z A/C Unavailable [GEOGRAPHIC_DATA] ([GEOGRAPHIC_DA…" at bounding box center [537, 203] width 873 height 345
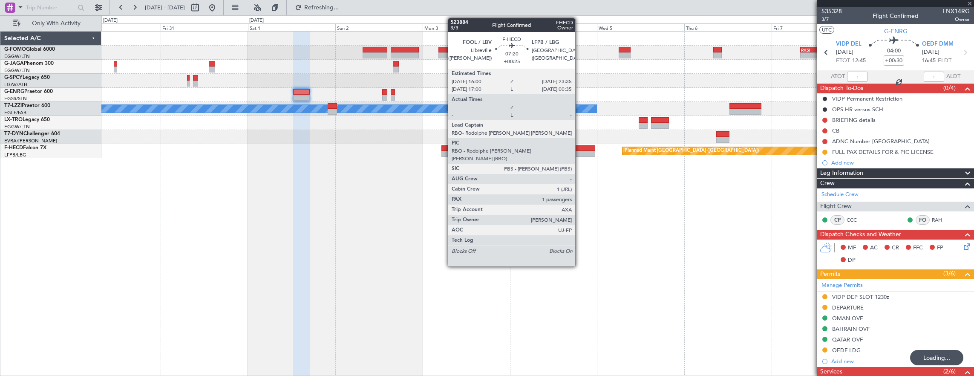
type input "+00:20"
type input "1"
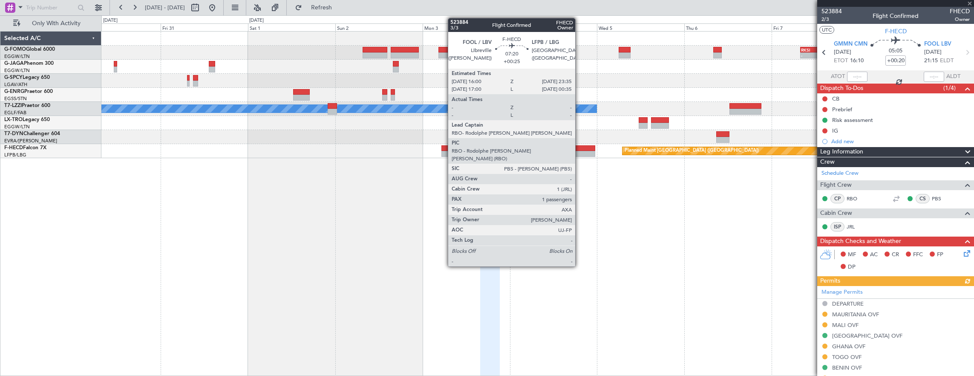
click at [580, 149] on div at bounding box center [582, 148] width 28 height 6
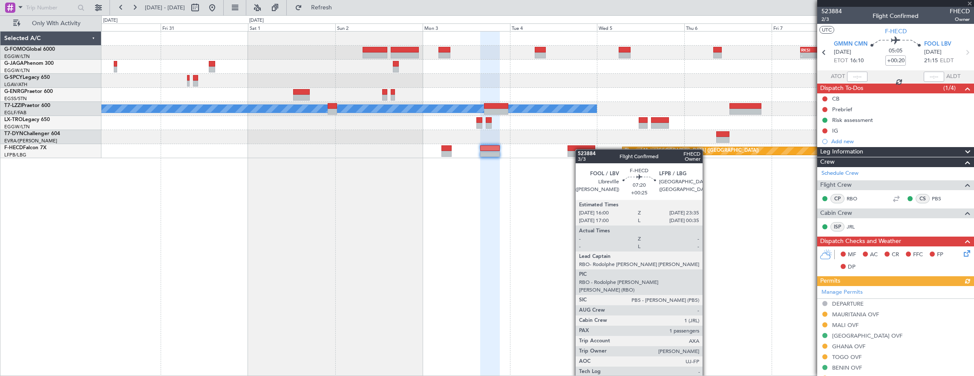
type input "+00:25"
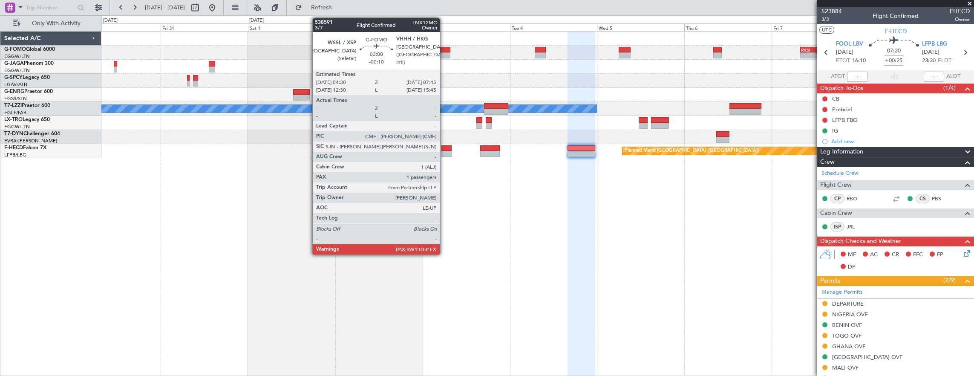
click at [444, 53] on div at bounding box center [445, 55] width 12 height 6
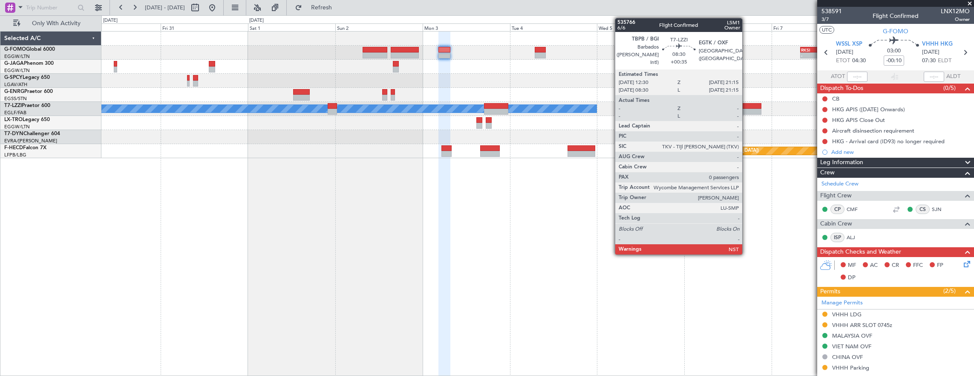
click at [747, 107] on div at bounding box center [746, 106] width 32 height 6
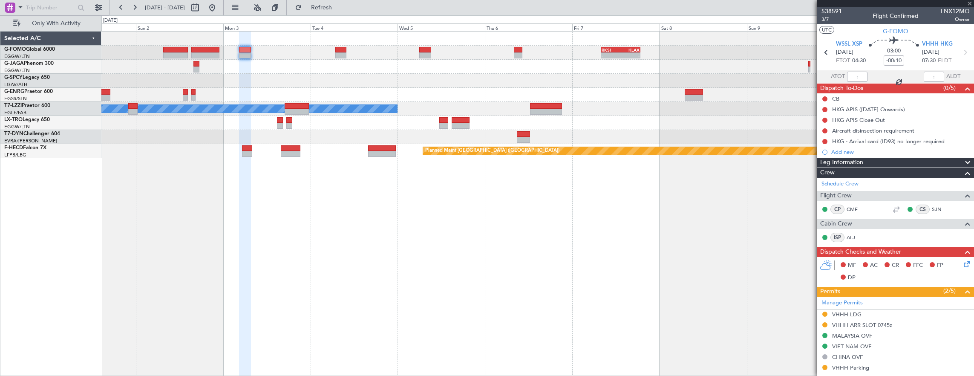
click at [308, 116] on div "- - RKSI 08:00 Z KLAX 18:50 Z A/C Unavailable London (Luton) Planned Maint Riga…" at bounding box center [537, 95] width 873 height 127
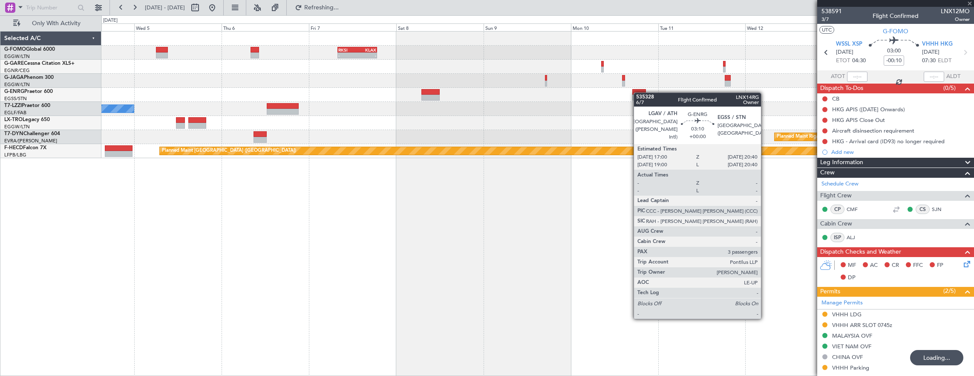
type input "+00:35"
type input "0"
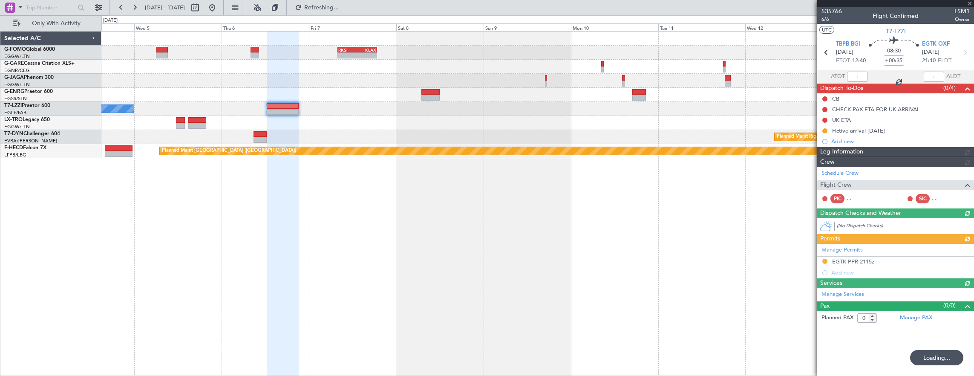
click at [326, 94] on div "- - RKSI 08:00 Z KLAX 18:50 Z A/C Unavailable London (Luton) Planned Maint Riga…" at bounding box center [537, 95] width 873 height 127
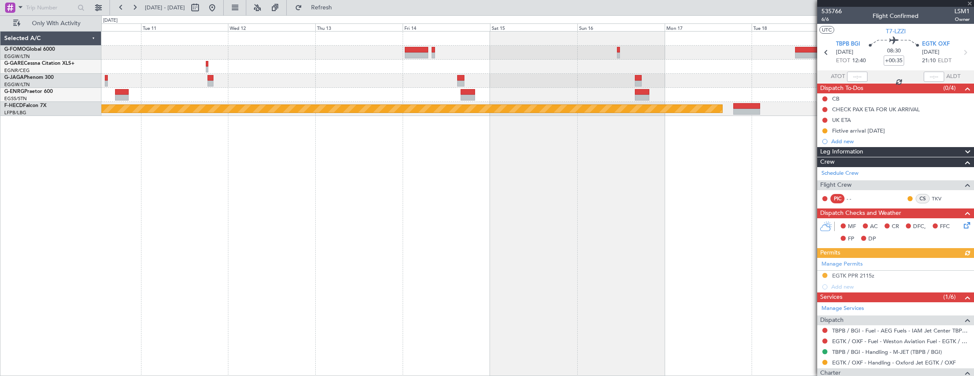
click at [505, 94] on div at bounding box center [537, 95] width 873 height 14
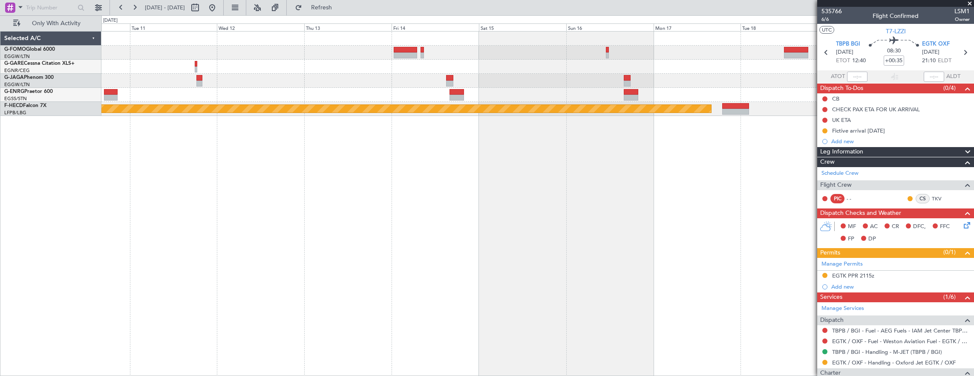
click at [549, 85] on div at bounding box center [537, 81] width 873 height 14
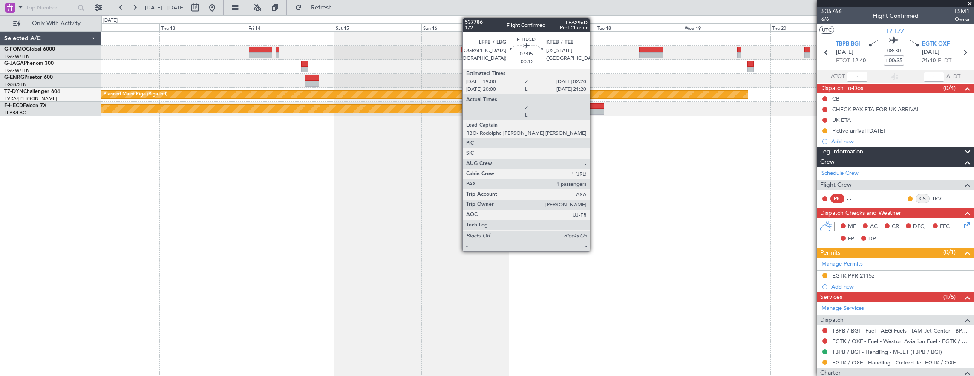
click at [594, 110] on div at bounding box center [590, 112] width 27 height 6
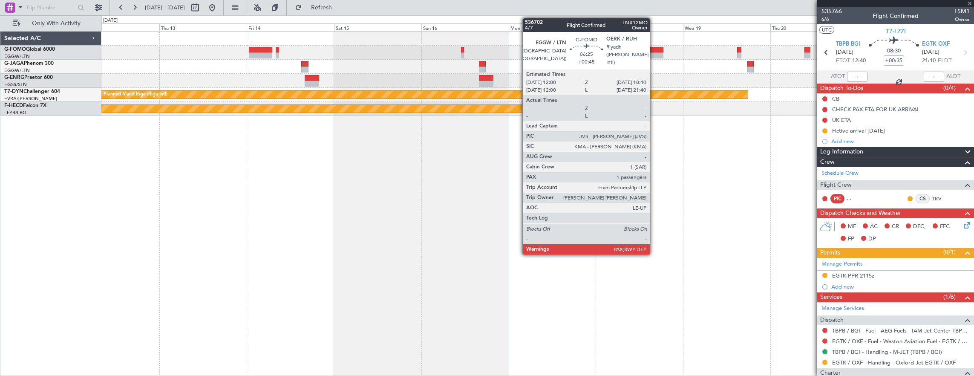
type input "-00:15"
type input "1"
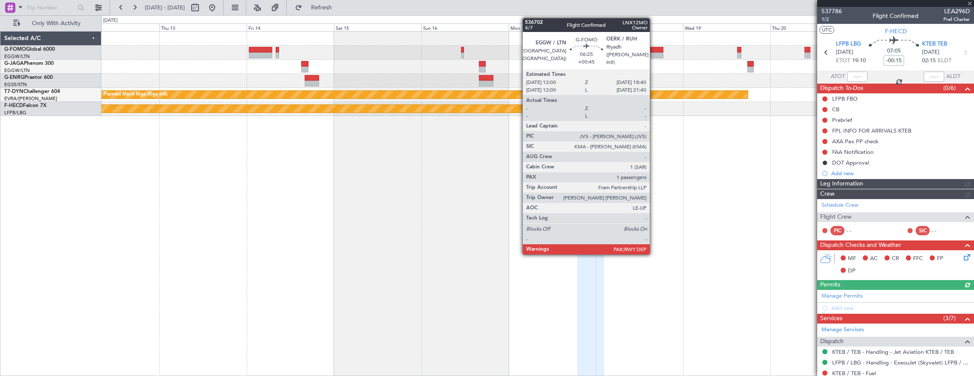
click at [654, 52] on div at bounding box center [651, 50] width 24 height 6
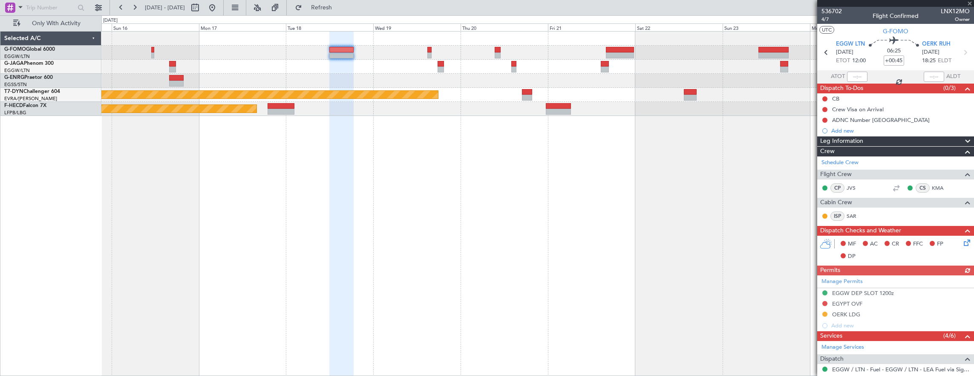
click at [474, 118] on div "Planned Maint Riga (Riga Intl) Planned Maint Paris (Le Bourget)" at bounding box center [537, 203] width 873 height 345
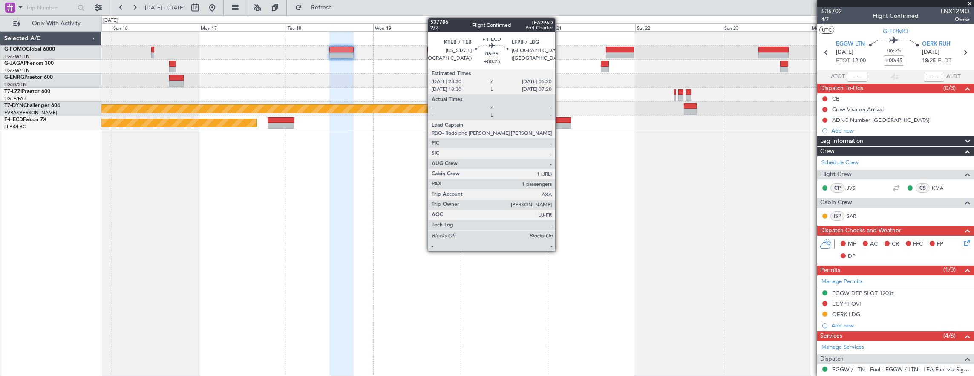
click at [560, 121] on div at bounding box center [558, 120] width 25 height 6
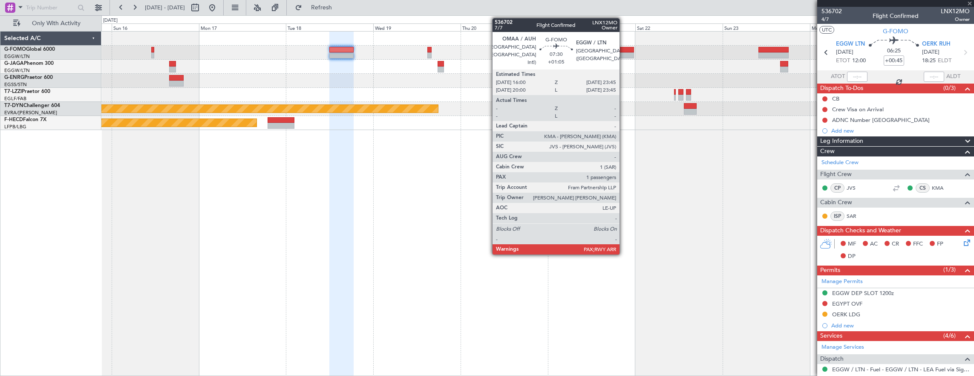
click at [624, 49] on div at bounding box center [620, 50] width 29 height 6
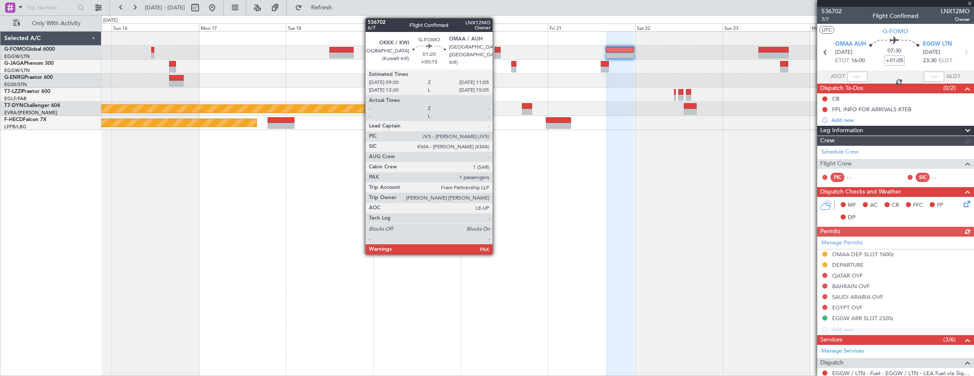
click at [497, 52] on div at bounding box center [498, 50] width 6 height 6
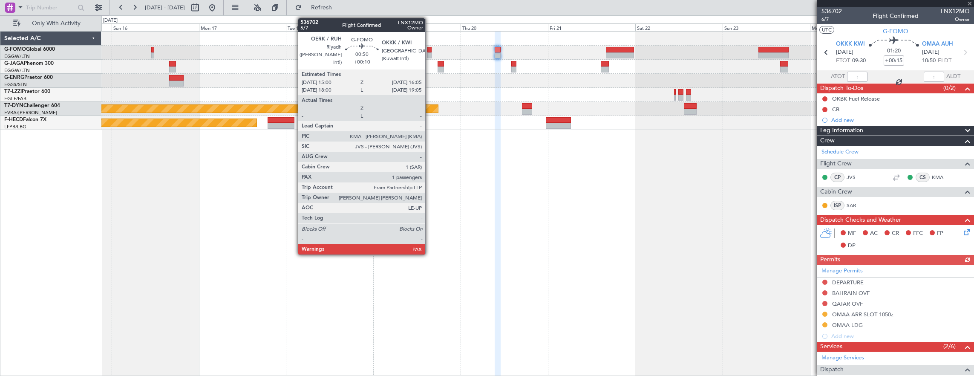
click at [430, 54] on div at bounding box center [429, 55] width 4 height 6
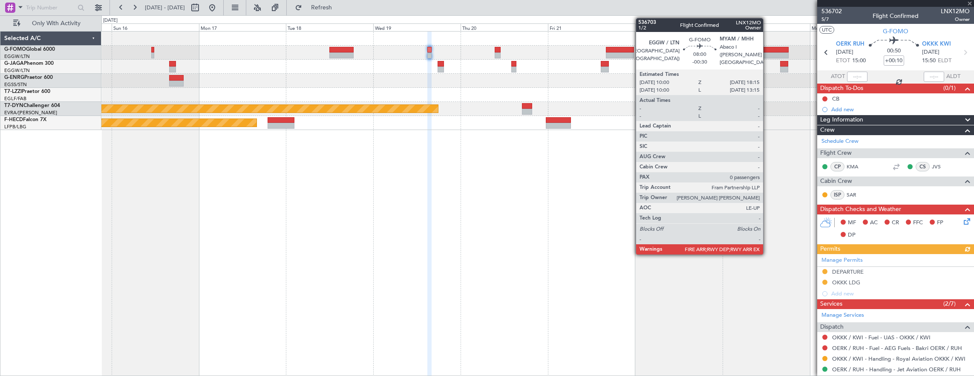
click at [768, 49] on div at bounding box center [774, 50] width 30 height 6
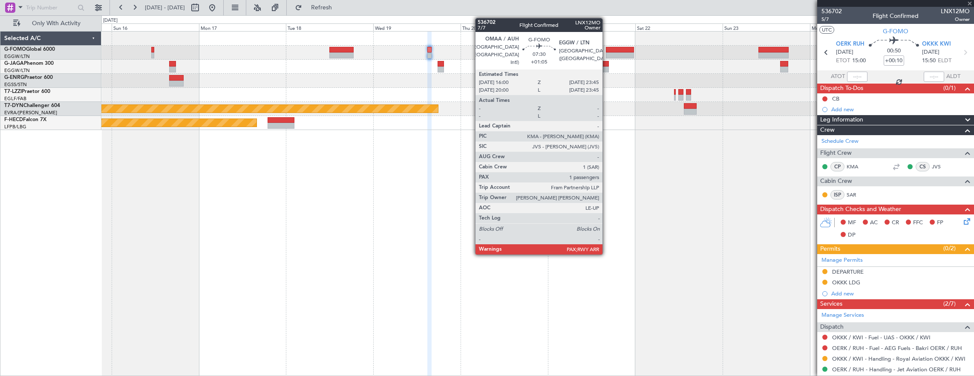
type input "-00:30"
type input "0"
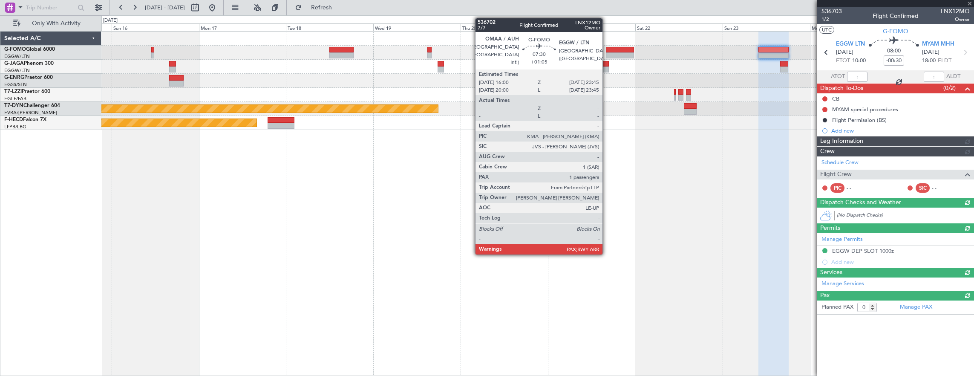
click at [607, 50] on div at bounding box center [620, 50] width 29 height 6
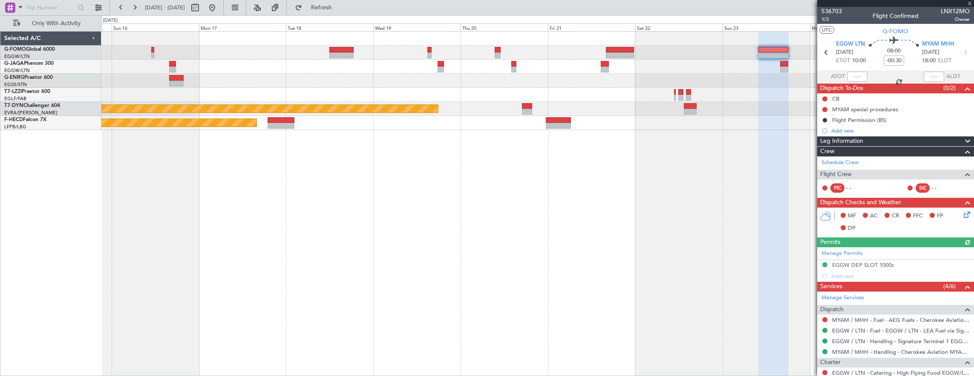
type input "+01:05"
type input "1"
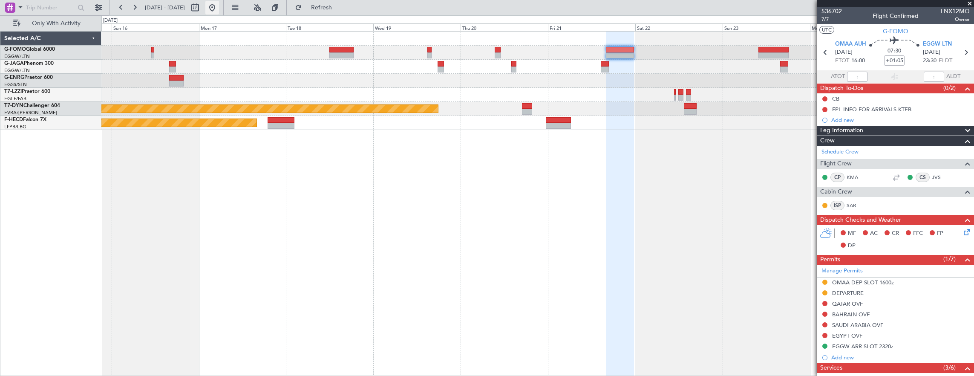
click at [219, 10] on button at bounding box center [212, 8] width 14 height 14
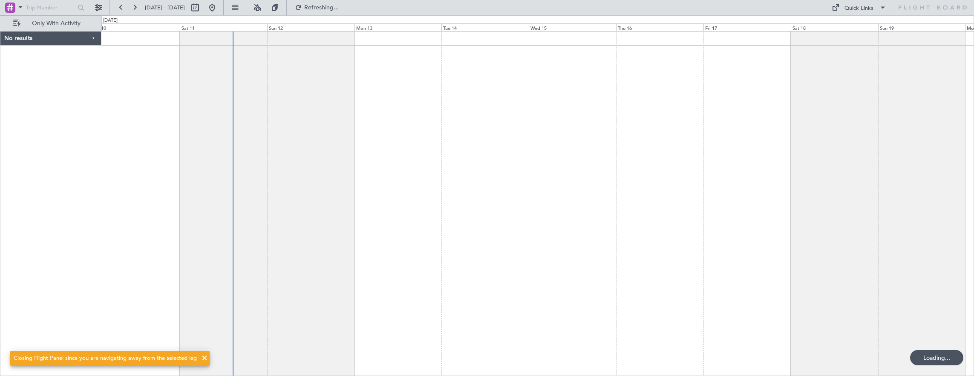
click at [279, 112] on div at bounding box center [537, 203] width 873 height 345
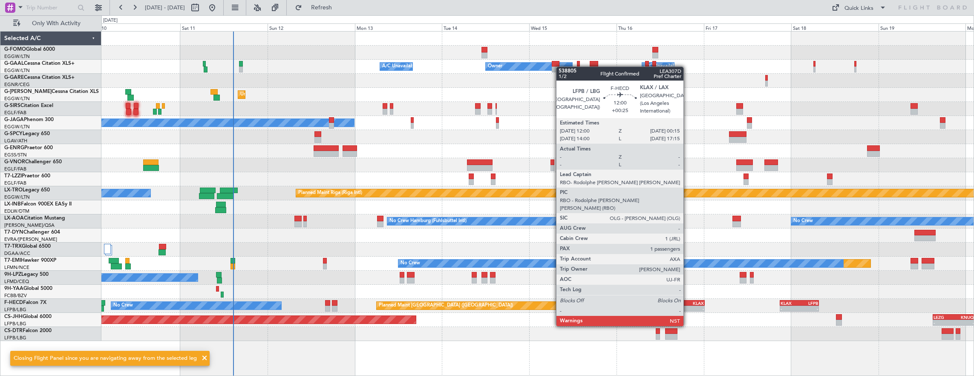
click at [688, 302] on div "KLAX" at bounding box center [693, 302] width 22 height 5
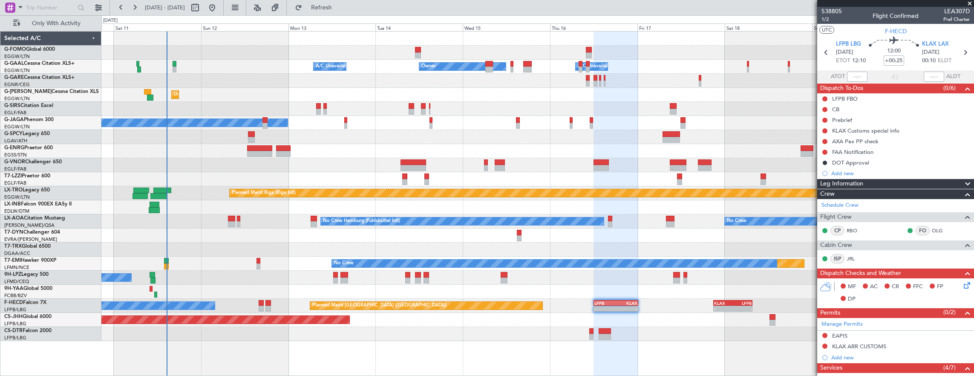
click at [433, 165] on div at bounding box center [537, 165] width 873 height 14
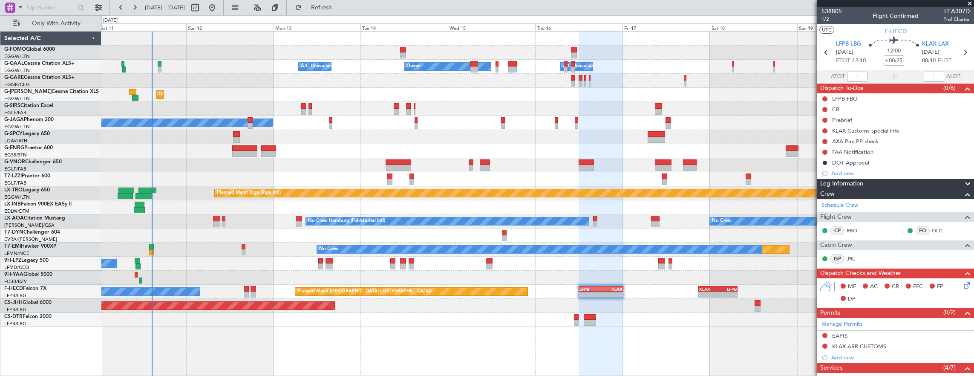
click at [40, 86] on div "- - EGGW 03:55 Z KSFO 14:45 Z A/C Unavailable Owner Owner A/C Unavailable Unpla…" at bounding box center [487, 195] width 974 height 361
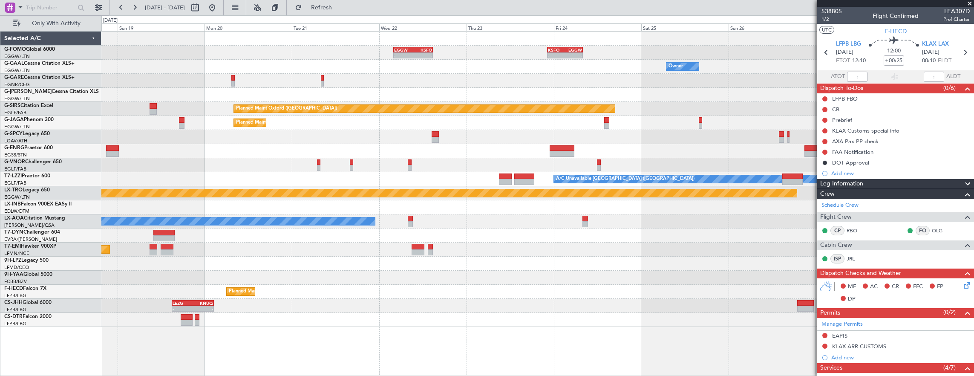
click at [8, 92] on div "- - EGGW 03:55 Z KSFO 14:45 Z - - KSFO 22:15 Z EGGW 08:00 Z Owner Owner A/C Una…" at bounding box center [487, 195] width 974 height 361
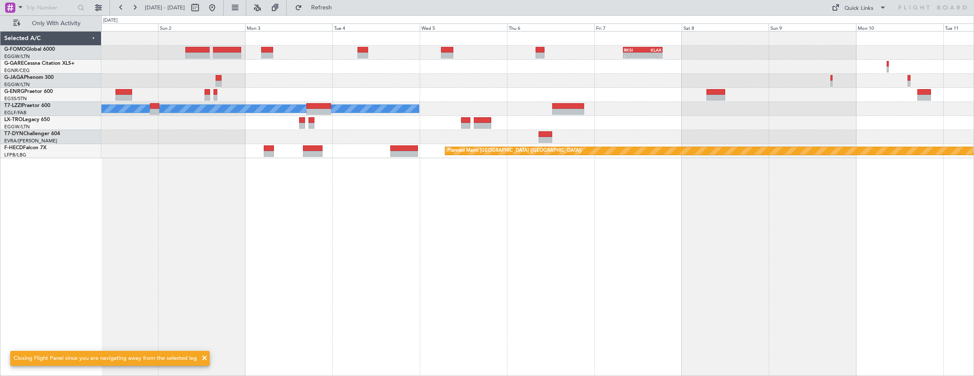
click at [37, 92] on div "- - RKSI 08:00 Z KLAX 18:50 Z A/C Unavailable London (Luton) Planned Maint Riga…" at bounding box center [487, 195] width 974 height 361
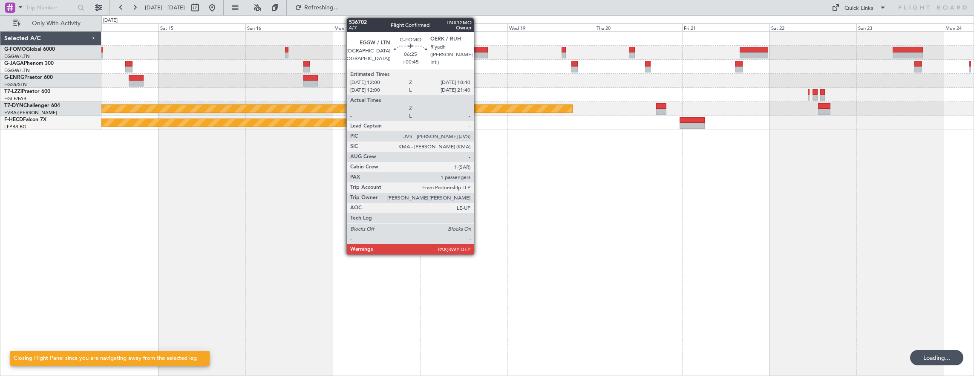
click at [478, 54] on div at bounding box center [476, 55] width 24 height 6
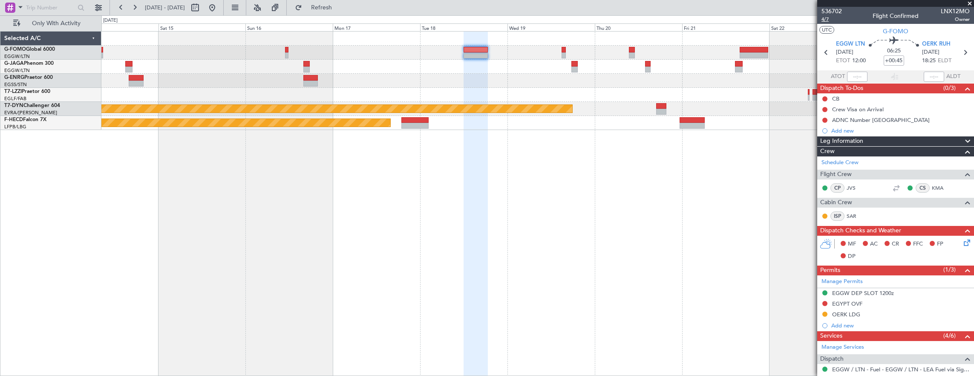
click at [834, 18] on span "4/7" at bounding box center [832, 19] width 20 height 7
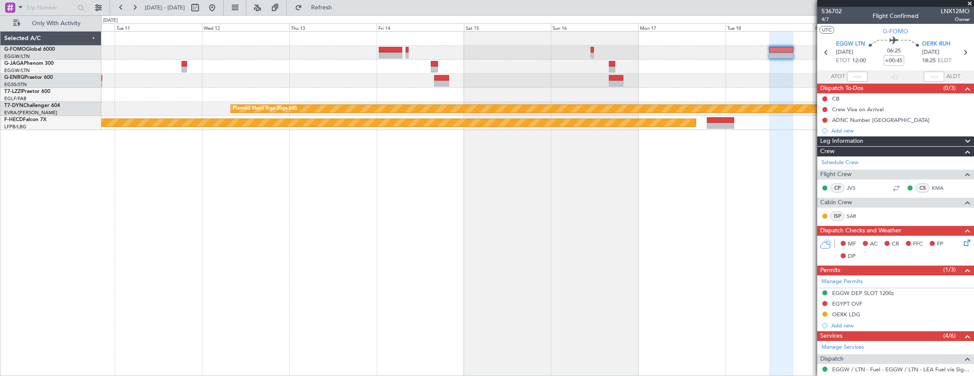
click at [713, 81] on div at bounding box center [537, 81] width 873 height 14
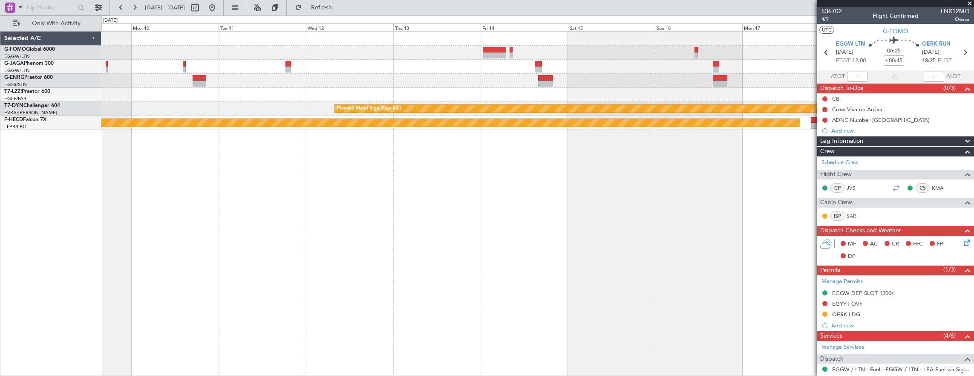
click at [648, 107] on div "RKSI 08:00 Z KLAX 18:50 Z - - Planned Maint Riga (Riga Intl) Planned Maint Pari…" at bounding box center [537, 81] width 873 height 98
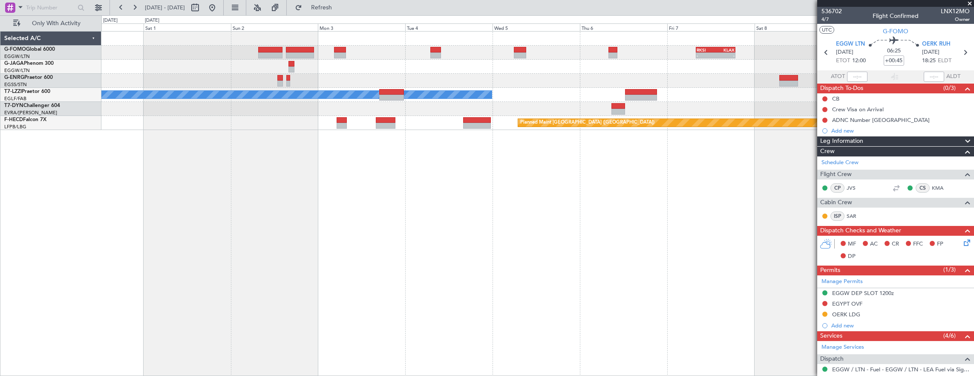
click at [545, 84] on div at bounding box center [537, 81] width 873 height 14
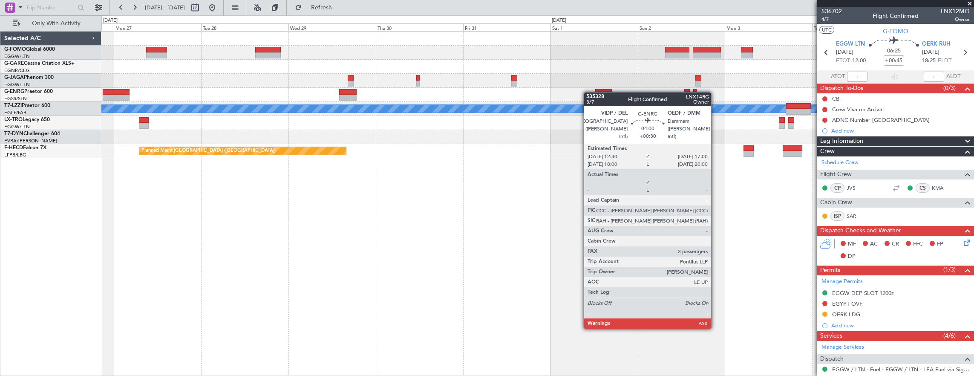
click at [596, 93] on div "- - RKSI 08:00 Z KLAX 18:50 Z A/C Unavailable London (Luton) Planned Maint Riga…" at bounding box center [537, 95] width 873 height 127
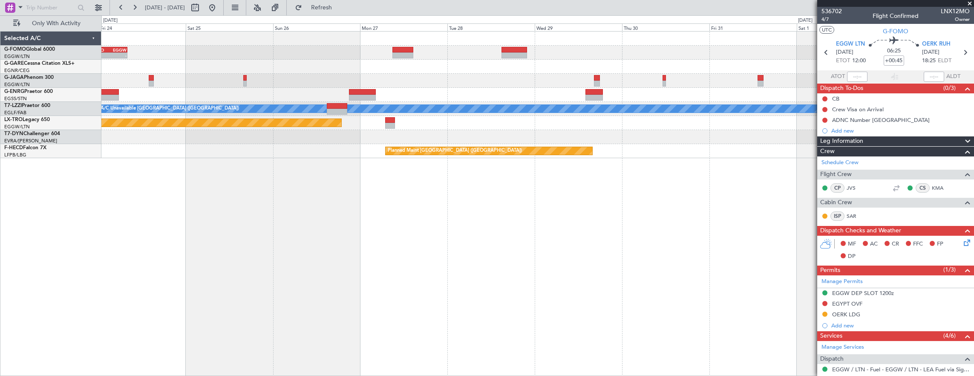
click at [385, 76] on div "KSFO 22:15 Z EGGW 08:00 Z - - A/C Unavailable London (Luton) Planned Maint Riga…" at bounding box center [537, 95] width 873 height 127
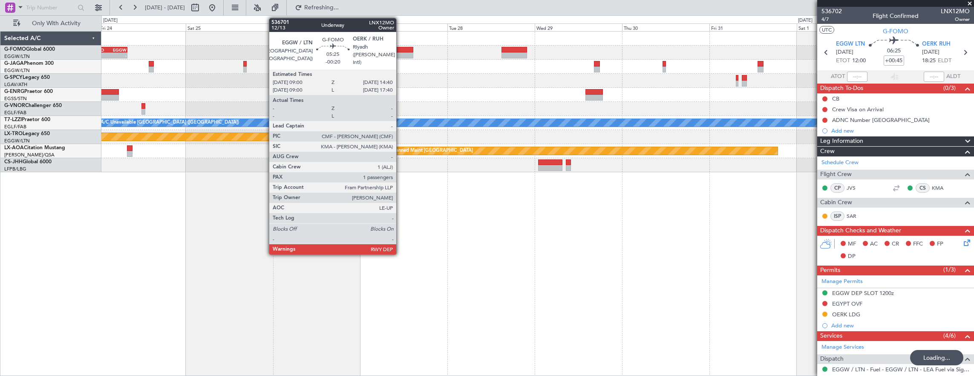
click at [401, 56] on div at bounding box center [403, 55] width 21 height 6
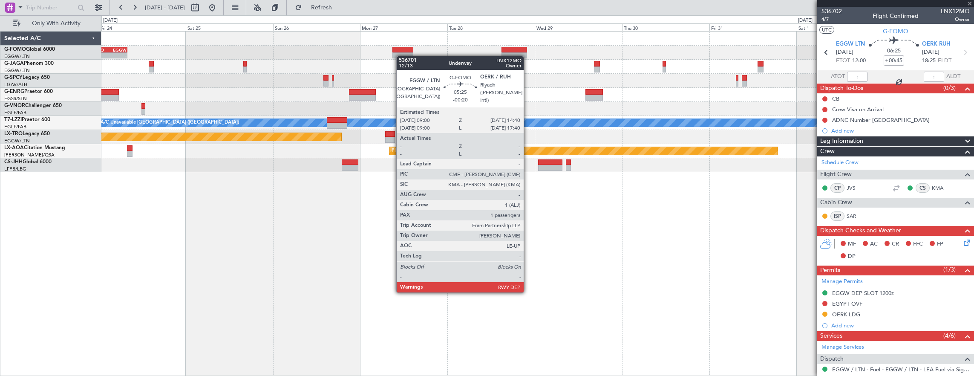
type input "-00:20"
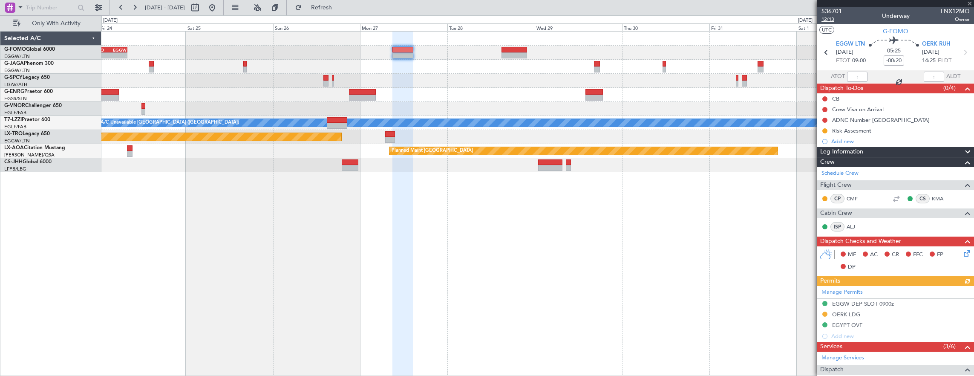
click at [825, 21] on span "12/13" at bounding box center [832, 19] width 20 height 7
click at [327, 84] on div "- - KSFO 22:15 Z EGGW 08:00 Z EGGW 03:55 Z KSFO 14:45 Z - - A/C Unavailable Lon…" at bounding box center [537, 102] width 873 height 141
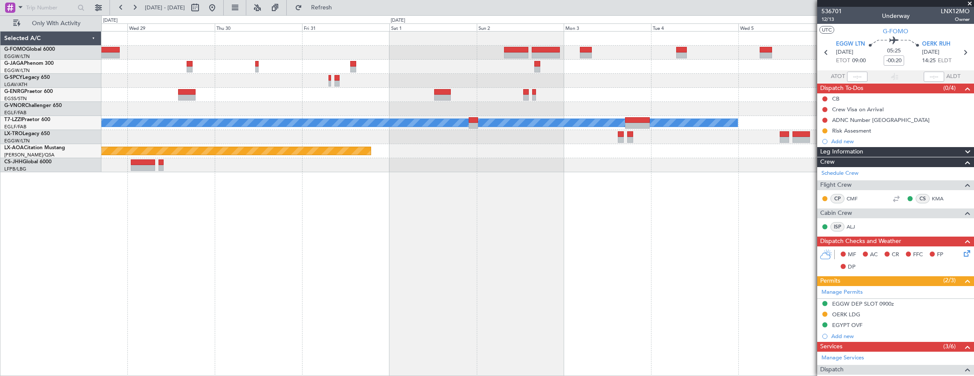
click at [198, 84] on div "- - RKSI 08:00 Z KLAX 18:50 Z A/C Unavailable London (Luton) Planned Maint Riga…" at bounding box center [537, 102] width 873 height 141
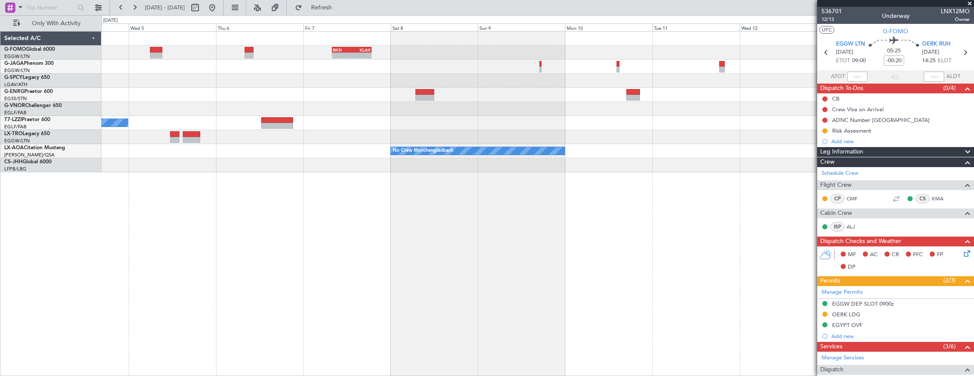
click at [108, 78] on div "- - RKSI 08:00 Z KLAX 18:50 Z A/C Unavailable London (Luton) No Crew Monchengla…" at bounding box center [537, 102] width 873 height 141
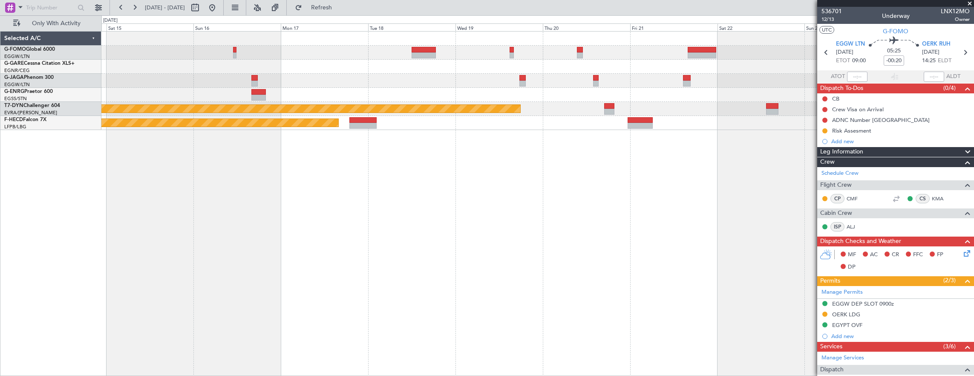
click at [452, 77] on div "Planned Maint Riga (Riga Intl) Planned Maint Paris (Le Bourget)" at bounding box center [537, 81] width 873 height 98
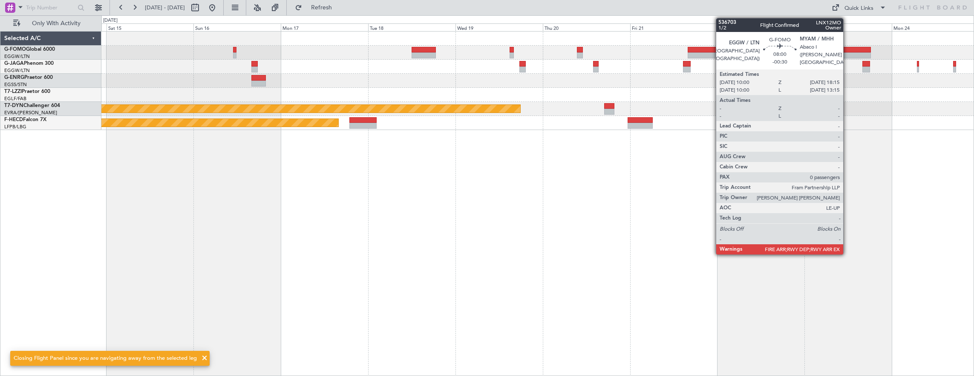
click at [860, 53] on div at bounding box center [856, 55] width 30 height 6
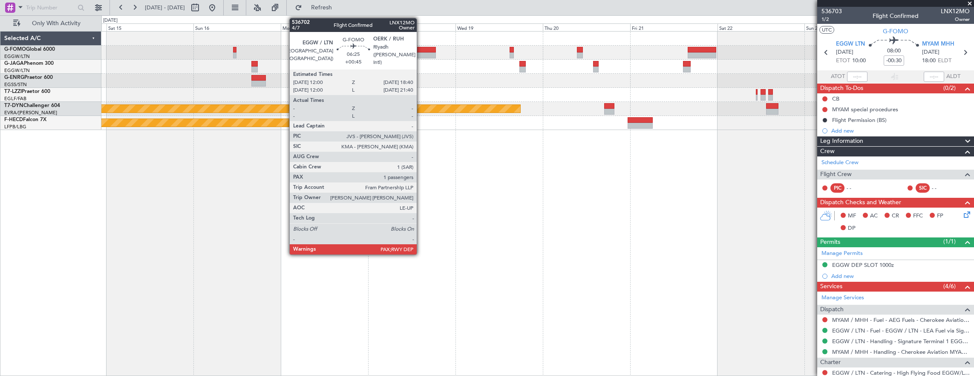
click at [421, 52] on div at bounding box center [424, 55] width 24 height 6
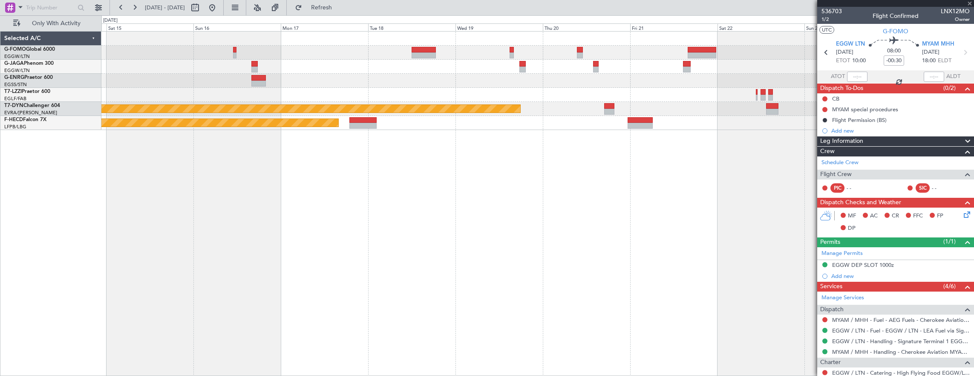
type input "+00:45"
type input "1"
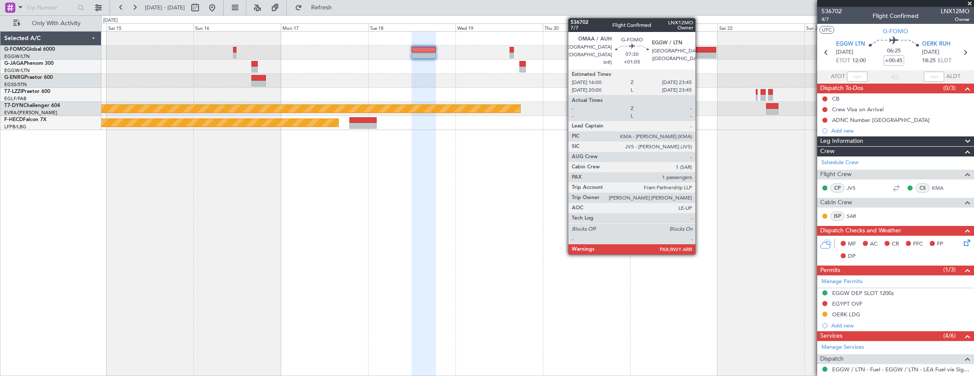
click at [700, 49] on div at bounding box center [702, 50] width 29 height 6
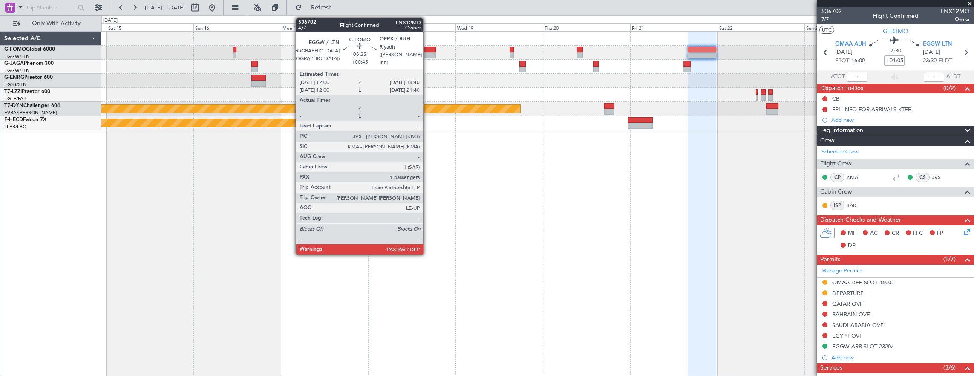
click at [427, 51] on div at bounding box center [424, 50] width 24 height 6
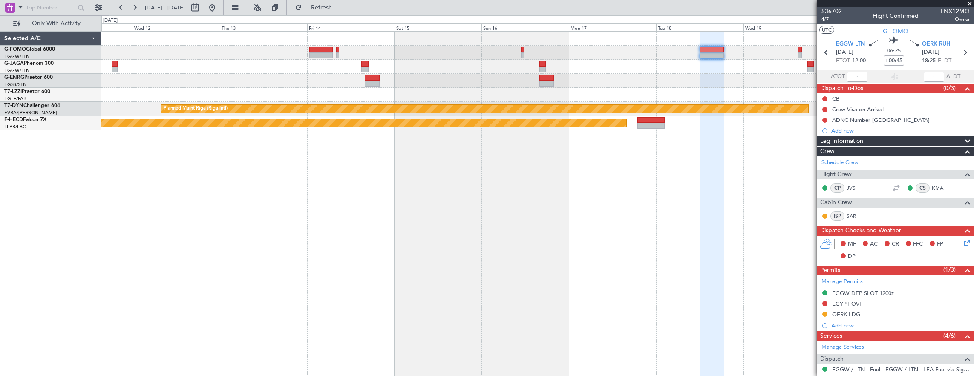
click at [788, 67] on div at bounding box center [537, 67] width 873 height 14
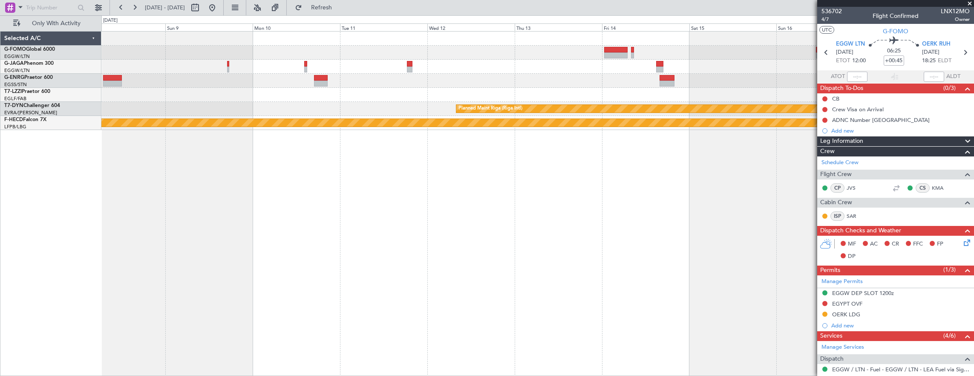
click at [726, 105] on div "RKSI 08:00 Z KLAX 18:50 Z - - Planned Maint Riga (Riga Intl) Planned Maint Pari…" at bounding box center [537, 81] width 873 height 98
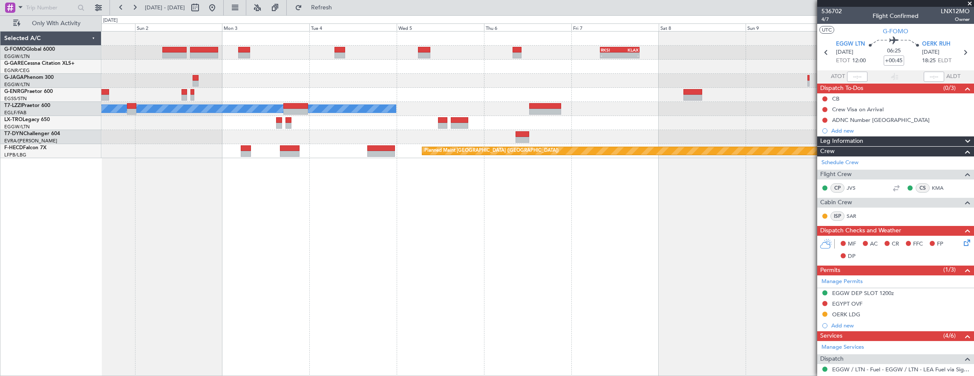
click at [5, 49] on div "- - RKSI 08:00 Z KLAX 18:50 Z A/C Unavailable London (Luton) Planned Maint Riga…" at bounding box center [487, 195] width 974 height 361
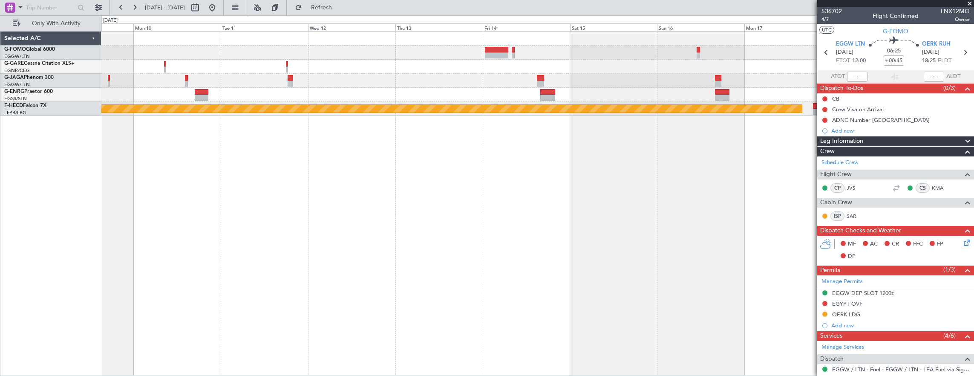
click at [147, 51] on div "RKSI 08:00 Z KLAX 18:50 Z - -" at bounding box center [537, 53] width 873 height 14
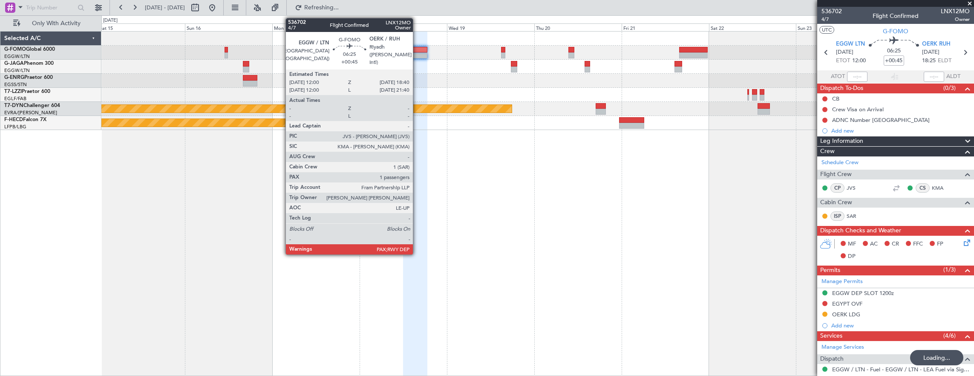
click at [417, 50] on div at bounding box center [415, 50] width 24 height 6
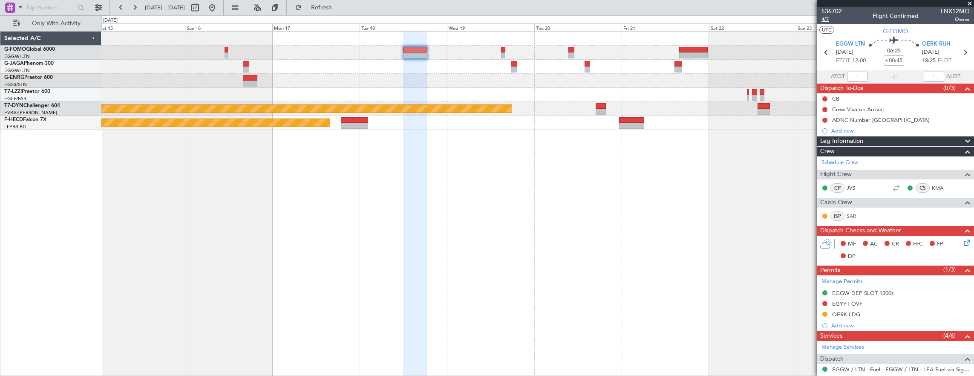
click at [830, 20] on span "4/7" at bounding box center [832, 19] width 20 height 7
click at [504, 49] on div at bounding box center [503, 50] width 4 height 6
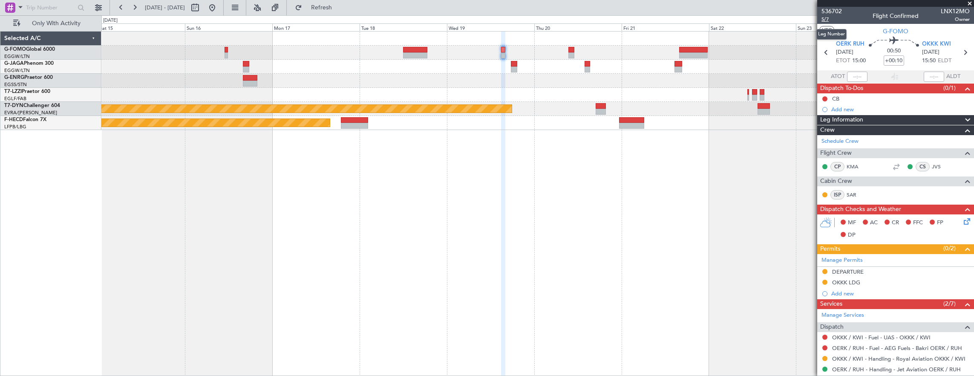
click at [823, 20] on span "5/7" at bounding box center [832, 19] width 20 height 7
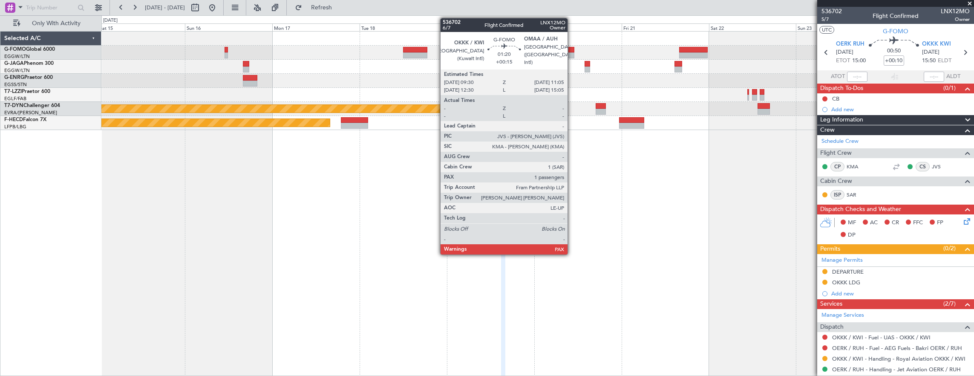
click at [572, 52] on div at bounding box center [572, 55] width 6 height 6
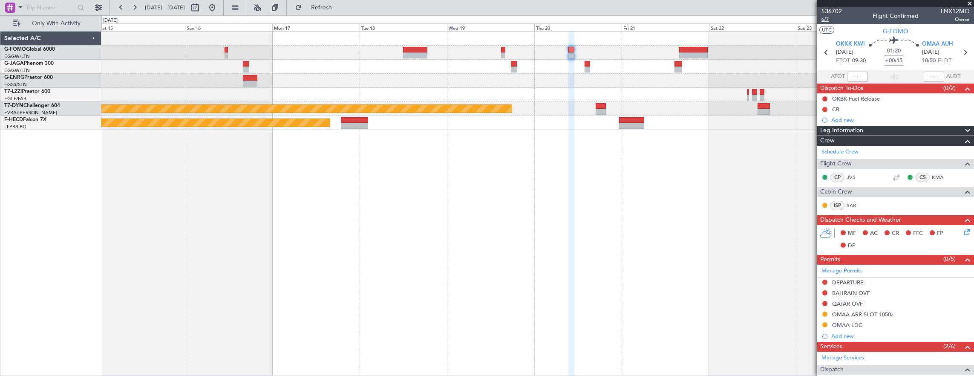
click at [829, 18] on span "6/7" at bounding box center [832, 19] width 20 height 7
click at [825, 19] on mat-tooltip-component "Trip Number" at bounding box center [832, 27] width 42 height 23
click at [828, 17] on span "6/7" at bounding box center [832, 19] width 20 height 7
click at [826, 302] on button at bounding box center [825, 303] width 5 height 5
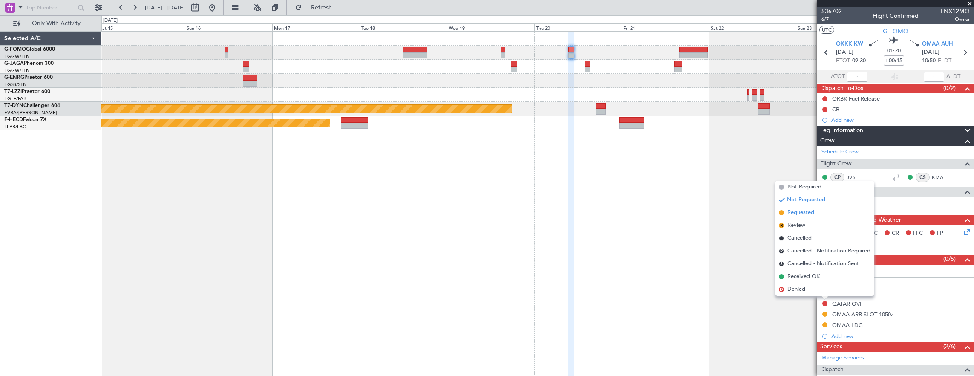
click at [804, 216] on span "Requested" at bounding box center [801, 212] width 27 height 9
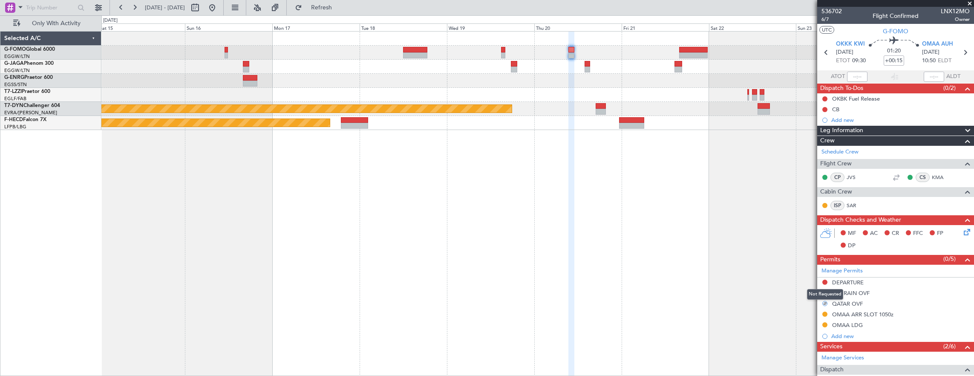
click at [824, 291] on mat-tooltip-component "Not Requested" at bounding box center [825, 294] width 48 height 23
click at [825, 293] on button at bounding box center [825, 292] width 5 height 5
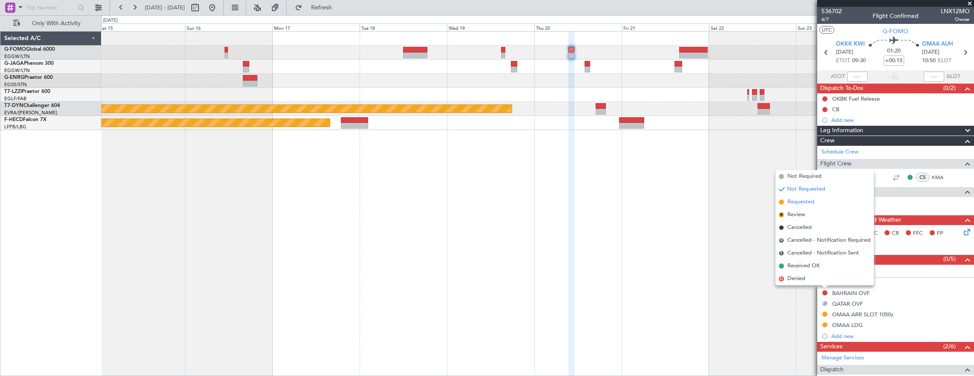
click at [806, 204] on span "Requested" at bounding box center [801, 202] width 27 height 9
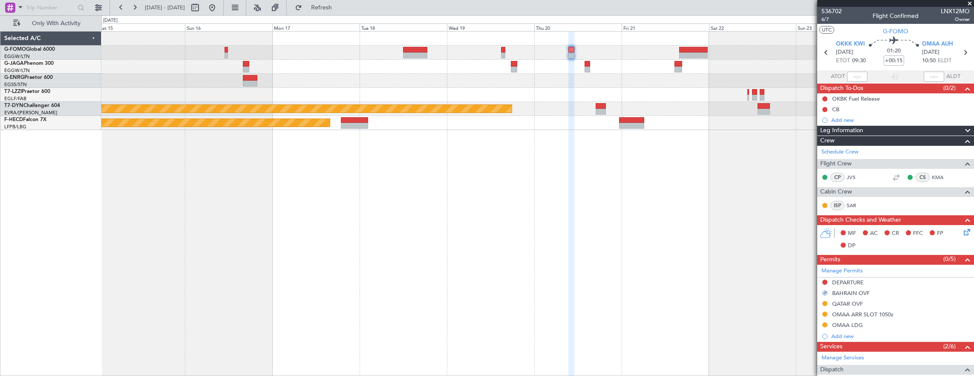
click at [416, 49] on div at bounding box center [415, 50] width 24 height 6
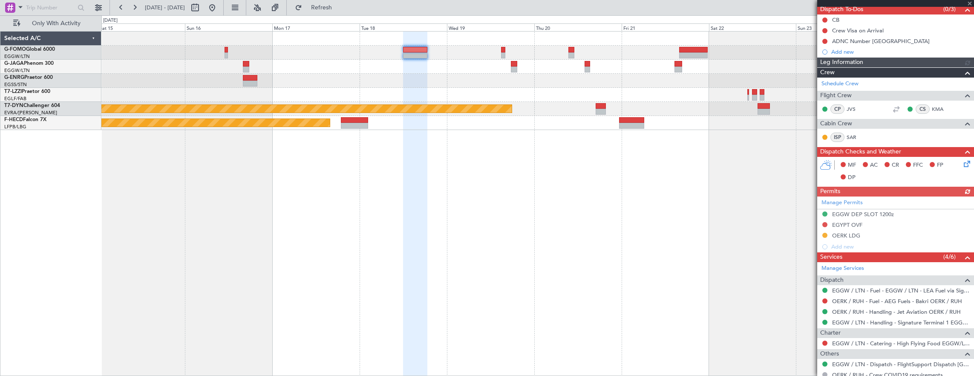
scroll to position [85, 0]
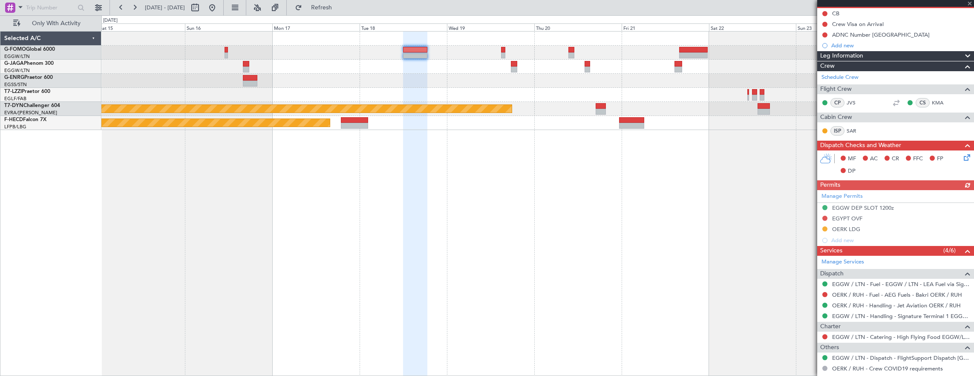
click at [826, 214] on div "Manage Permits EGGW DEP SLOT 1200z EGYPT OVF OERK LDG Add new" at bounding box center [895, 218] width 157 height 56
click at [825, 217] on div "Manage Permits EGGW DEP SLOT 1200z EGYPT OVF OERK LDG Add new" at bounding box center [895, 218] width 157 height 56
click at [825, 216] on button at bounding box center [825, 218] width 5 height 5
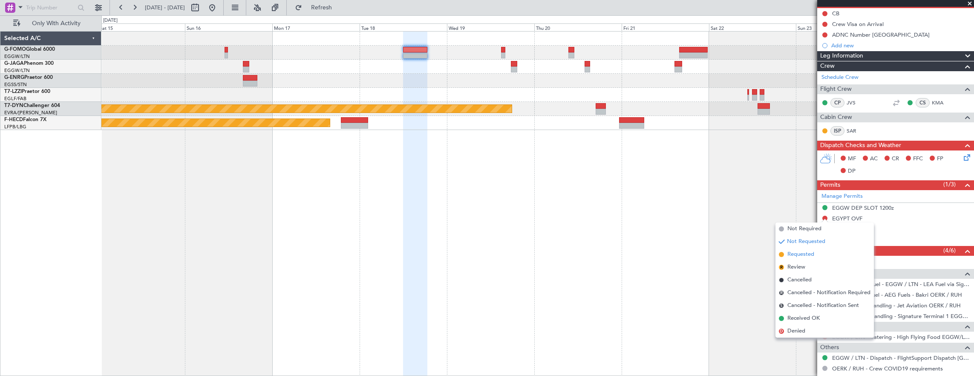
click at [813, 255] on span "Requested" at bounding box center [801, 254] width 27 height 9
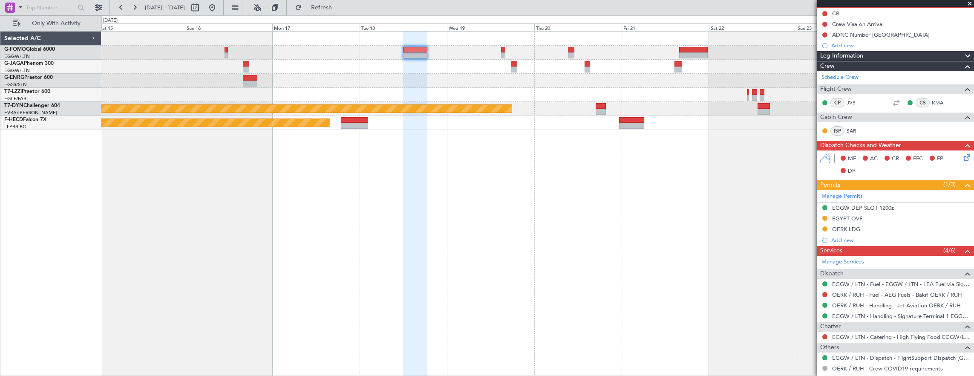
click at [681, 53] on div at bounding box center [693, 55] width 29 height 6
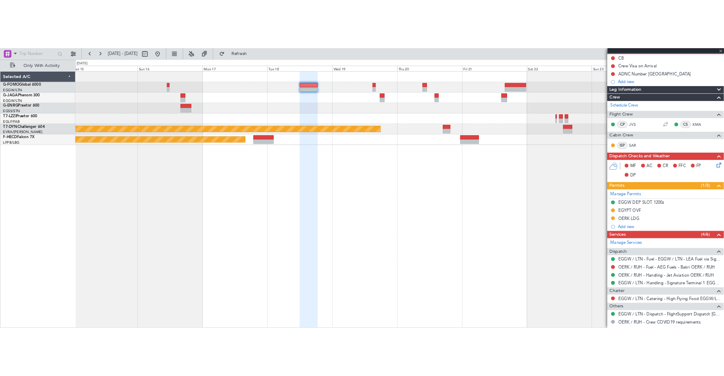
scroll to position [0, 0]
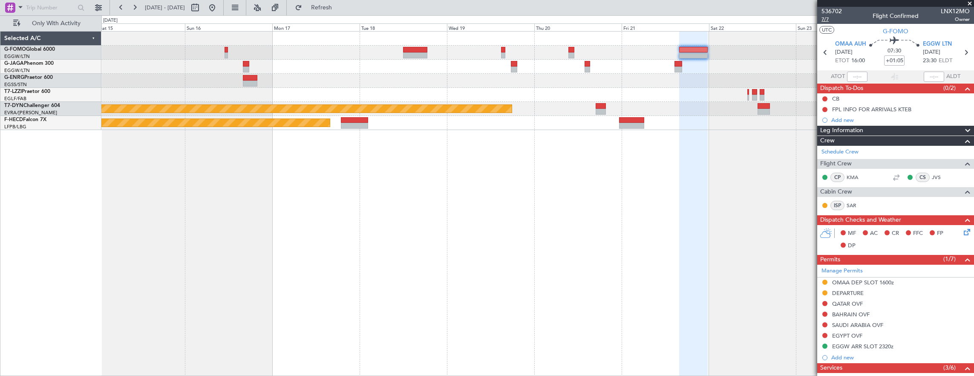
click at [833, 21] on span "7/7" at bounding box center [832, 19] width 20 height 7
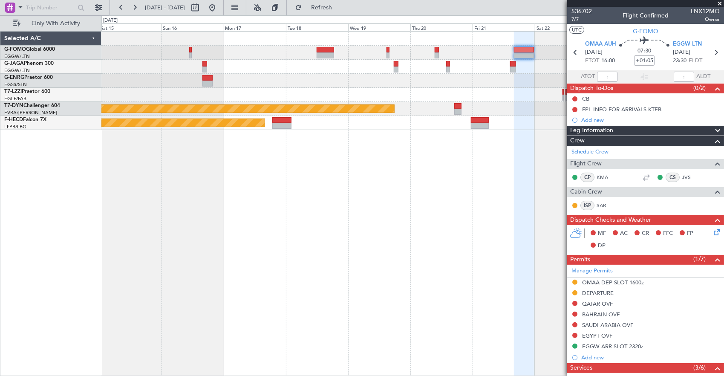
click at [431, 54] on div at bounding box center [412, 53] width 623 height 14
click at [434, 52] on div at bounding box center [412, 53] width 623 height 14
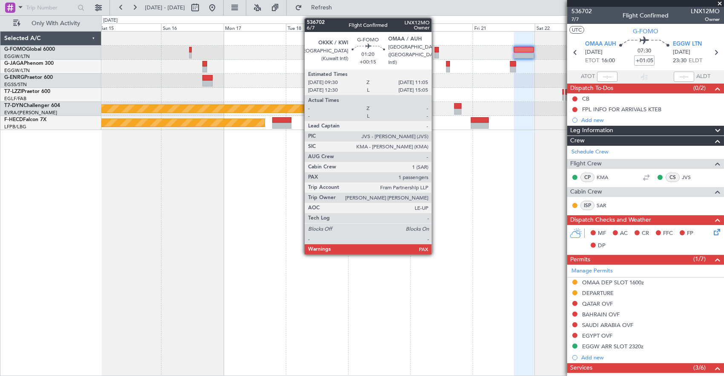
click at [436, 52] on div at bounding box center [437, 55] width 4 height 6
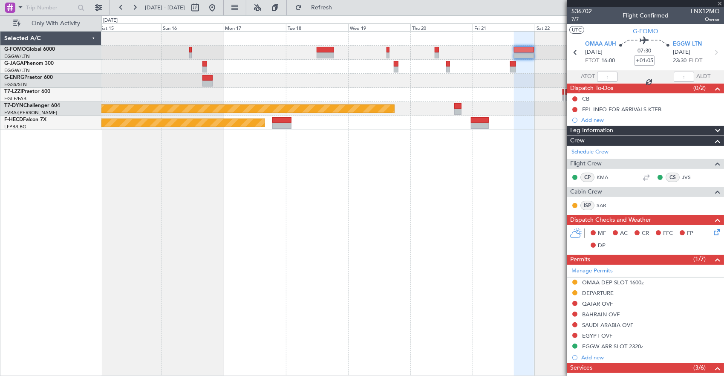
type input "+00:15"
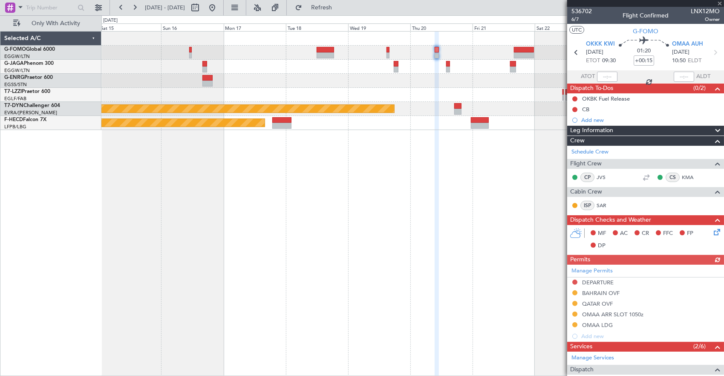
click at [571, 303] on div "Manage Permits DEPARTURE BAHRAIN OVF QATAR OVF OMAA ARR SLOT 1050z OMAA LDG Add…" at bounding box center [645, 303] width 157 height 77
click at [576, 304] on div "Manage Permits DEPARTURE BAHRAIN OVF QATAR OVF OMAA ARR SLOT 1050z OMAA LDG Add…" at bounding box center [645, 303] width 157 height 77
click at [573, 301] on div "Manage Permits DEPARTURE BAHRAIN OVF QATAR OVF OMAA ARR SLOT 1050z OMAA LDG Add…" at bounding box center [645, 303] width 157 height 77
click at [575, 301] on button at bounding box center [574, 303] width 5 height 5
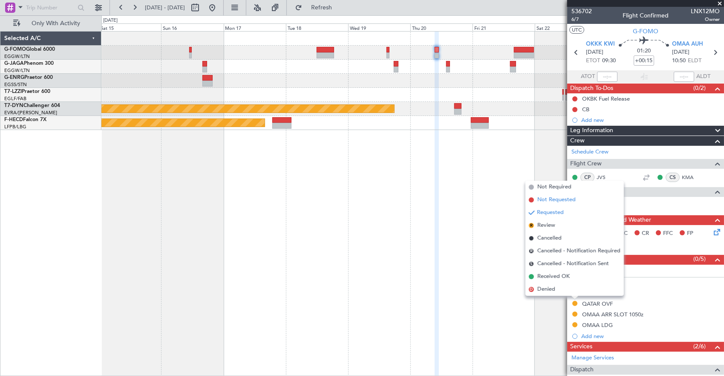
click at [571, 196] on span "Not Requested" at bounding box center [556, 200] width 38 height 9
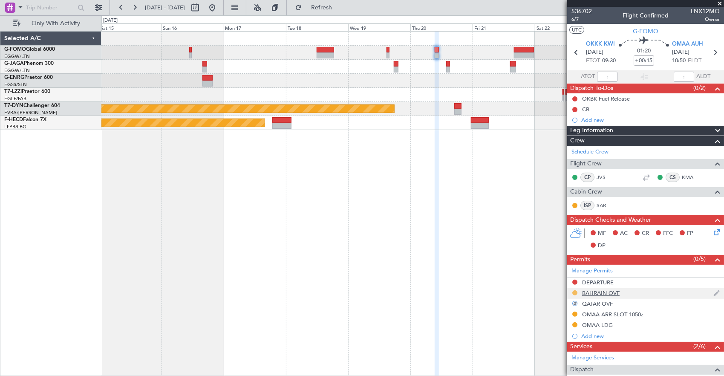
click at [576, 290] on button at bounding box center [574, 292] width 5 height 5
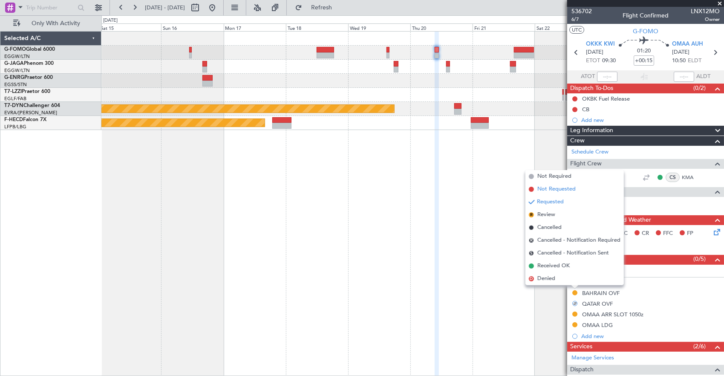
click at [576, 191] on li "Not Requested" at bounding box center [574, 189] width 98 height 13
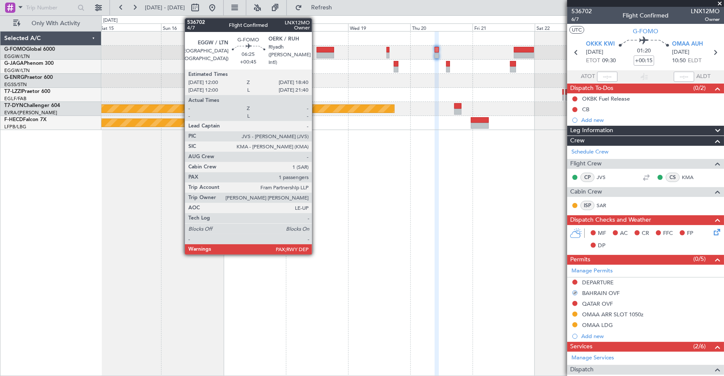
click at [317, 55] on div at bounding box center [325, 55] width 17 height 6
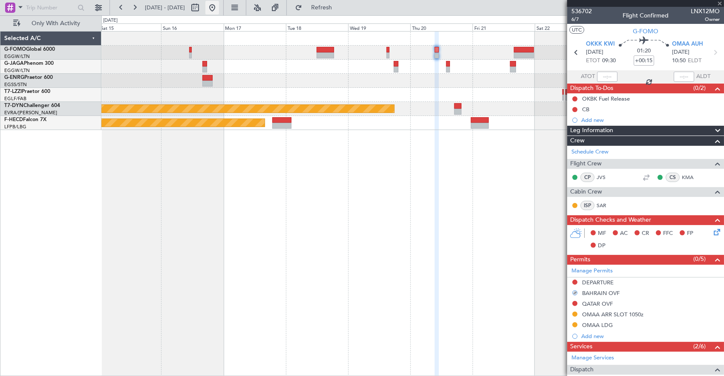
click at [219, 4] on button at bounding box center [212, 8] width 14 height 14
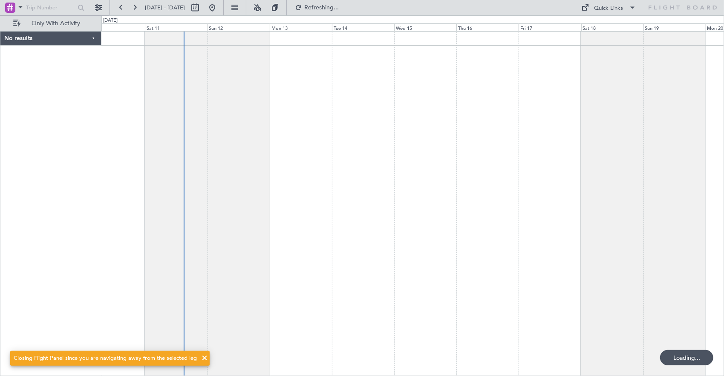
click at [265, 156] on div at bounding box center [412, 203] width 623 height 345
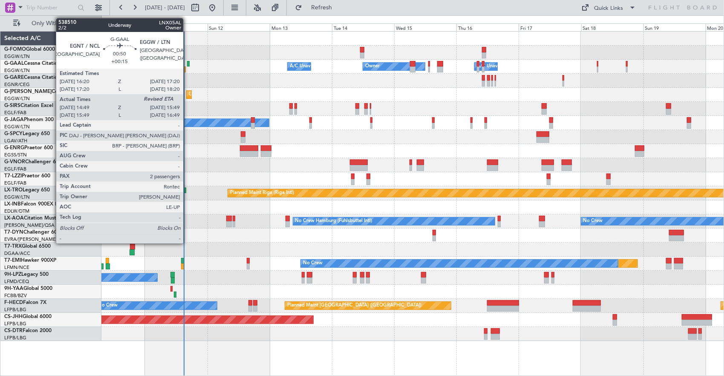
click at [188, 63] on div at bounding box center [188, 64] width 3 height 6
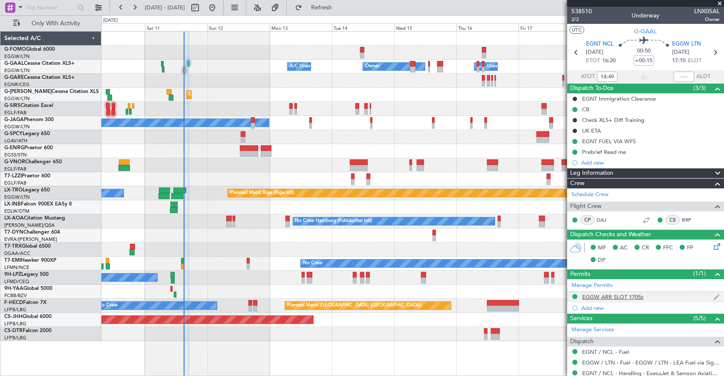
click at [667, 296] on div "EGGW ARR SLOT 1705z" at bounding box center [645, 297] width 157 height 11
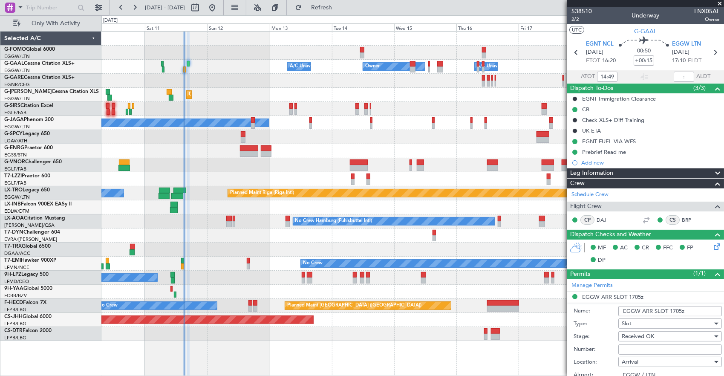
drag, startPoint x: 670, startPoint y: 312, endPoint x: 682, endPoint y: 311, distance: 11.9
click at [682, 311] on input "EGGW ARR SLOT 1705z" at bounding box center [670, 311] width 104 height 10
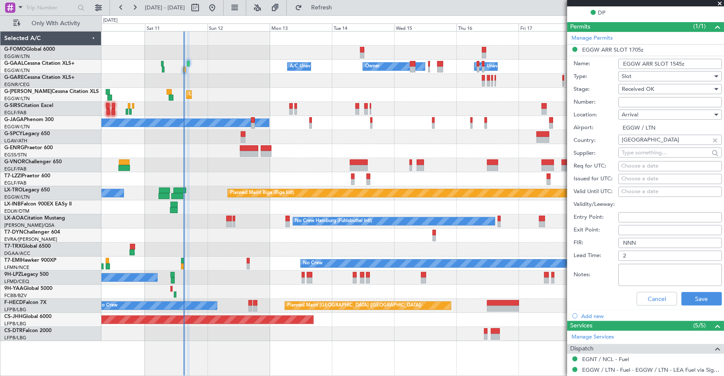
scroll to position [256, 0]
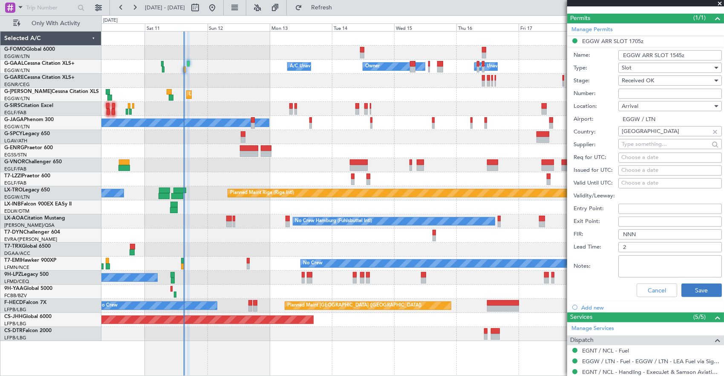
type input "EGGW ARR SLOT 1545z"
click at [709, 293] on button "Save" at bounding box center [701, 290] width 40 height 14
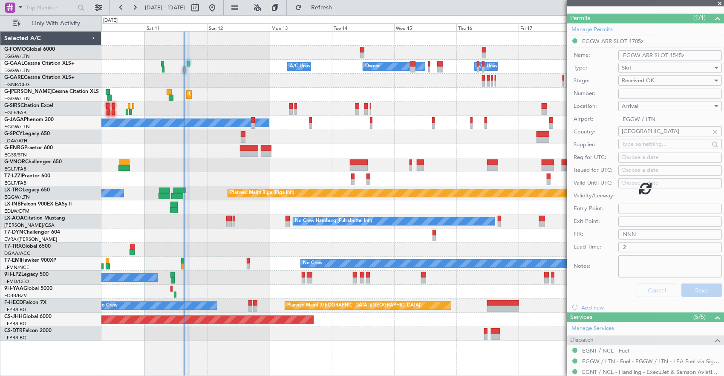
scroll to position [136, 0]
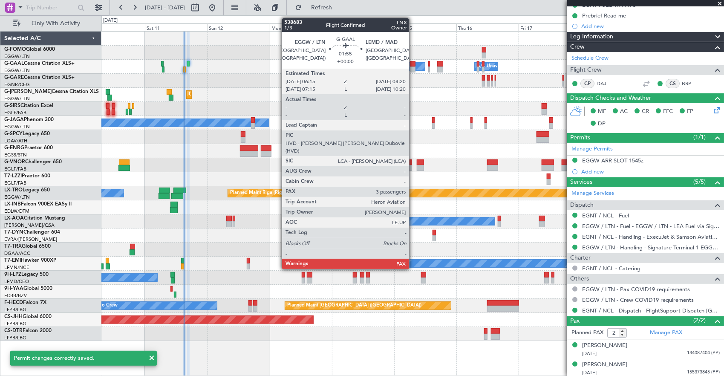
click at [413, 62] on div at bounding box center [413, 64] width 6 height 6
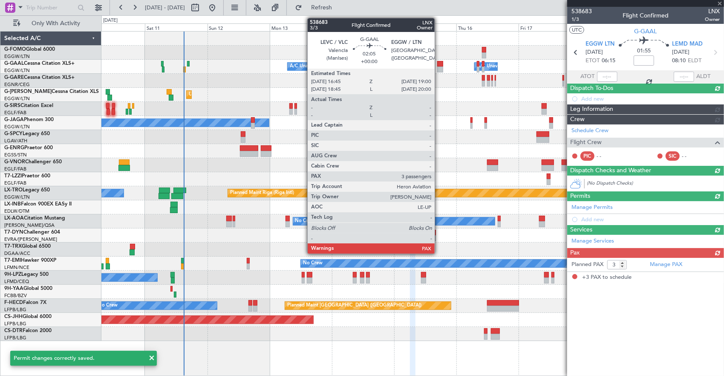
scroll to position [0, 0]
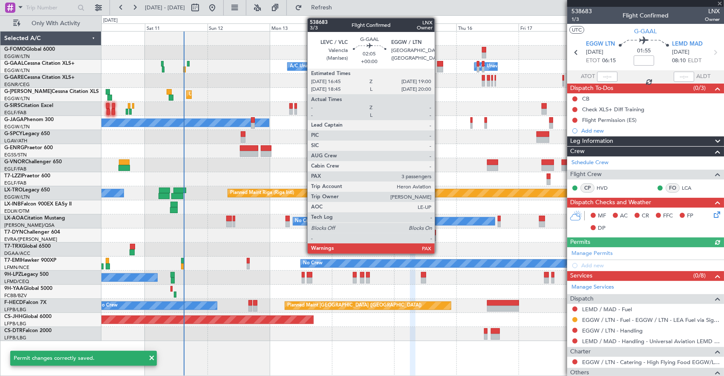
click at [439, 68] on div at bounding box center [440, 69] width 6 height 6
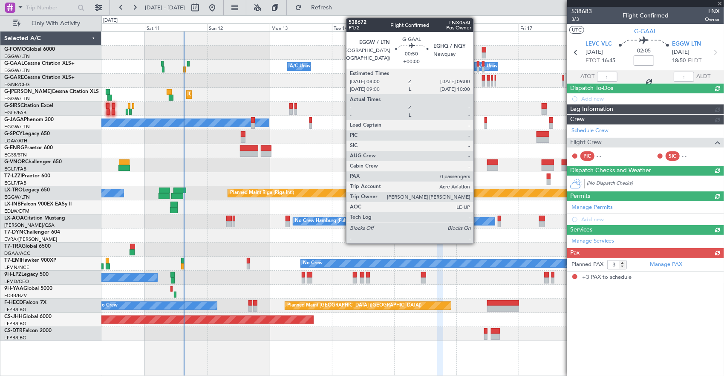
click at [478, 64] on div at bounding box center [478, 64] width 3 height 6
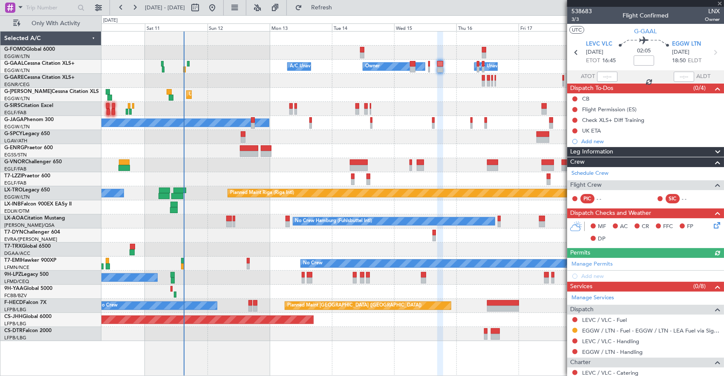
type input "0"
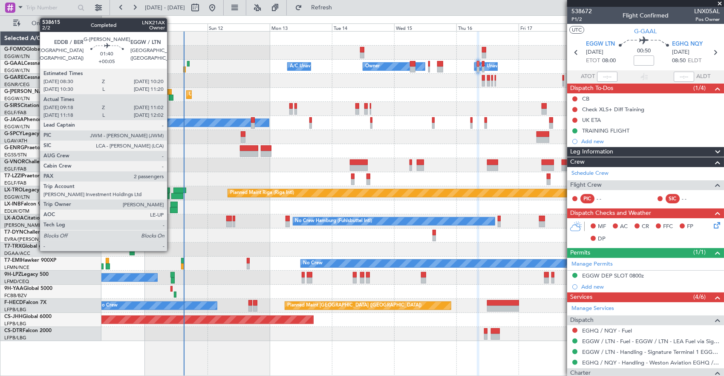
click at [171, 92] on div "Unplanned Maint London (Luton) Planned Maint London (Luton)" at bounding box center [412, 95] width 623 height 14
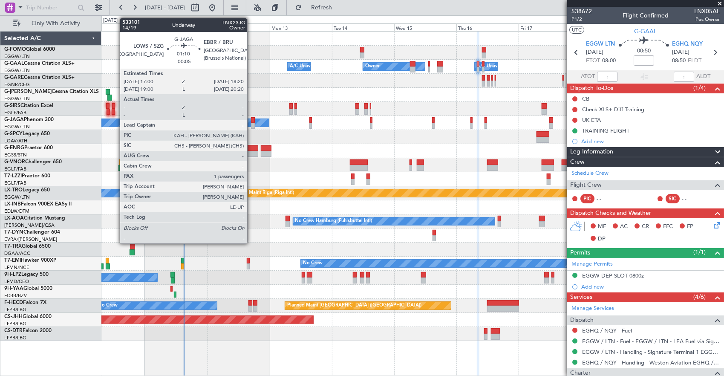
click at [251, 119] on div at bounding box center [253, 120] width 4 height 6
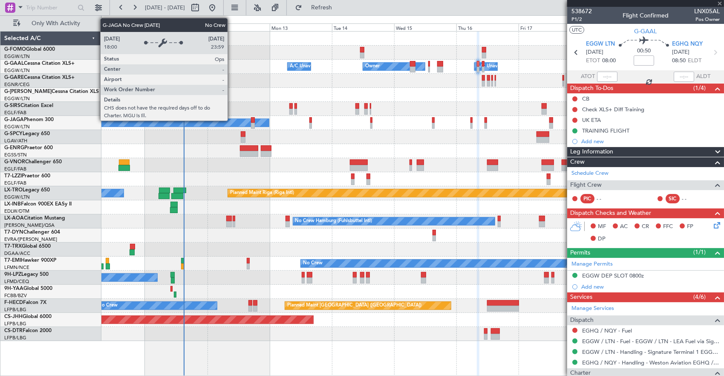
type input "-00:05"
type input "1"
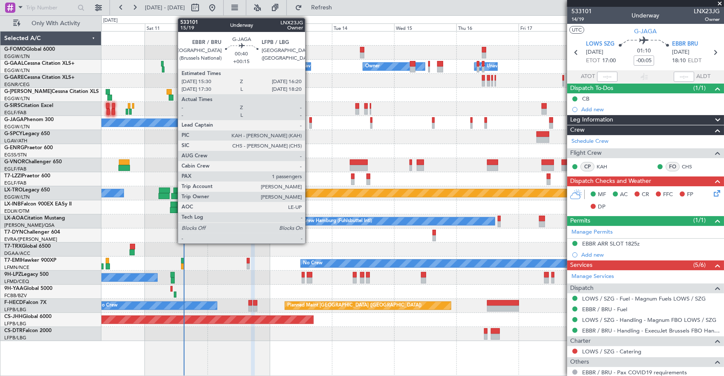
click at [309, 121] on div at bounding box center [310, 120] width 3 height 6
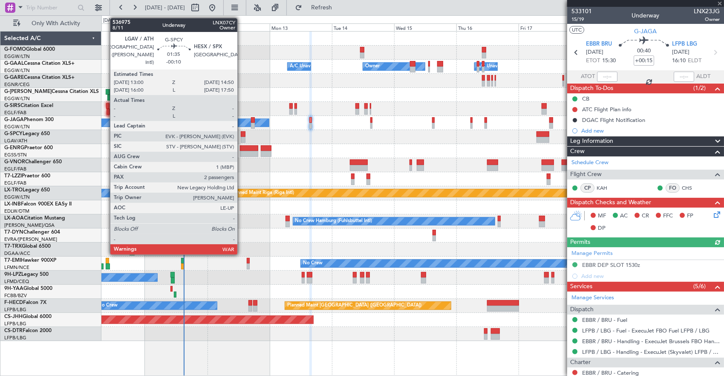
click at [242, 136] on div at bounding box center [243, 134] width 5 height 6
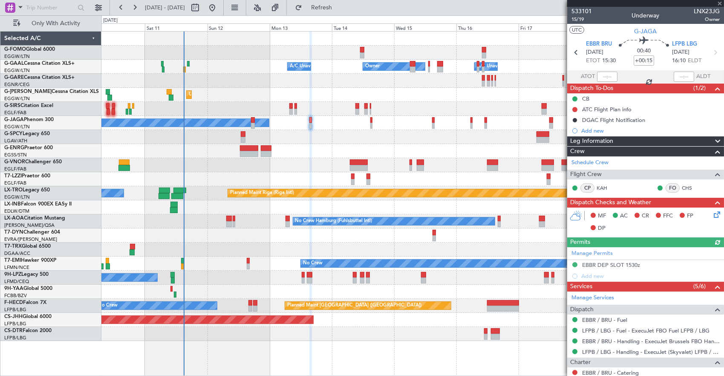
type input "-00:10"
type input "2"
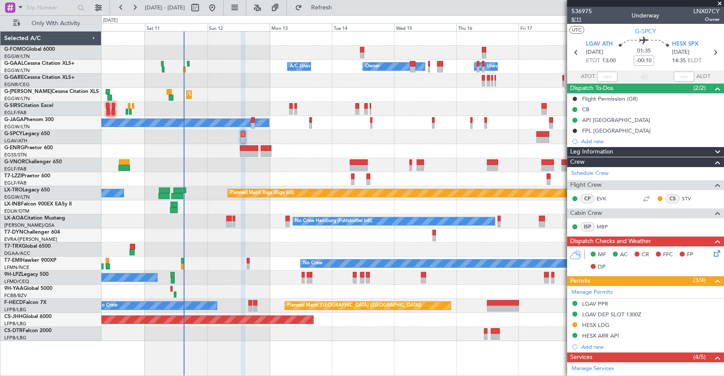
click at [576, 20] on span "8/11" at bounding box center [581, 19] width 20 height 7
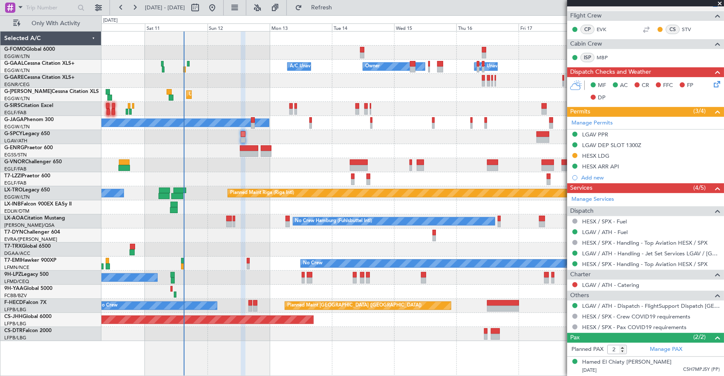
scroll to position [170, 0]
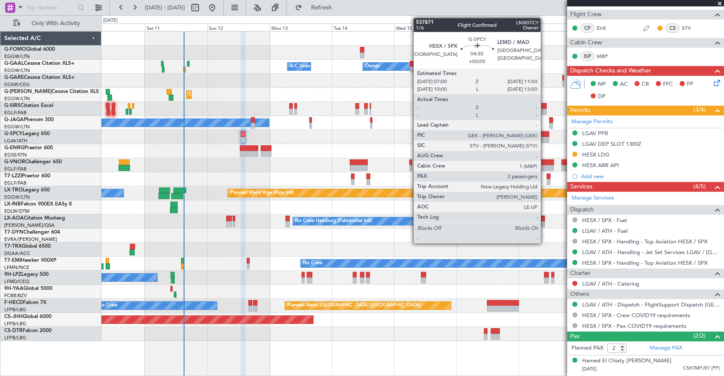
click at [545, 137] on div at bounding box center [543, 140] width 13 height 6
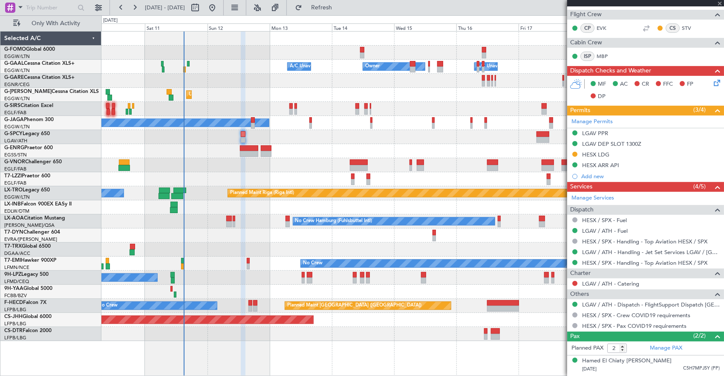
type input "+00:05"
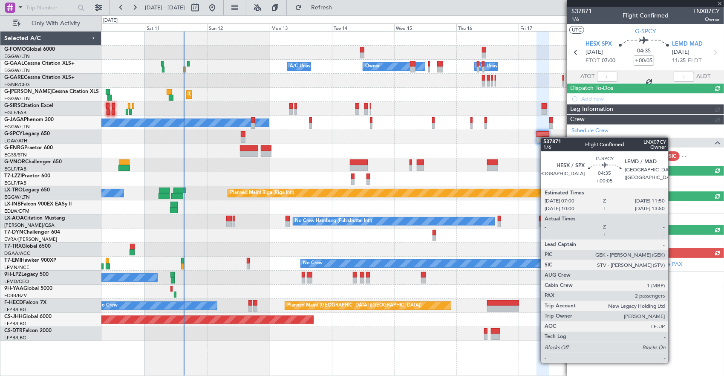
scroll to position [0, 0]
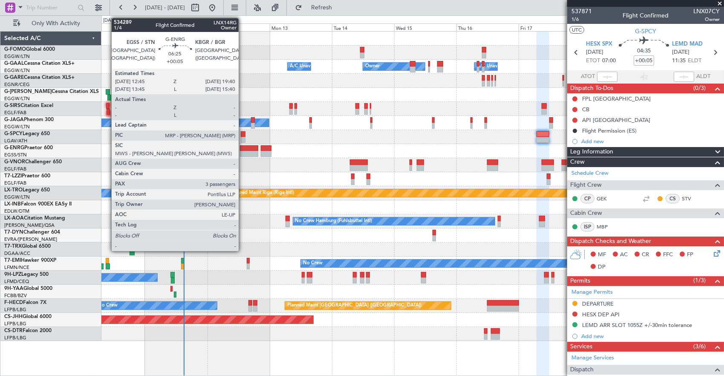
click at [243, 153] on div at bounding box center [249, 154] width 18 height 6
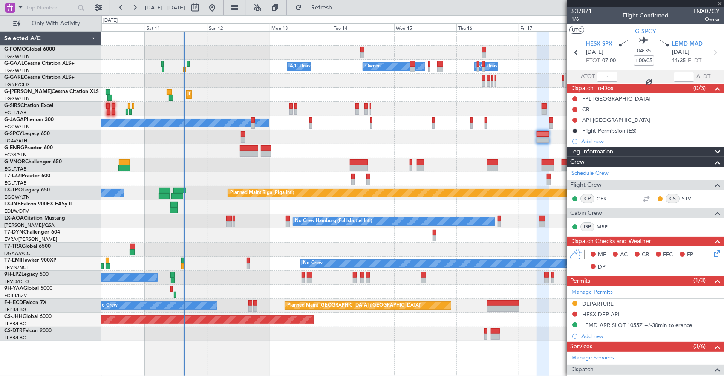
type input "3"
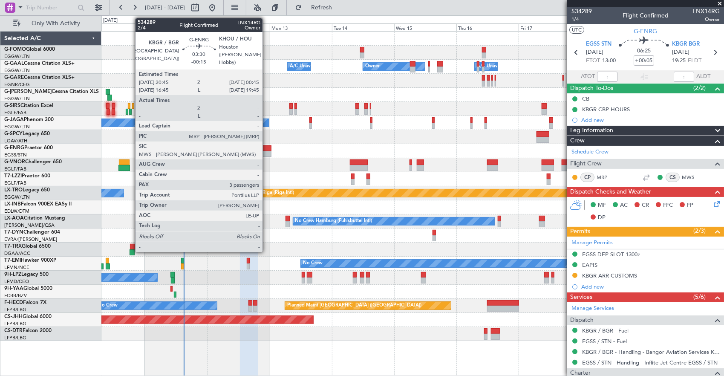
click at [267, 151] on div at bounding box center [266, 154] width 11 height 6
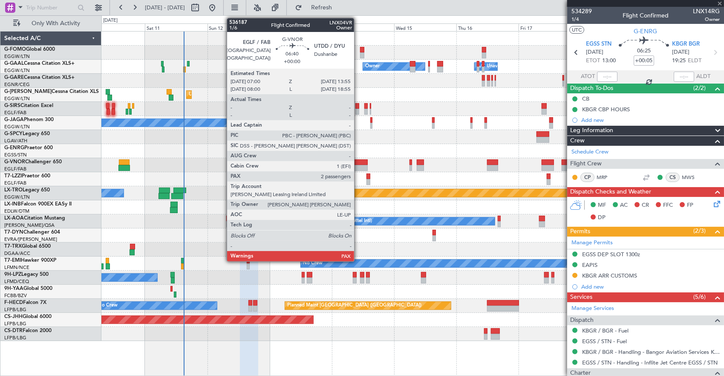
type input "-00:15"
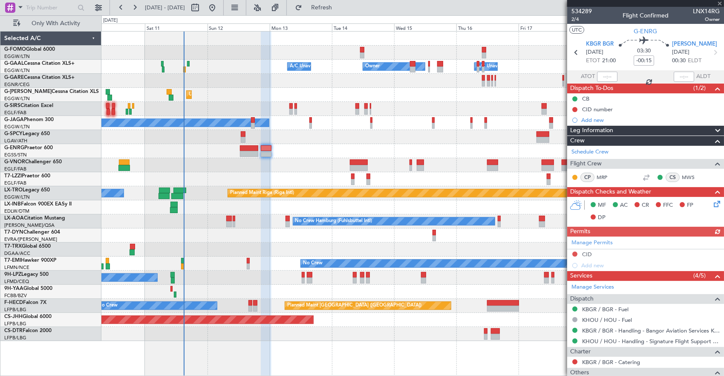
click at [360, 158] on div at bounding box center [412, 165] width 623 height 14
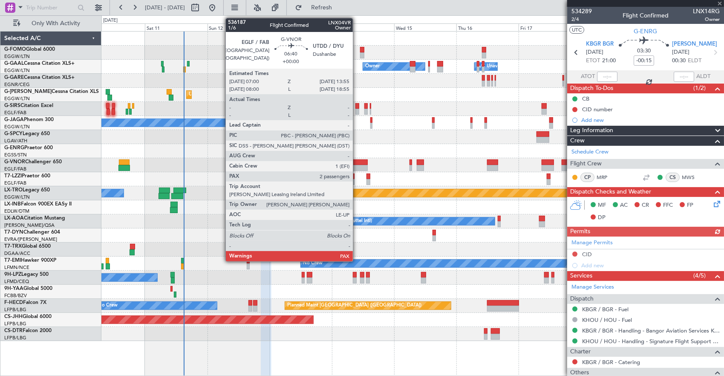
click at [357, 163] on div at bounding box center [359, 162] width 18 height 6
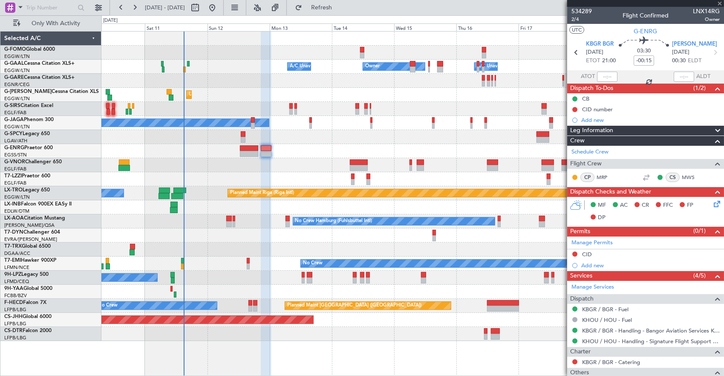
type input "2"
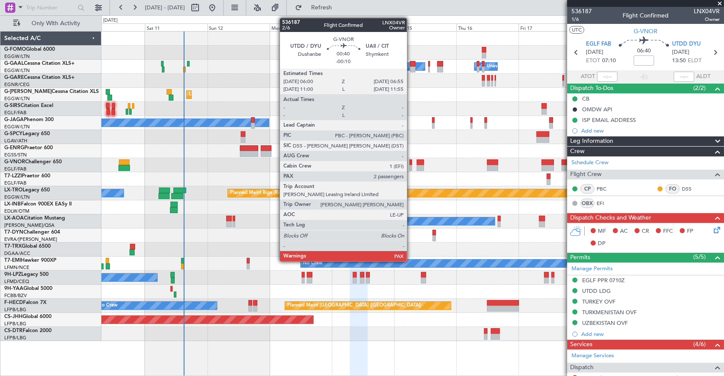
click at [411, 160] on div at bounding box center [411, 162] width 3 height 6
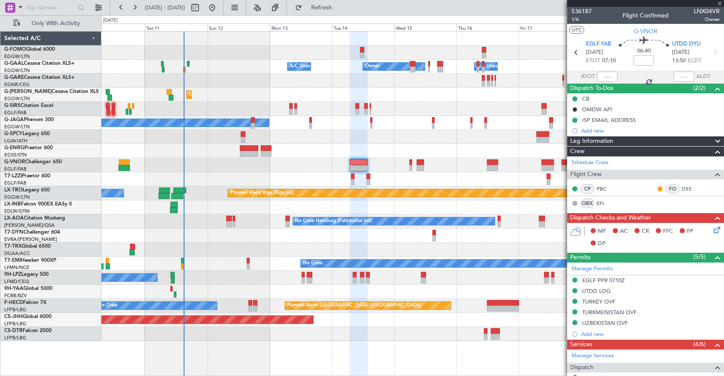
type input "-00:10"
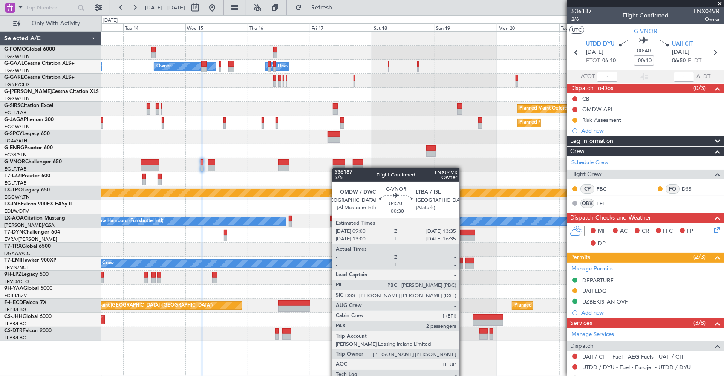
click at [336, 167] on div "Owner Owner A/C Unavailable A/C Unavailable Owner Unplanned Maint London (Luton…" at bounding box center [412, 186] width 623 height 309
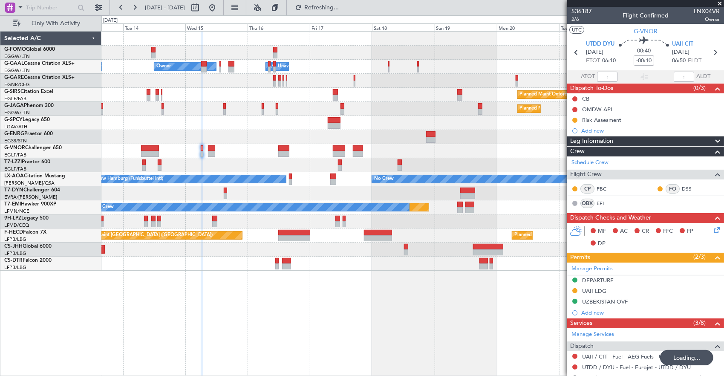
click at [242, 161] on div "A/C Unavailable [GEOGRAPHIC_DATA] ([GEOGRAPHIC_DATA])" at bounding box center [412, 165] width 623 height 14
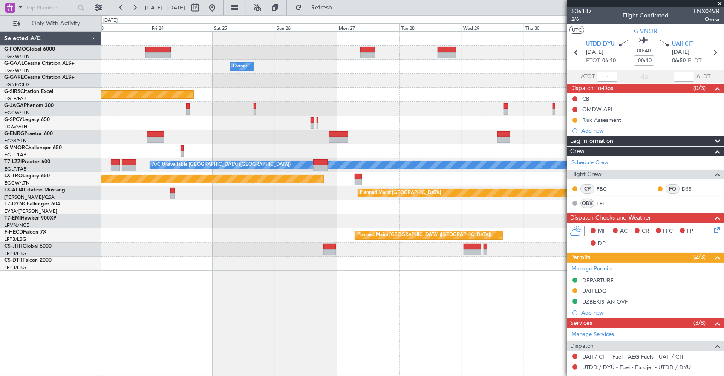
click at [180, 121] on div "Owner Owner Planned Maint Oxford (Kidlington) Planned Maint Bournemouth Planned…" at bounding box center [412, 151] width 623 height 239
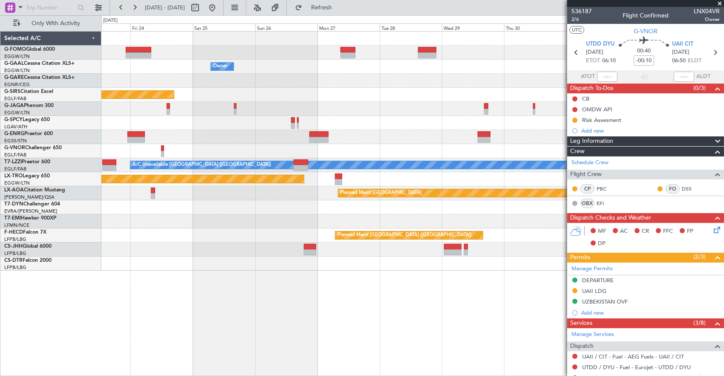
click at [383, 138] on div at bounding box center [412, 137] width 623 height 14
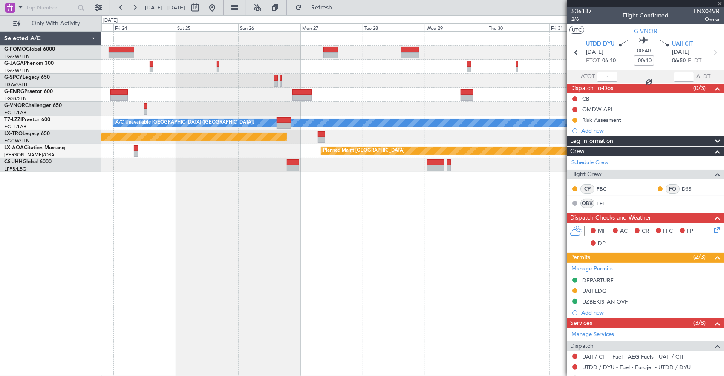
type input "0"
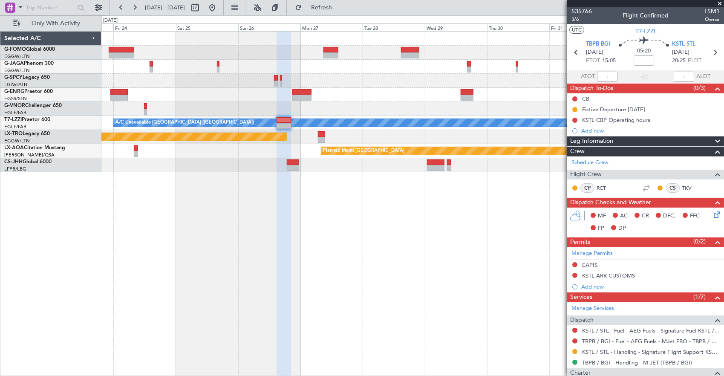
click at [243, 95] on div "A/C Unavailable London (Luton) Planned Maint Riga (Riga Intl) Planned Maint Mon…" at bounding box center [412, 102] width 623 height 141
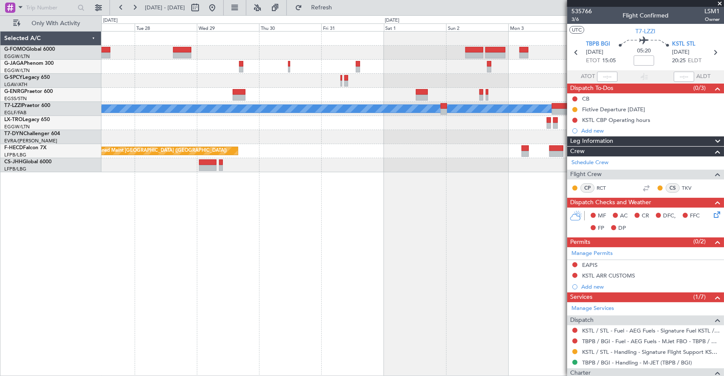
click at [246, 140] on div "A/C Unavailable London (Luton) Planned Maint Riga (Riga Intl) Planned Maint Par…" at bounding box center [412, 102] width 623 height 141
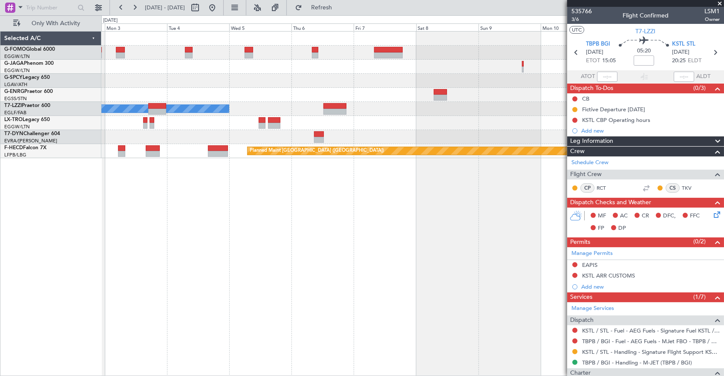
click at [326, 91] on div at bounding box center [412, 95] width 623 height 14
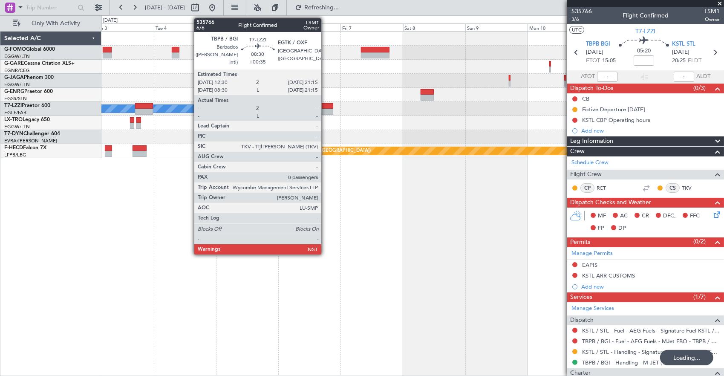
click at [326, 104] on div at bounding box center [321, 106] width 23 height 6
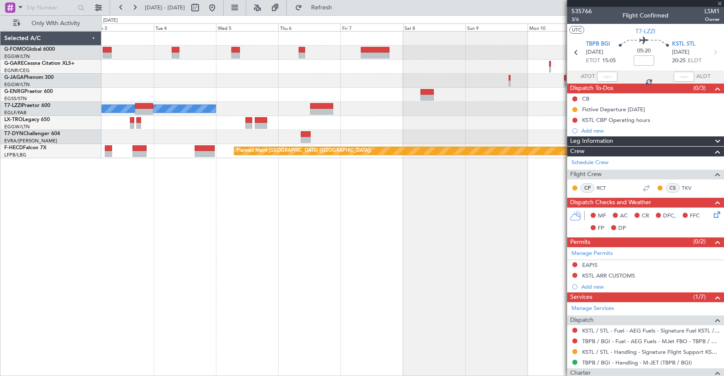
type input "+00:35"
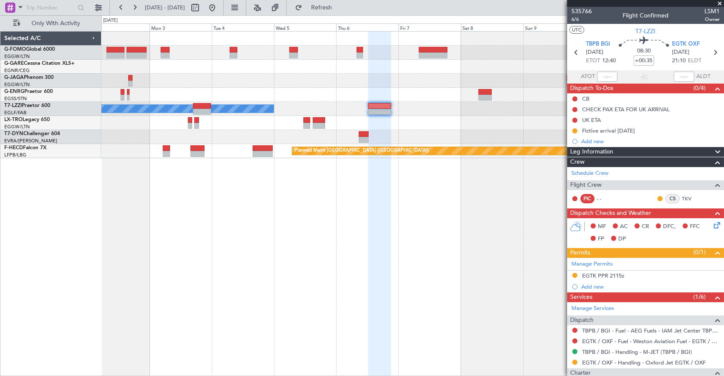
click at [480, 81] on div at bounding box center [412, 81] width 623 height 14
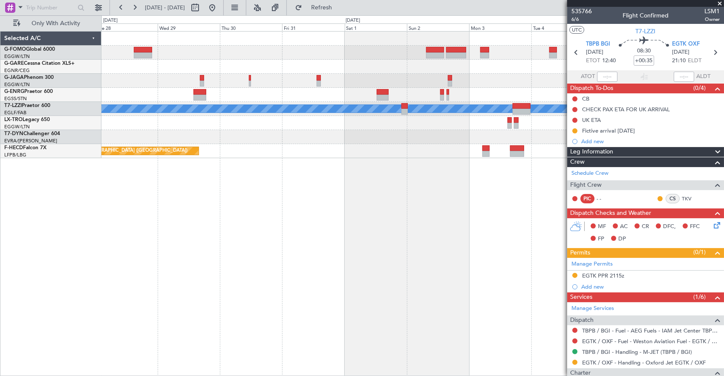
click at [406, 92] on div at bounding box center [412, 95] width 623 height 14
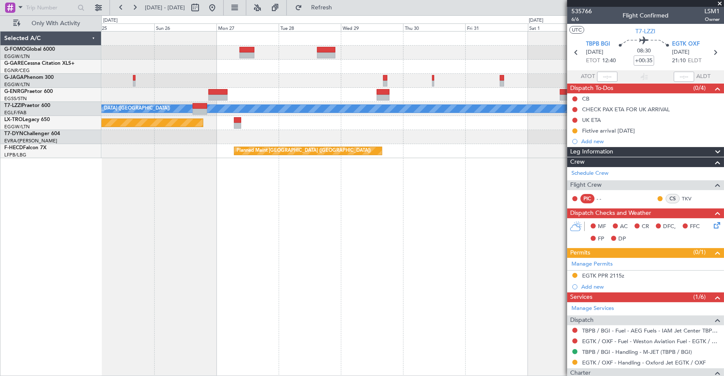
click at [406, 95] on div at bounding box center [412, 95] width 623 height 14
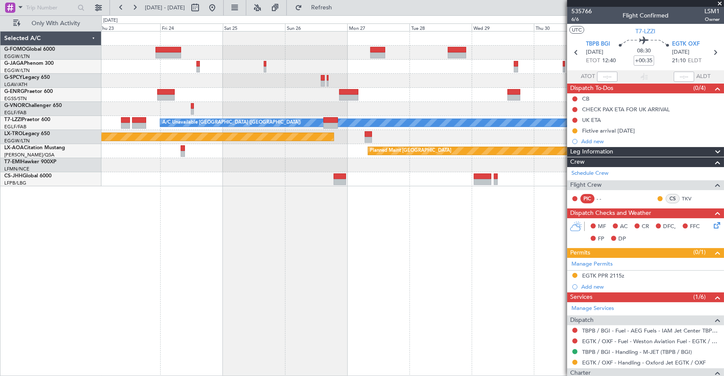
click at [49, 156] on div "Planned Maint Paris (Le Bourget) A/C Unavailable London (Luton) Planned Maint R…" at bounding box center [362, 195] width 724 height 361
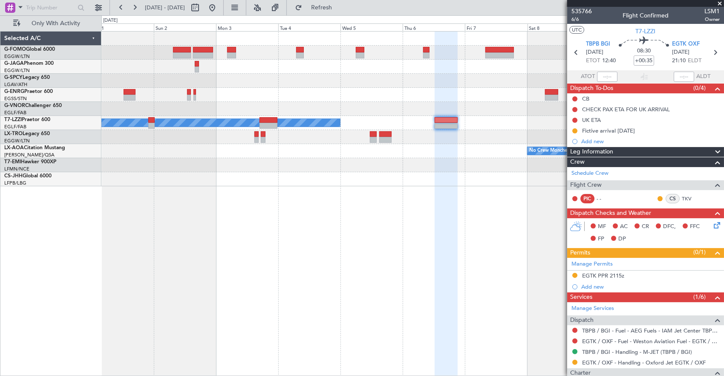
click at [163, 143] on div "A/C Unavailable London (Luton) No Crew Monchengladbach Planned Maint Monchengla…" at bounding box center [412, 109] width 623 height 155
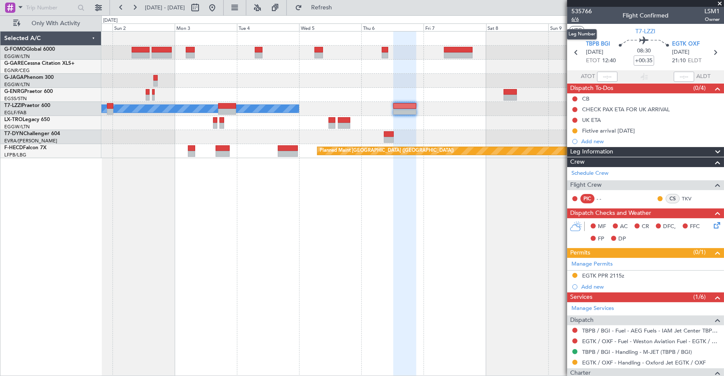
click at [579, 20] on span "6/6" at bounding box center [581, 19] width 20 height 7
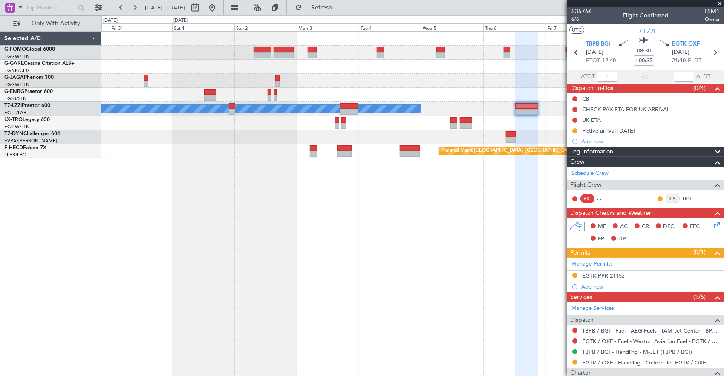
click at [436, 129] on div at bounding box center [412, 123] width 623 height 14
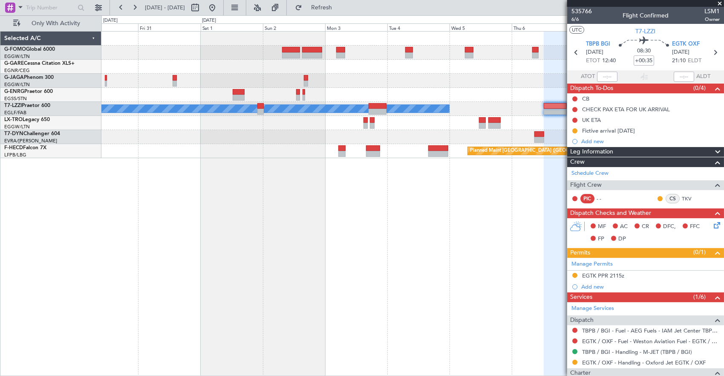
click at [580, 131] on fb-app "01 Nov 2025 - 11 Nov 2025 Refresh Quick Links Only With Activity A/C Unavailabl…" at bounding box center [362, 190] width 724 height 369
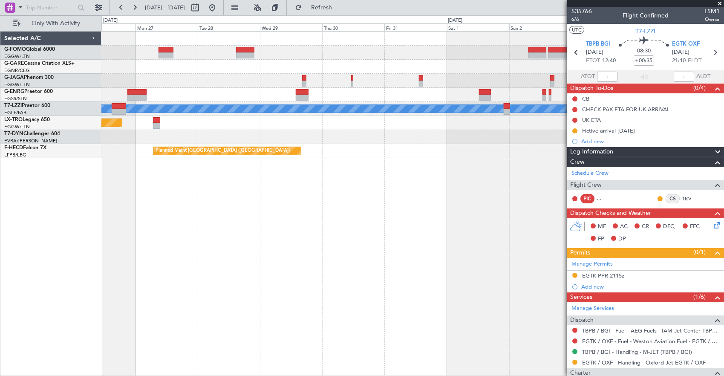
click at [696, 133] on fb-app "01 Nov 2025 - 11 Nov 2025 Refresh Quick Links Only With Activity A/C Unavailabl…" at bounding box center [362, 190] width 724 height 369
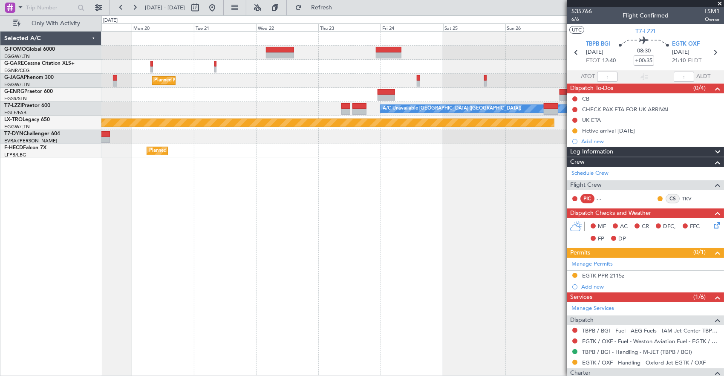
click at [587, 156] on fb-app "01 Nov 2025 - 11 Nov 2025 Refresh Quick Links Only With Activity Planned Maint …" at bounding box center [362, 190] width 724 height 369
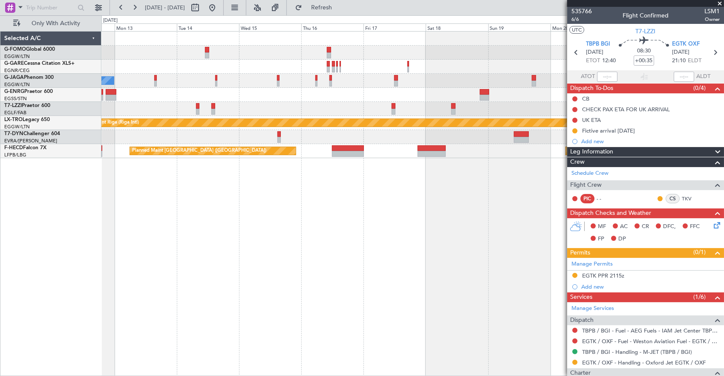
click at [573, 188] on fb-app "01 Nov 2025 - 11 Nov 2025 Refresh Quick Links Only With Activity Planned Maint …" at bounding box center [362, 190] width 724 height 369
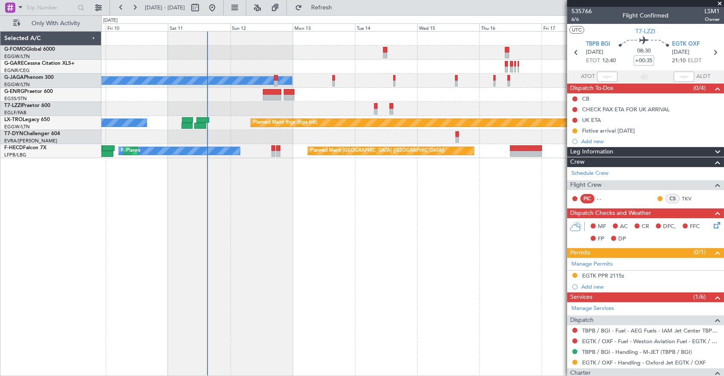
click at [266, 171] on div "No Crew Planned Maint London (Luton) Planned Maint Paris (Le Bourget) Unplanned…" at bounding box center [412, 203] width 623 height 345
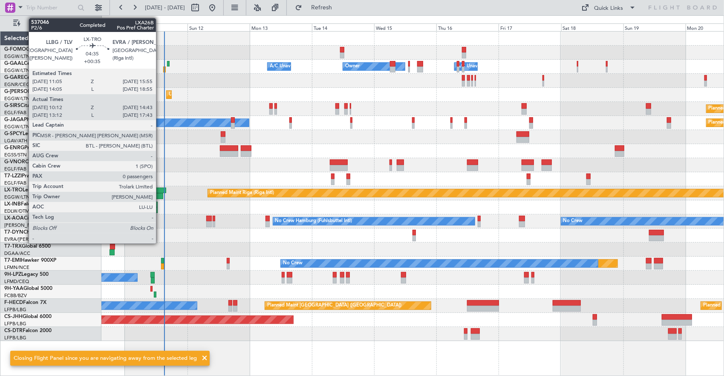
click at [160, 194] on div at bounding box center [157, 196] width 12 height 6
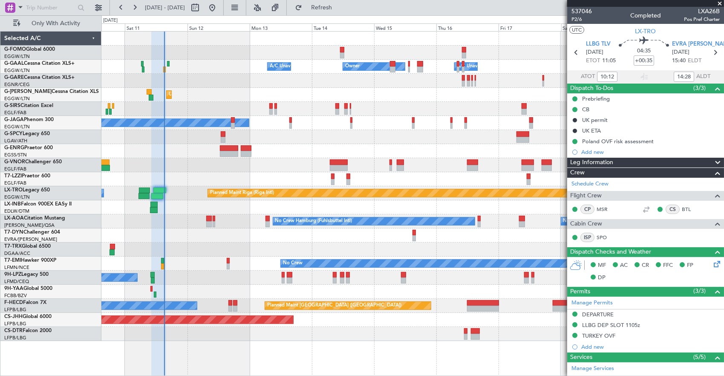
scroll to position [127, 0]
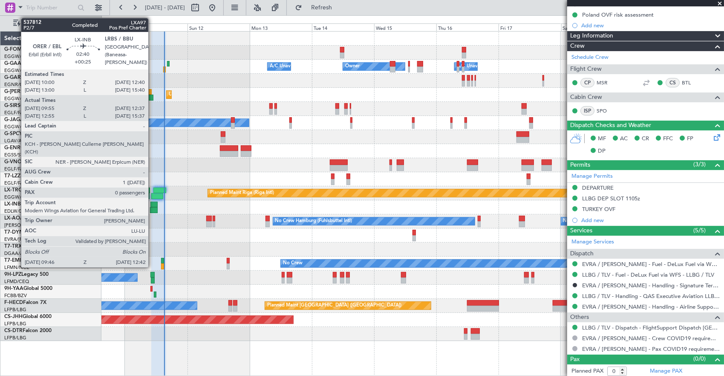
click at [153, 205] on div at bounding box center [153, 205] width 7 height 6
type input "+00:25"
type input "09:55"
type input "12:37"
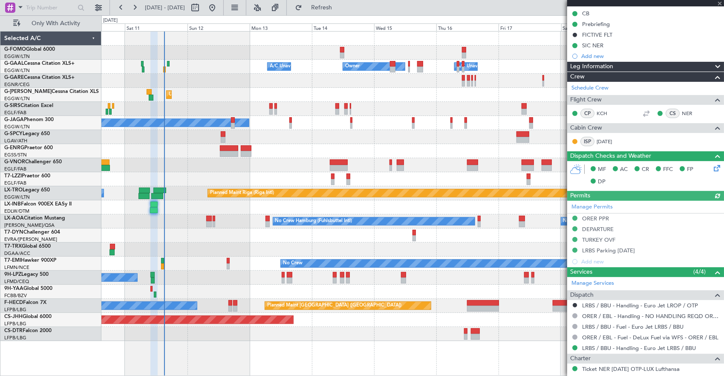
scroll to position [0, 0]
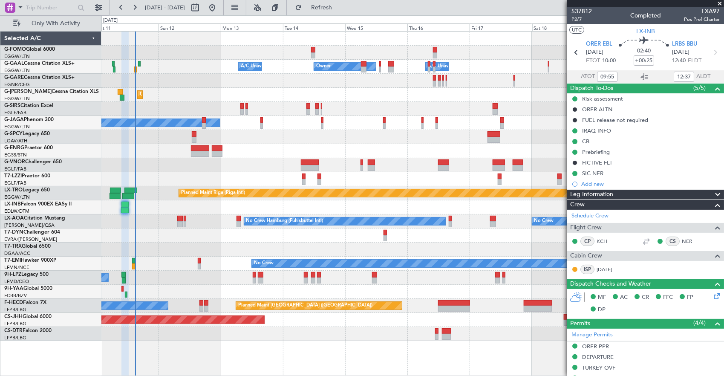
click at [280, 198] on div "Owner Owner A/C Unavailable A/C Unavailable Unplanned Maint London (Luton) Plan…" at bounding box center [412, 186] width 623 height 309
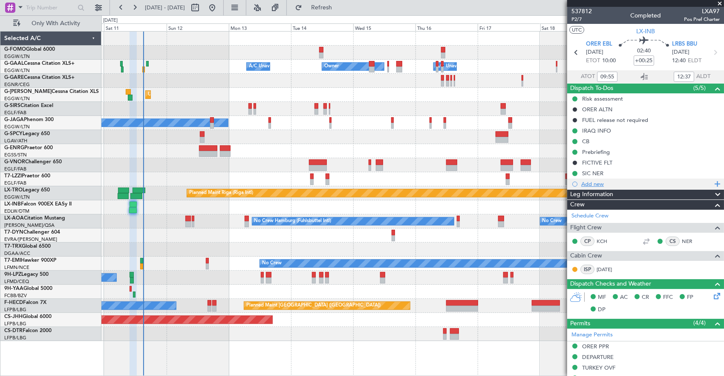
scroll to position [169, 0]
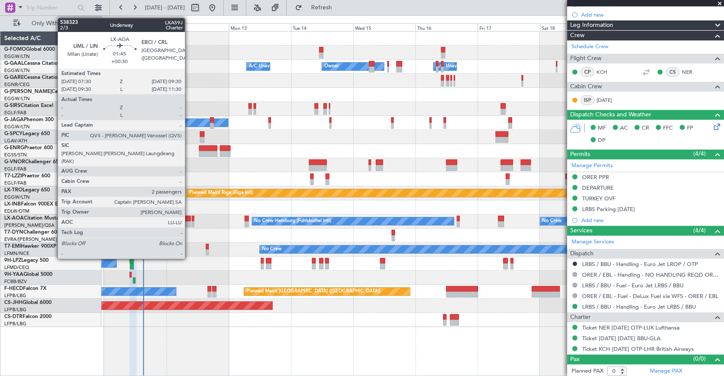
click at [189, 218] on div at bounding box center [188, 219] width 6 height 6
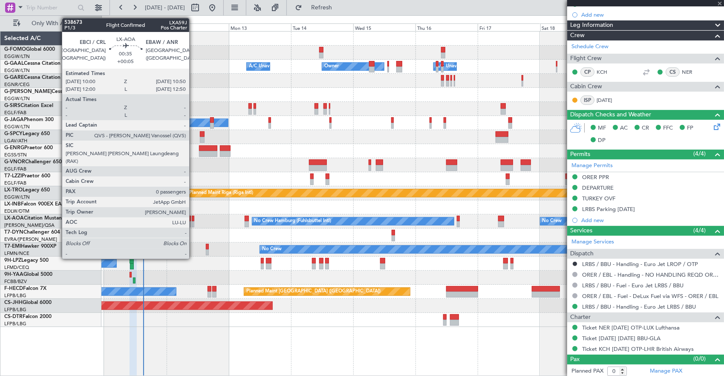
type input "+00:30"
type input "2"
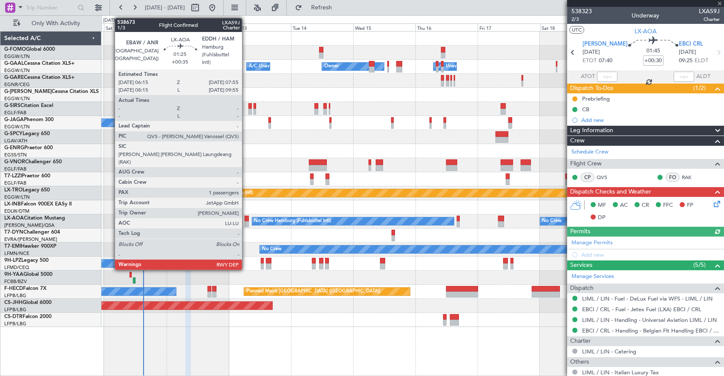
click at [246, 218] on div at bounding box center [247, 219] width 5 height 6
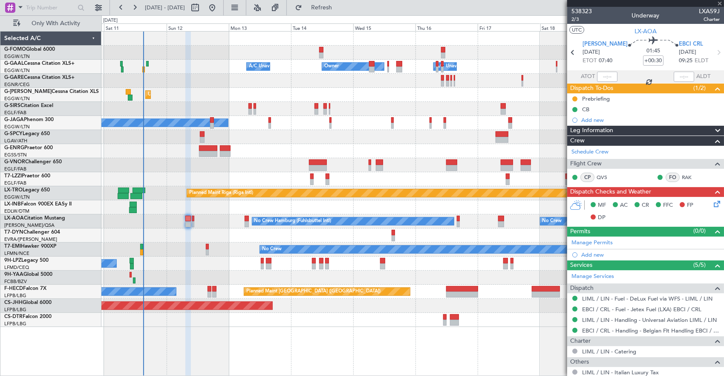
type input "+00:35"
type input "1"
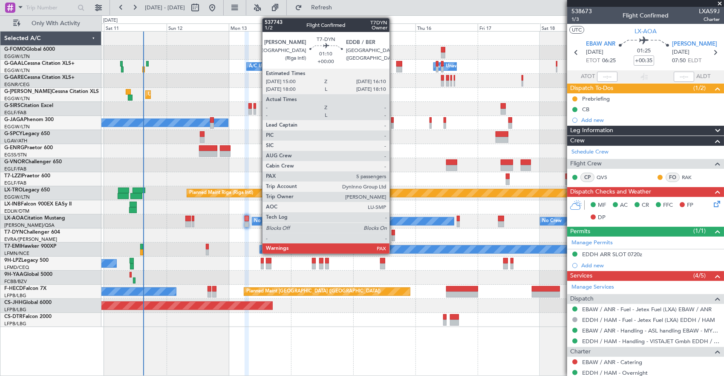
click at [394, 232] on div at bounding box center [393, 233] width 3 height 6
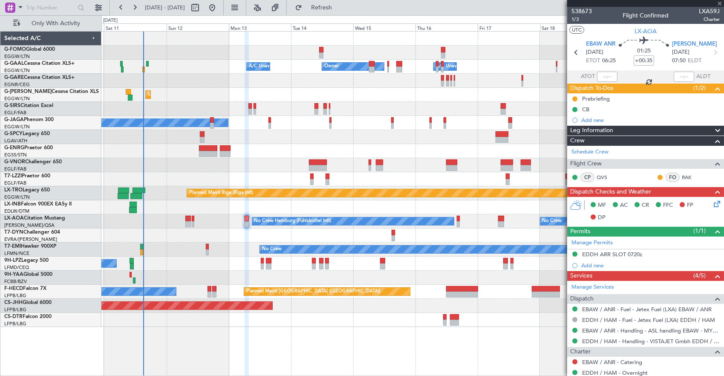
click at [188, 234] on div at bounding box center [412, 235] width 623 height 14
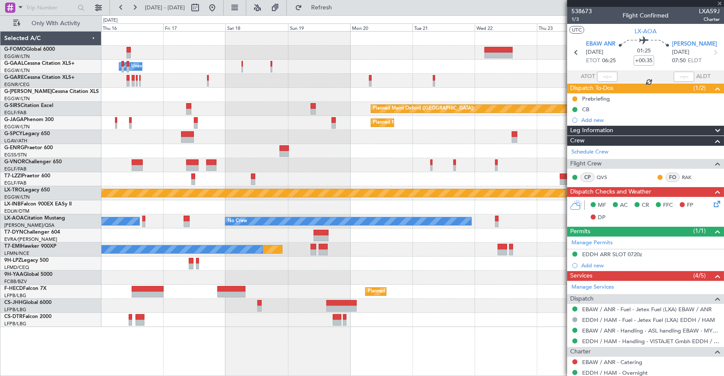
type input "5"
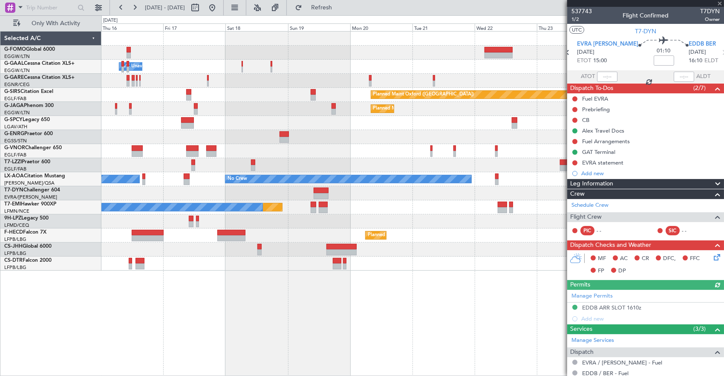
click at [404, 208] on div "Planned Maint No Crew" at bounding box center [412, 207] width 623 height 14
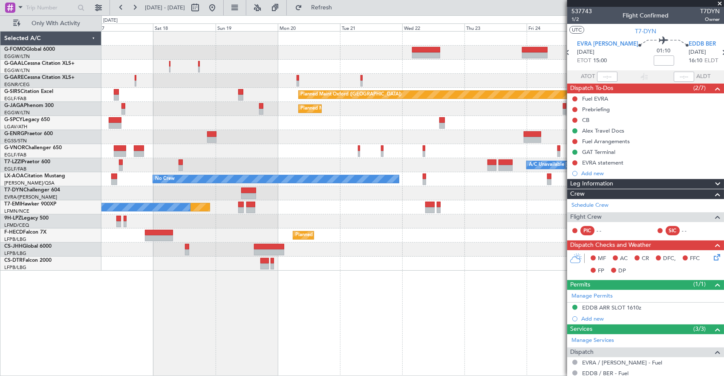
click at [223, 186] on div "Owner A/C Unavailable Owner Owner Planned Maint Oxford (Kidlington) Planned Mai…" at bounding box center [412, 151] width 623 height 239
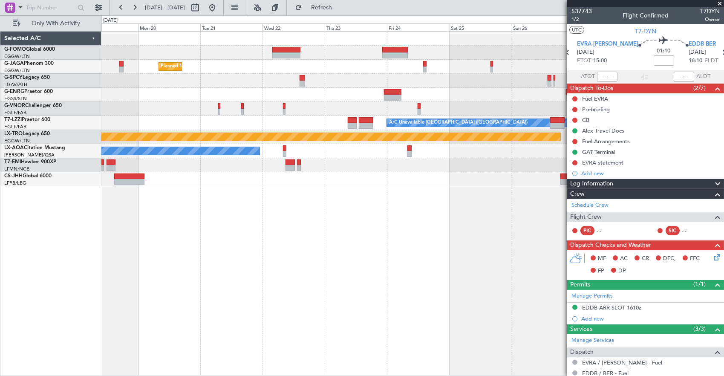
click at [572, 210] on fb-app "21 Oct 2025 - 31 Oct 2025 Refresh Quick Links Only With Activity Planned Maint …" at bounding box center [362, 190] width 724 height 369
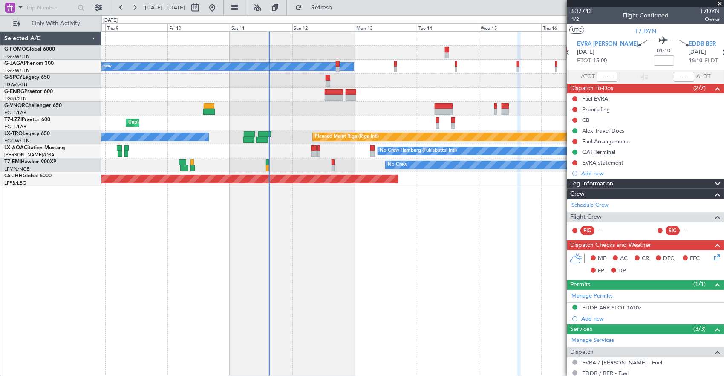
click at [414, 263] on div "No Crew Planned Maint London (Luton) Planned Maint Paris (Le Bourget) Unplanned…" at bounding box center [412, 203] width 623 height 345
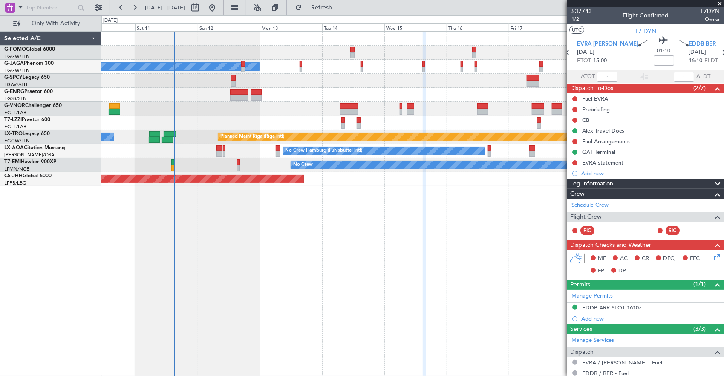
click at [256, 248] on div "No Crew Planned Maint Paris (Le Bourget) Planned Maint London (Luton) Unplanned…" at bounding box center [412, 203] width 623 height 345
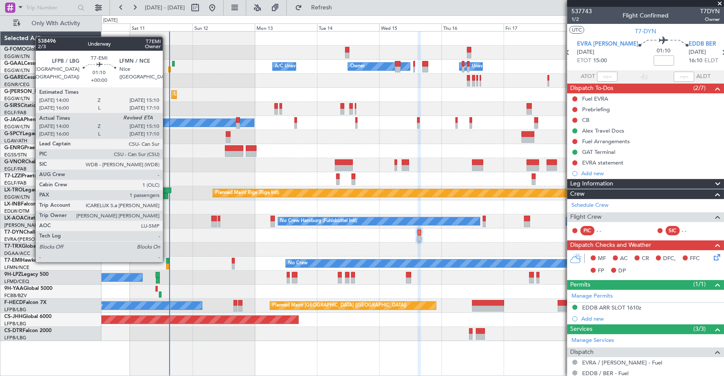
click at [167, 261] on div at bounding box center [167, 261] width 3 height 6
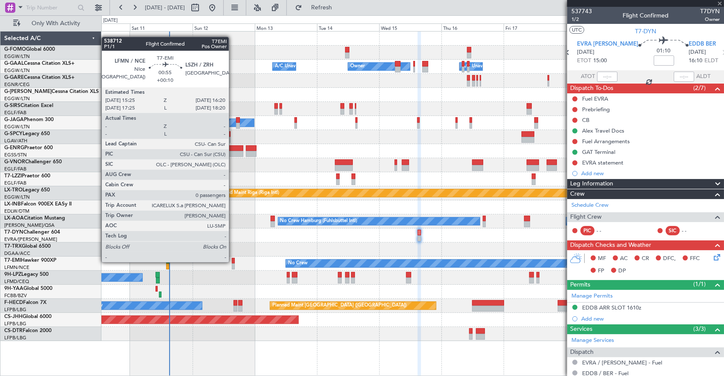
type input "14:00"
type input "1"
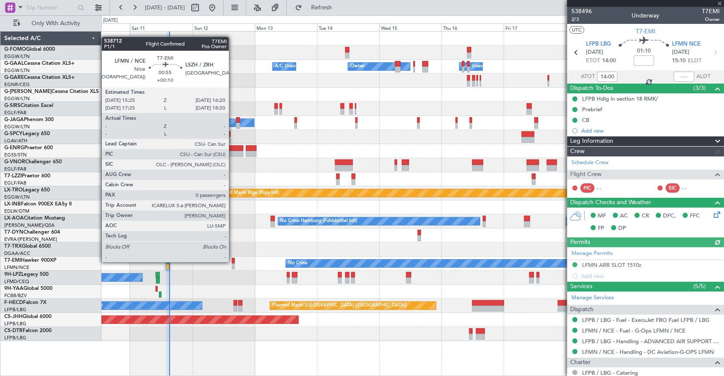
click at [233, 261] on div at bounding box center [233, 261] width 3 height 6
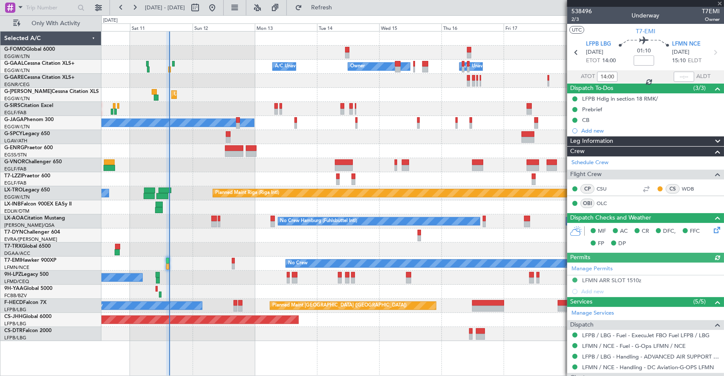
type input "+00:10"
type input "0"
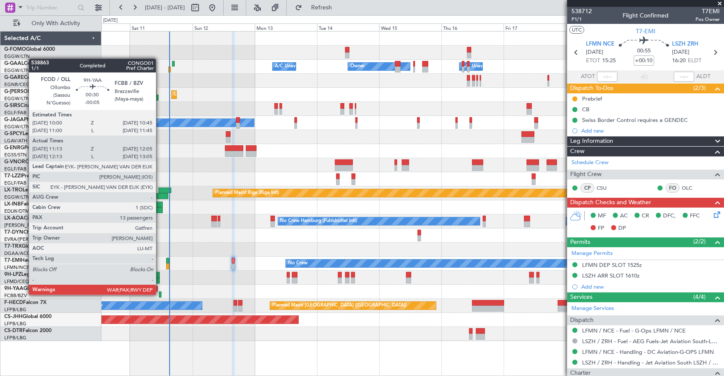
click at [159, 293] on div at bounding box center [160, 295] width 3 height 6
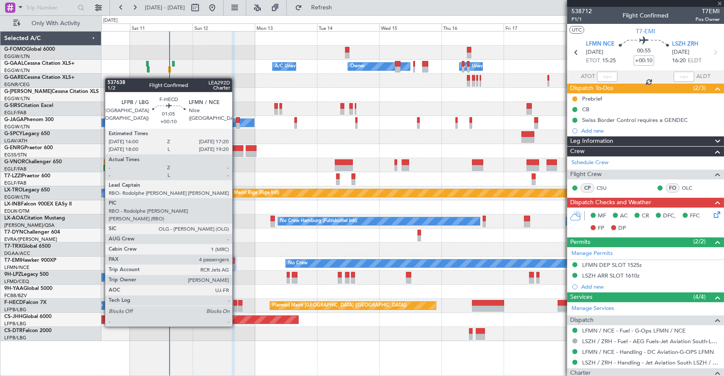
type input "-00:05"
type input "11:23"
type input "12:00"
type input "13"
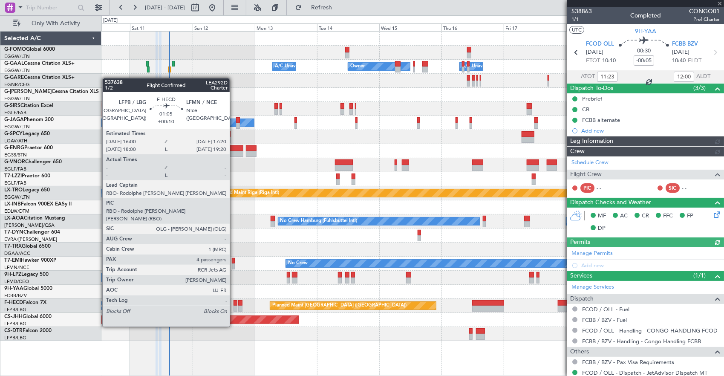
click at [234, 303] on div at bounding box center [236, 303] width 4 height 6
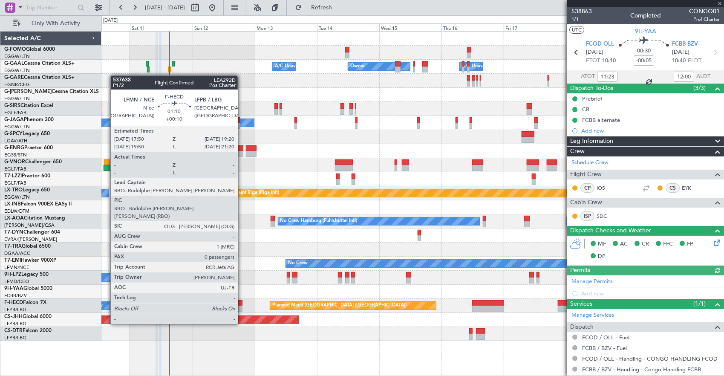
type input "+00:10"
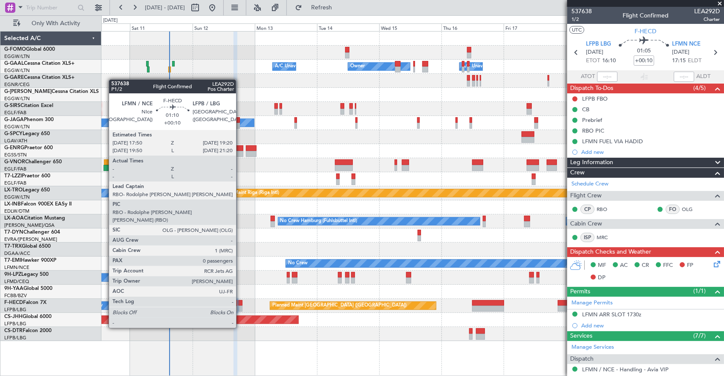
click at [240, 304] on div at bounding box center [240, 303] width 4 height 6
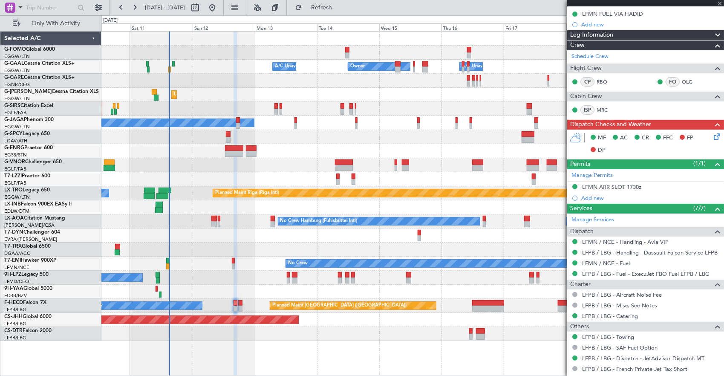
scroll to position [170, 0]
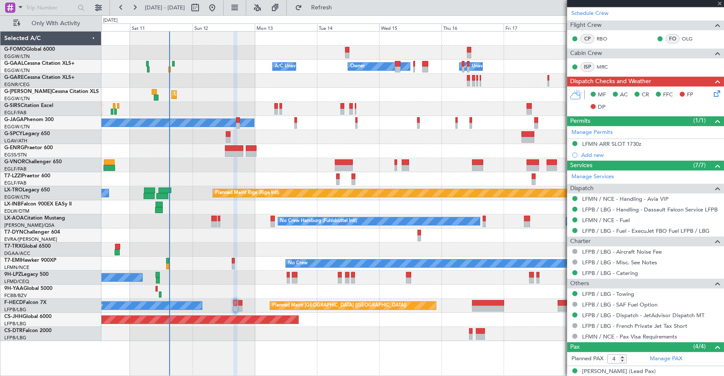
type input "0"
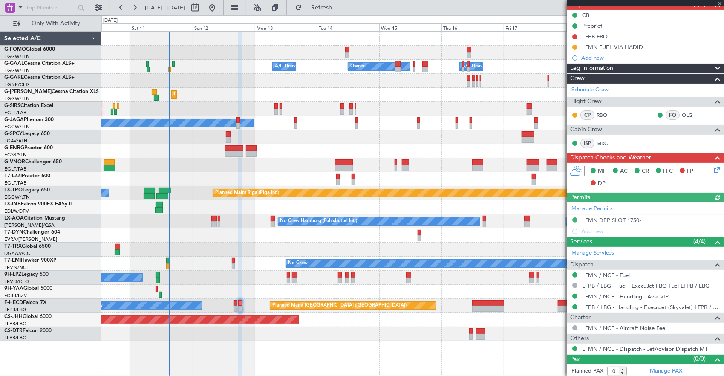
scroll to position [0, 0]
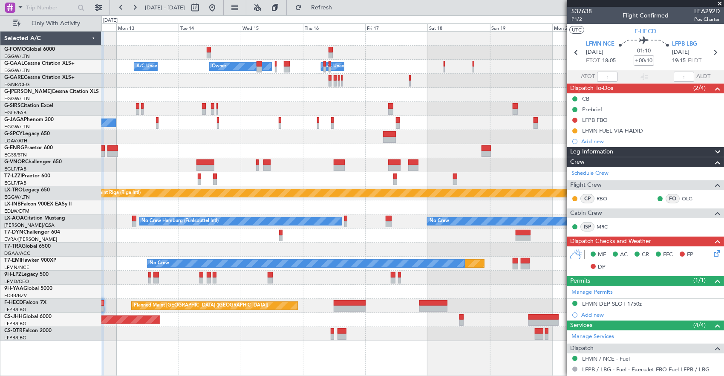
click at [362, 317] on div "Planned Maint [GEOGRAPHIC_DATA] ([GEOGRAPHIC_DATA])" at bounding box center [412, 320] width 623 height 14
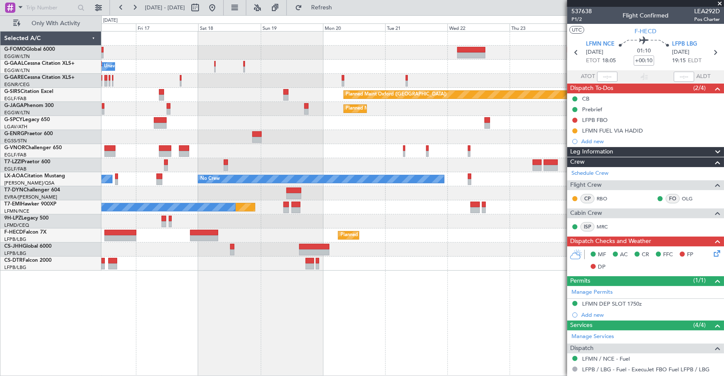
click at [227, 277] on div "Owner A/C Unavailable Owner Owner Planned Maint Oxford (Kidlington) Planned Mai…" at bounding box center [412, 203] width 623 height 345
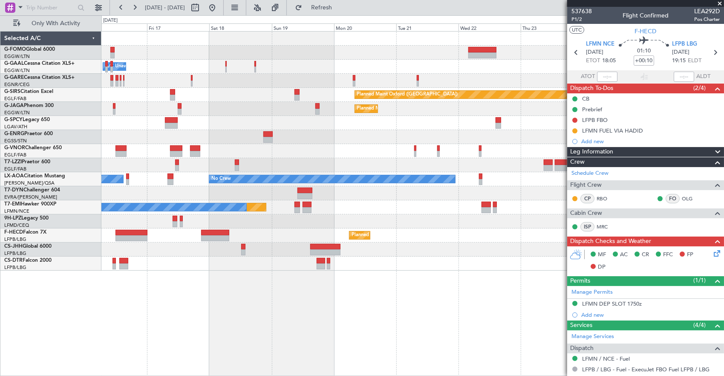
click at [389, 275] on div "Owner A/C Unavailable Owner Owner Planned Maint Oxford (Kidlington) Planned Mai…" at bounding box center [412, 203] width 623 height 345
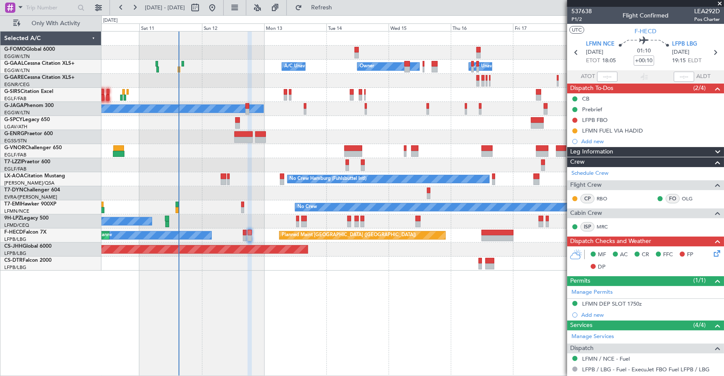
click at [424, 271] on div "Owner A/C Unavailable Owner A/C Unavailable Planned Maint Oxford (Kidlington) A…" at bounding box center [412, 203] width 623 height 345
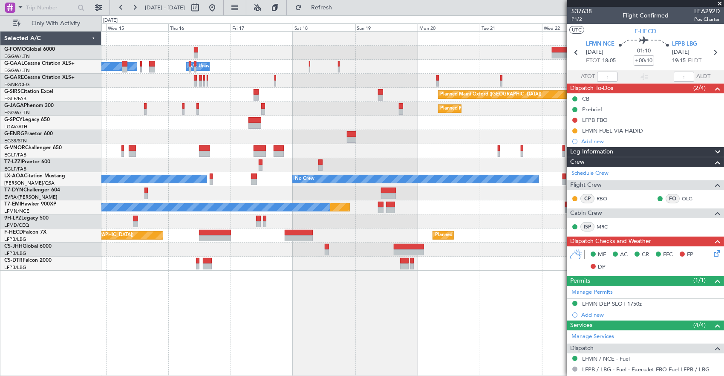
click at [93, 293] on div "Owner A/C Unavailable Owner A/C Unavailable Owner Planned Maint Oxford (Kidling…" at bounding box center [362, 195] width 724 height 361
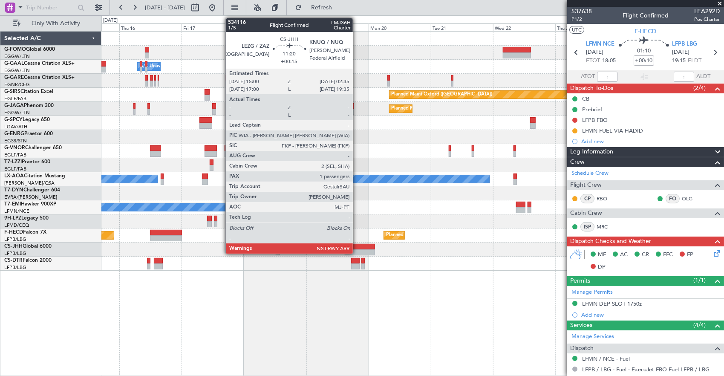
click at [357, 246] on div at bounding box center [360, 247] width 30 height 6
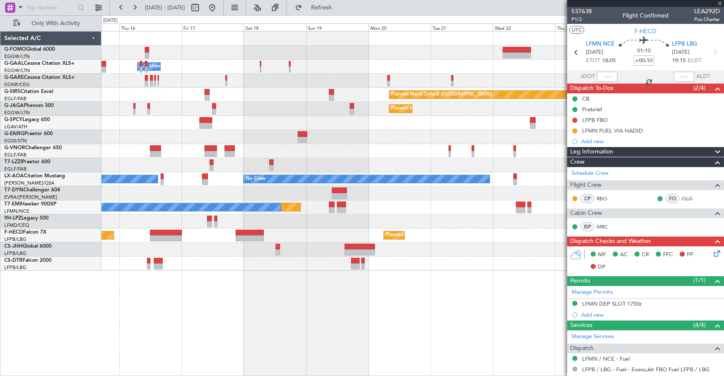
type input "+00:15"
type input "1"
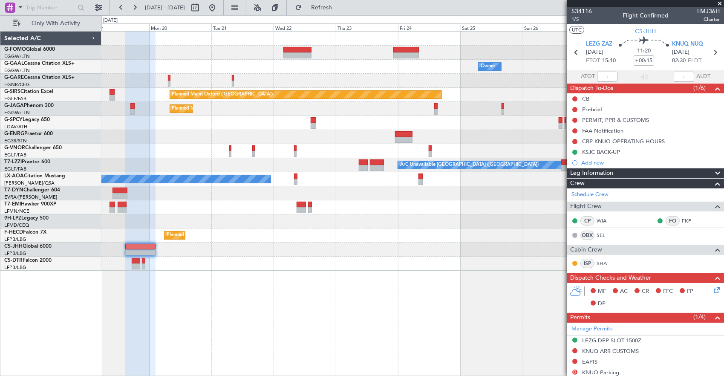
click at [239, 251] on div at bounding box center [412, 249] width 623 height 14
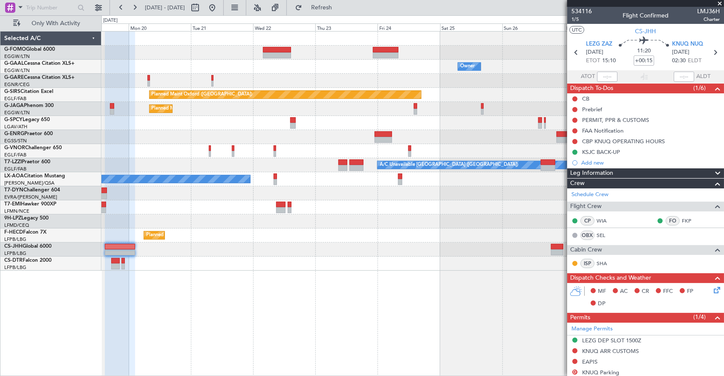
click at [415, 248] on div "Owner Planned Maint Oxford (Kidlington) Planned Maint Paris (Le Bourget) A/C Un…" at bounding box center [412, 151] width 623 height 239
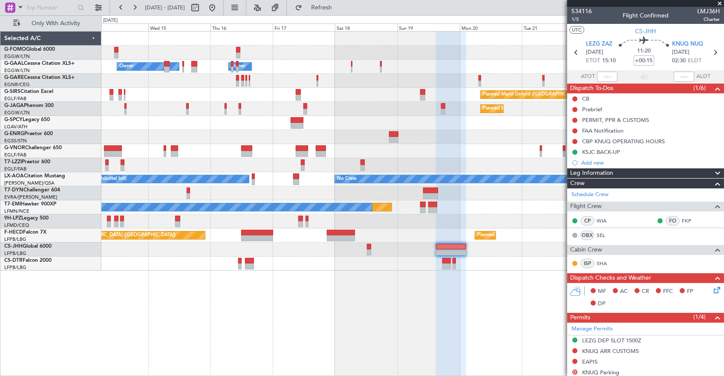
click at [169, 251] on div "A/C Unavailable Owner Owner A/C Unavailable Owner Planned Maint Oxford (Kidling…" at bounding box center [412, 151] width 623 height 239
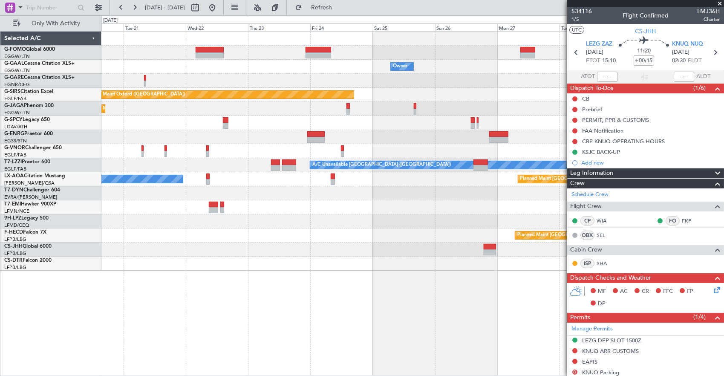
click at [138, 255] on div "Owner Owner Planned Maint Oxford (Kidlington) Planned Maint Paris (Le Bourget) …" at bounding box center [412, 151] width 623 height 239
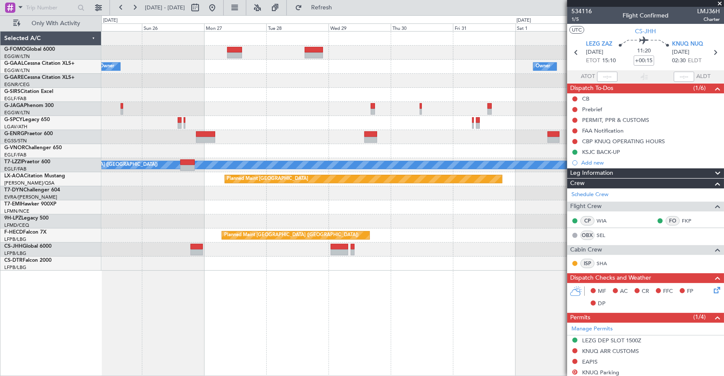
click at [221, 247] on div at bounding box center [412, 249] width 623 height 14
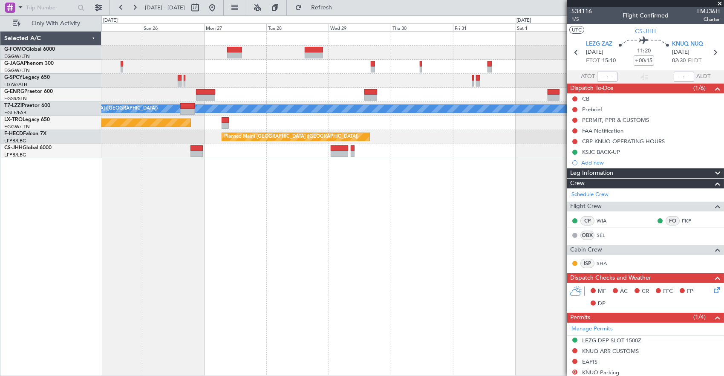
click at [511, 181] on div "A/C Unavailable London (Luton) Planned Maint Riga (Riga Intl) Planned Maint Par…" at bounding box center [412, 203] width 623 height 345
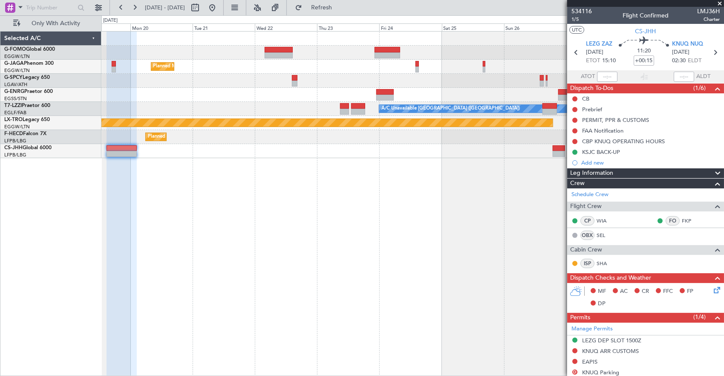
click at [511, 214] on div "Planned Maint Paris (Le Bourget) A/C Unavailable London (Luton) Planned Maint R…" at bounding box center [412, 203] width 623 height 345
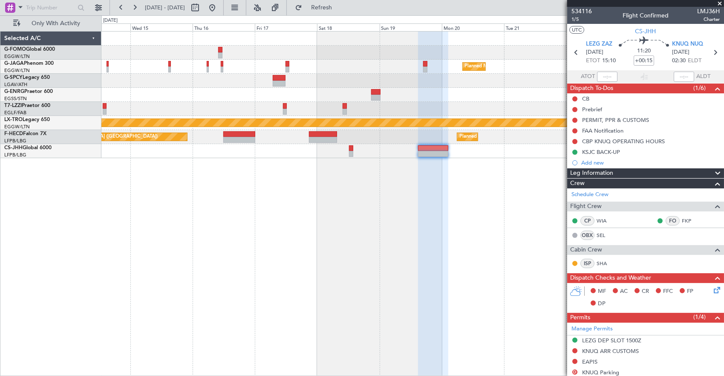
click at [534, 227] on div "Planned Maint Paris (Le Bourget) A/C Unavailable London (Luton) Planned Maint R…" at bounding box center [412, 203] width 623 height 345
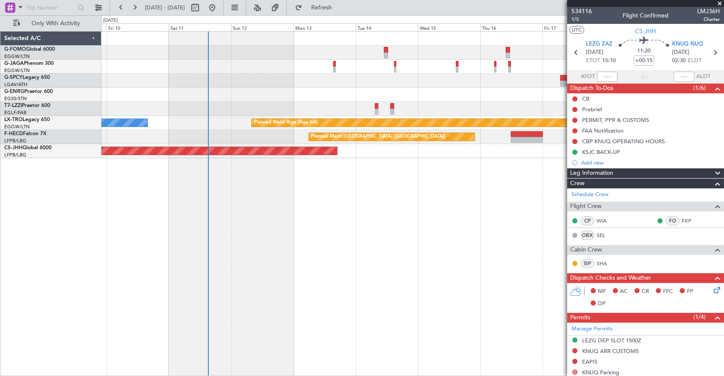
click at [240, 210] on div "Planned Maint Paris (Le Bourget) Planned Maint Riga (Riga Intl) A/C Unavailable…" at bounding box center [412, 203] width 623 height 345
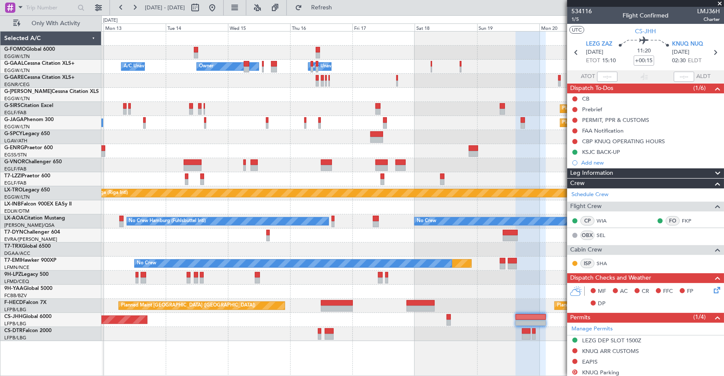
click at [248, 304] on div "Owner Owner A/C Unavailable A/C Unavailable Owner Unplanned Maint London (Luton…" at bounding box center [412, 186] width 623 height 309
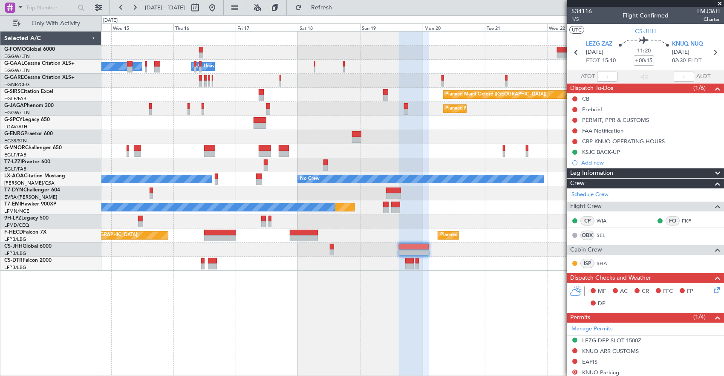
click at [390, 281] on div "Owner Owner A/C Unavailable A/C Unavailable Owner Planned Maint Oxford (Kidling…" at bounding box center [412, 203] width 623 height 345
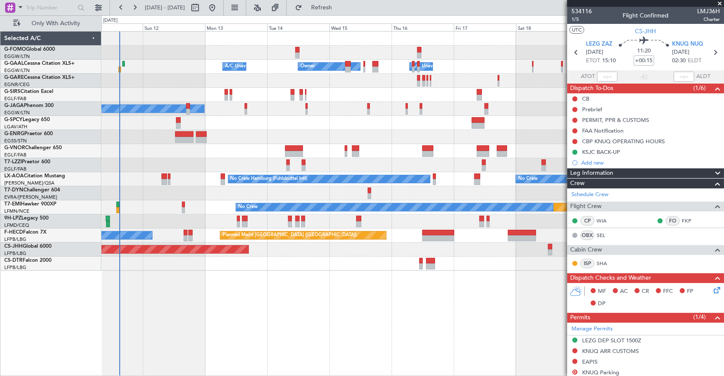
click at [264, 294] on div "Owner Owner A/C Unavailable A/C Unavailable Planned Maint Oxford (Kidlington) A…" at bounding box center [412, 203] width 623 height 345
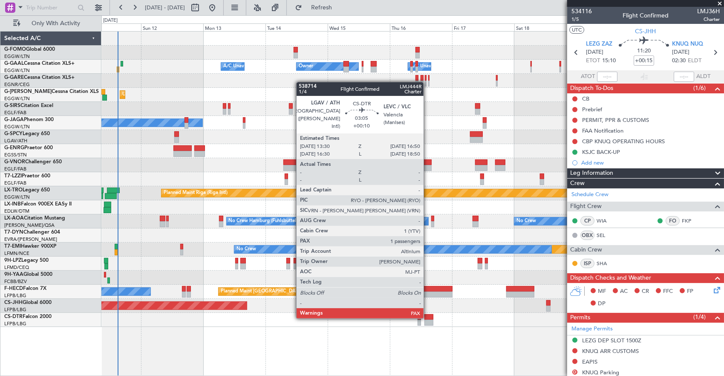
click at [428, 317] on div at bounding box center [428, 317] width 9 height 6
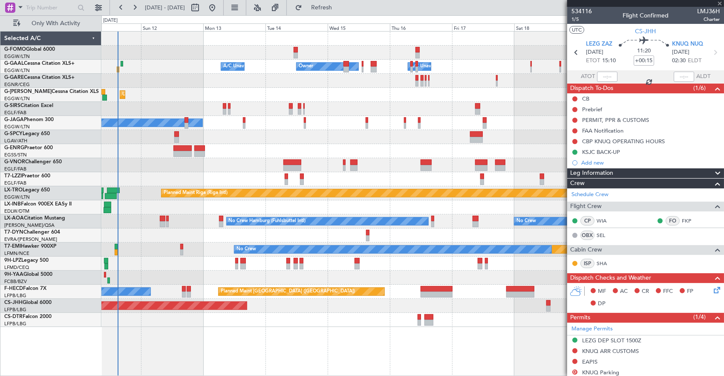
click at [403, 335] on div "Owner Owner A/C Unavailable A/C Unavailable Unplanned Maint London (Luton) Plan…" at bounding box center [412, 203] width 623 height 345
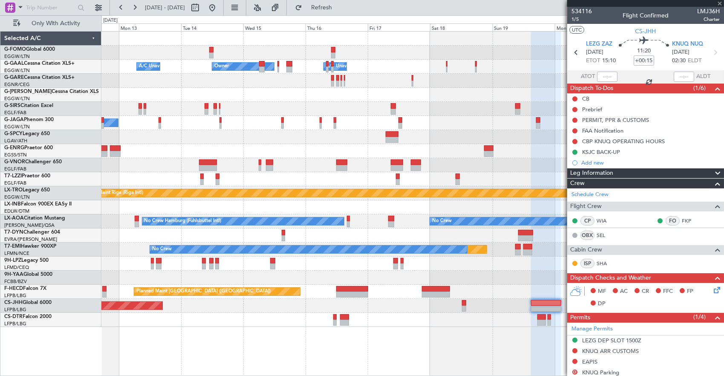
type input "+00:10"
type input "7"
